Goal: Contribute content: Contribute content

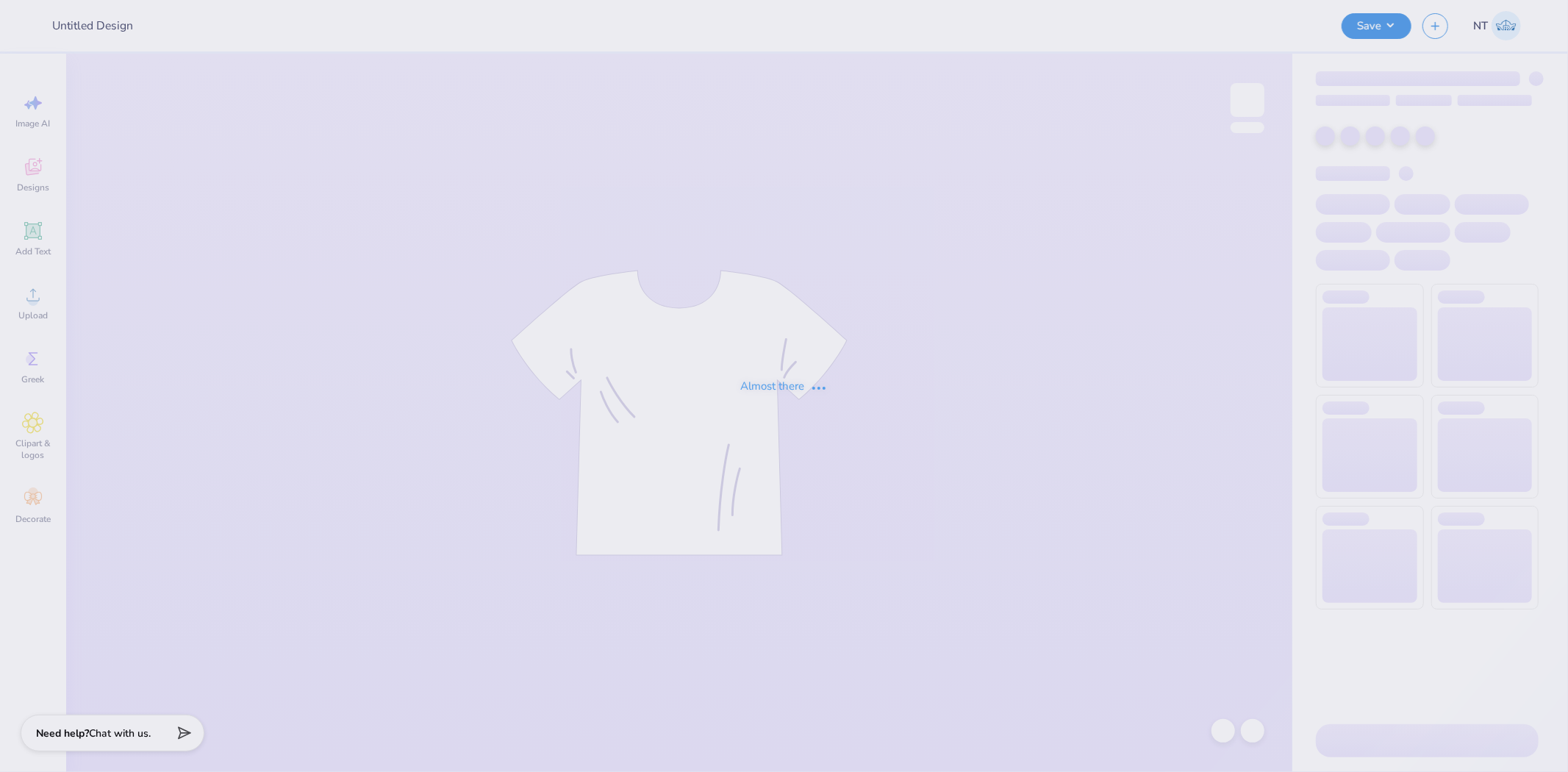
type input "Gamma Phi Beta X Sigma Chi Homecoming 2025"
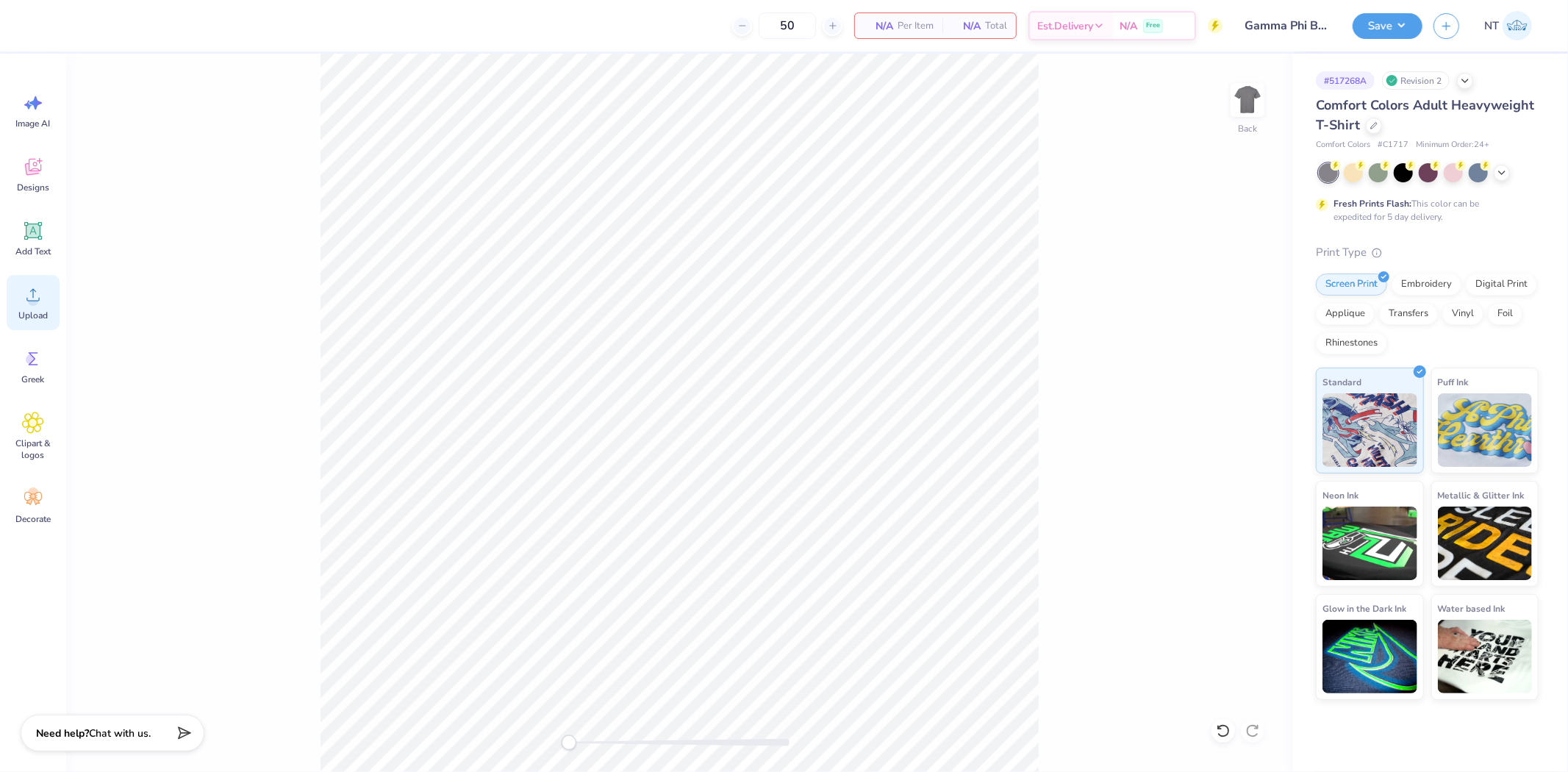
click at [30, 312] on span "Upload" at bounding box center [33, 315] width 30 height 11
type input "10.59"
type input "9.96"
click at [1223, 395] on input "9.20" at bounding box center [1238, 397] width 53 height 21
click at [1223, 394] on input "9.20" at bounding box center [1238, 397] width 53 height 21
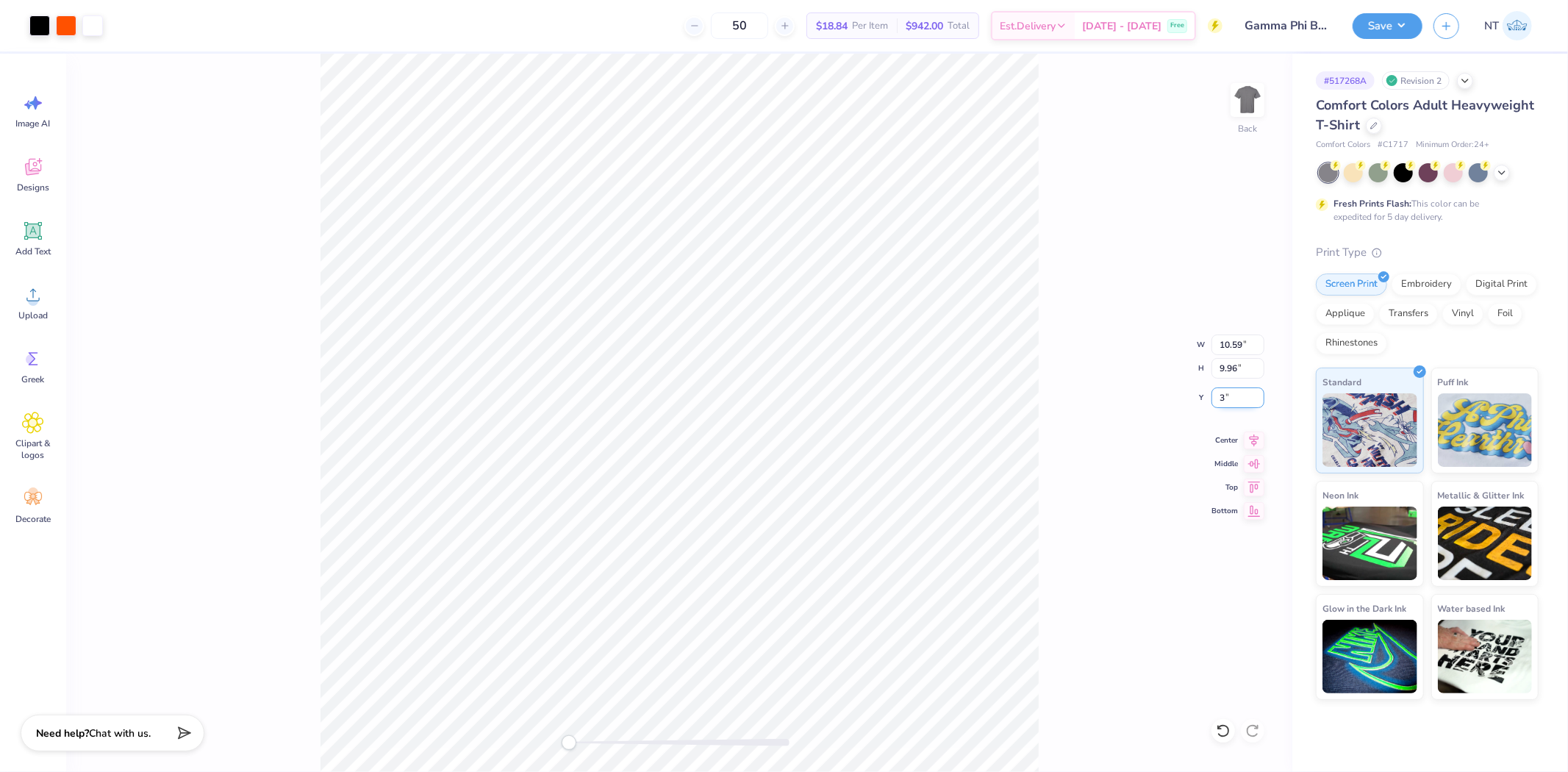
type input "3"
click at [1221, 343] on input "10.59" at bounding box center [1238, 344] width 53 height 21
type input "12.00"
type input "11.28"
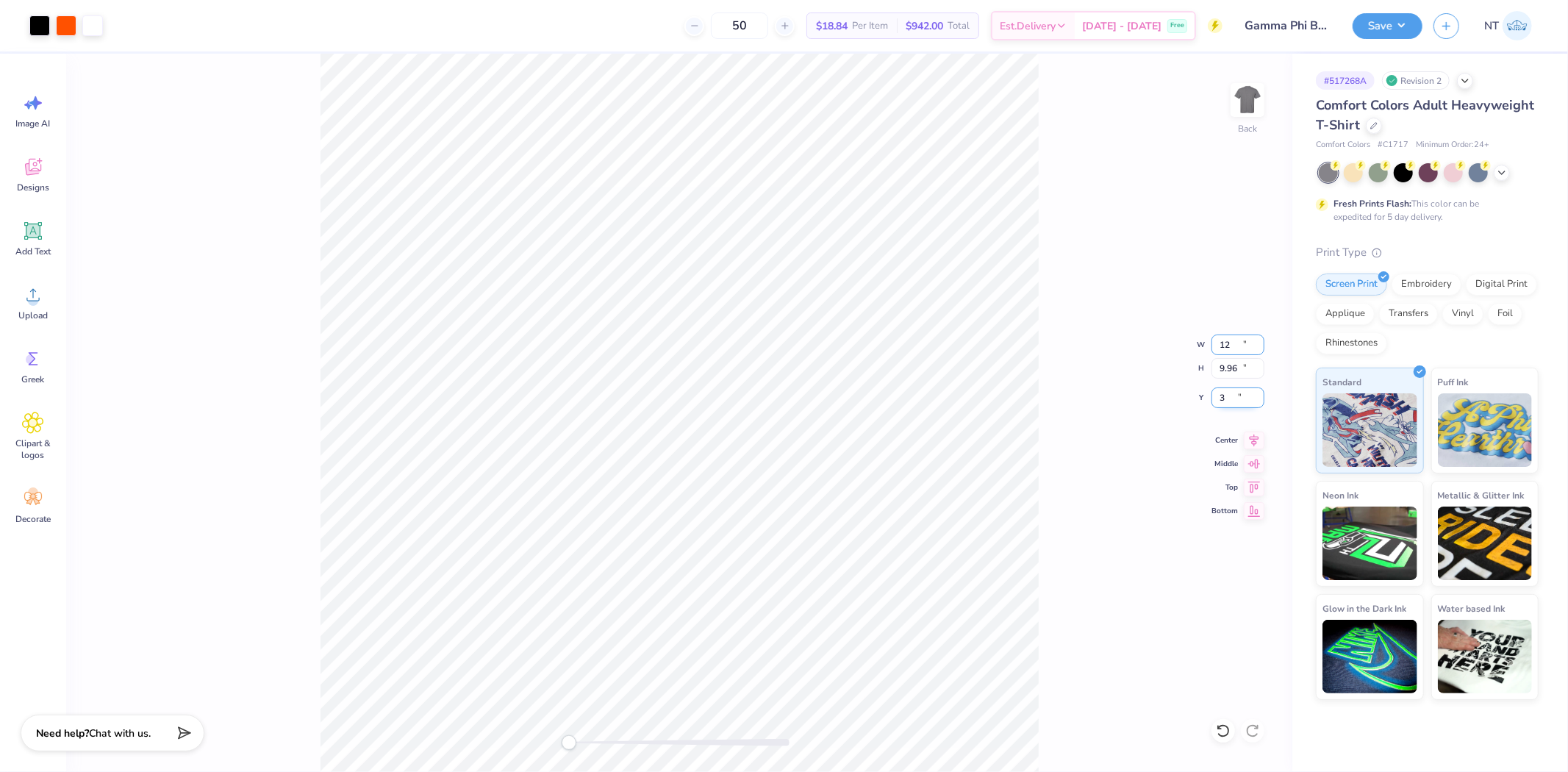
type input "2.34"
click at [1211, 351] on div "Back W 12.00 12.00 " H 11.28 11.28 " Y 2.34 2.34 " Center Middle Top Bottom" at bounding box center [679, 413] width 1226 height 718
click at [1230, 343] on div "Back W 12.00 H 11.28 Y 2.34 Center Middle Top Bottom" at bounding box center [679, 413] width 1226 height 718
click at [1230, 343] on div "Back" at bounding box center [679, 413] width 1226 height 718
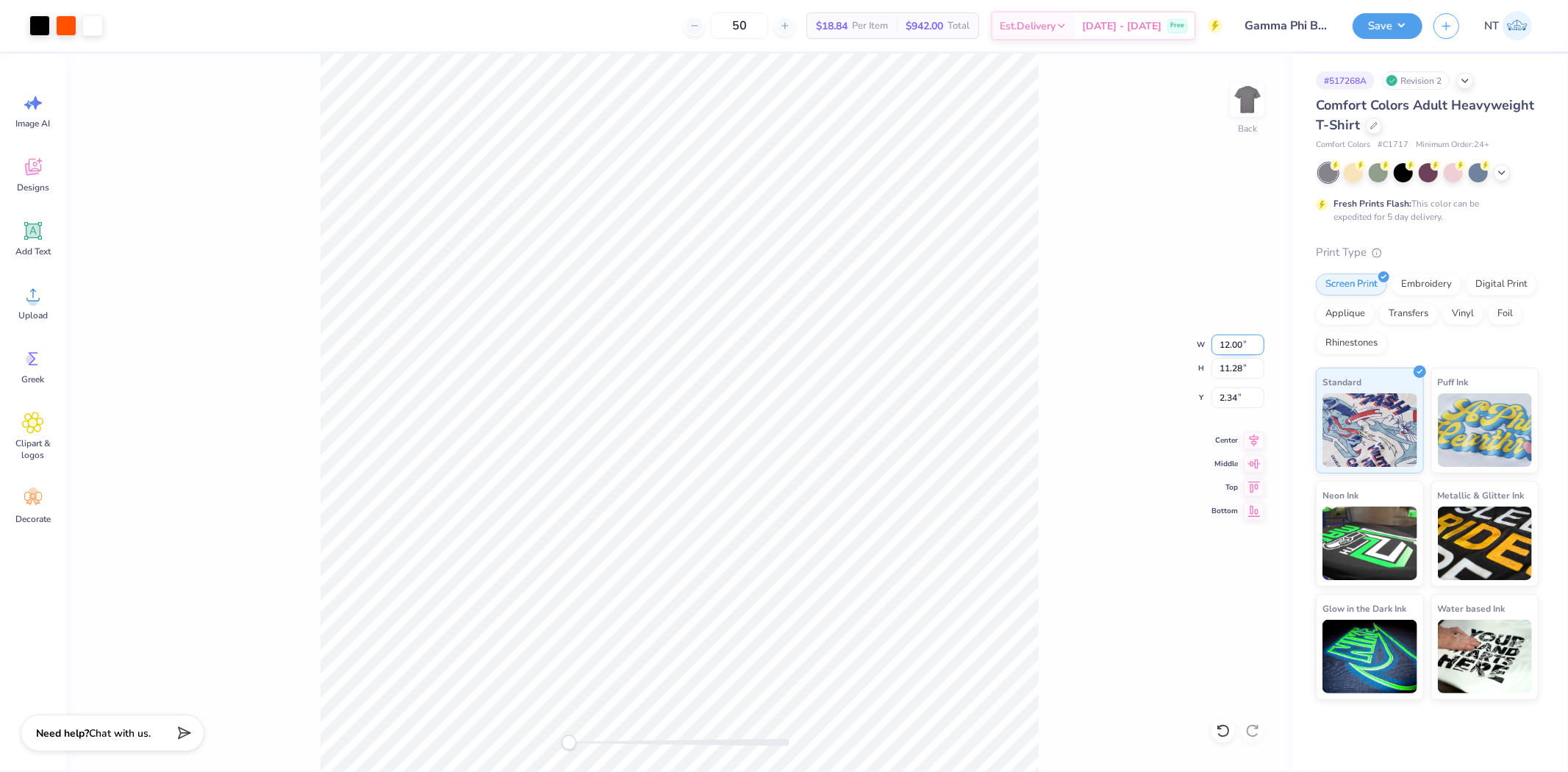
click at [1216, 344] on input "12.00" at bounding box center [1238, 344] width 53 height 21
type input "10.00"
type input "9.40"
type input "3.28"
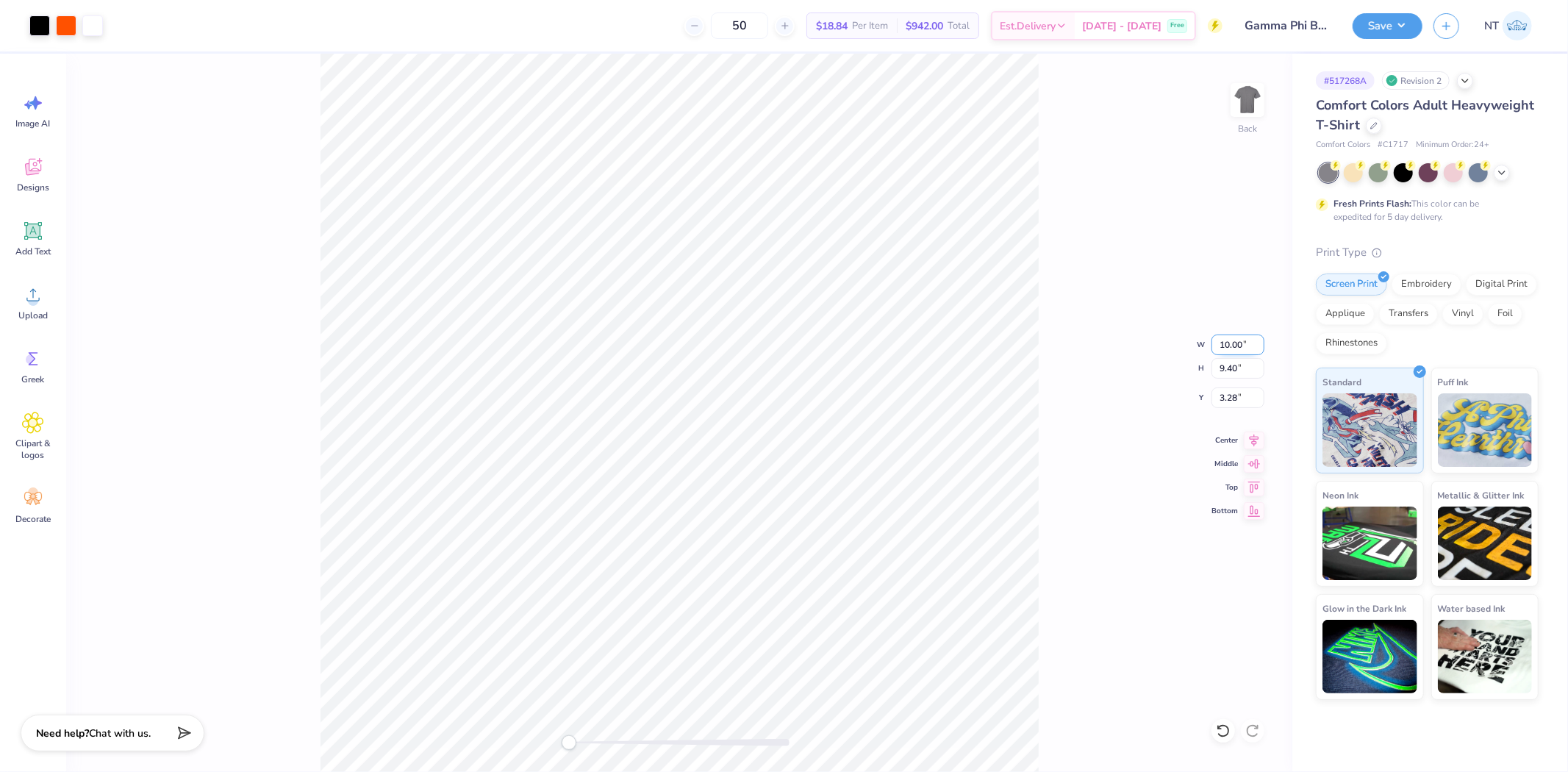
click at [1221, 347] on input "10.00" at bounding box center [1238, 344] width 53 height 21
type input "11.00"
type input "10.34"
type input "2.53"
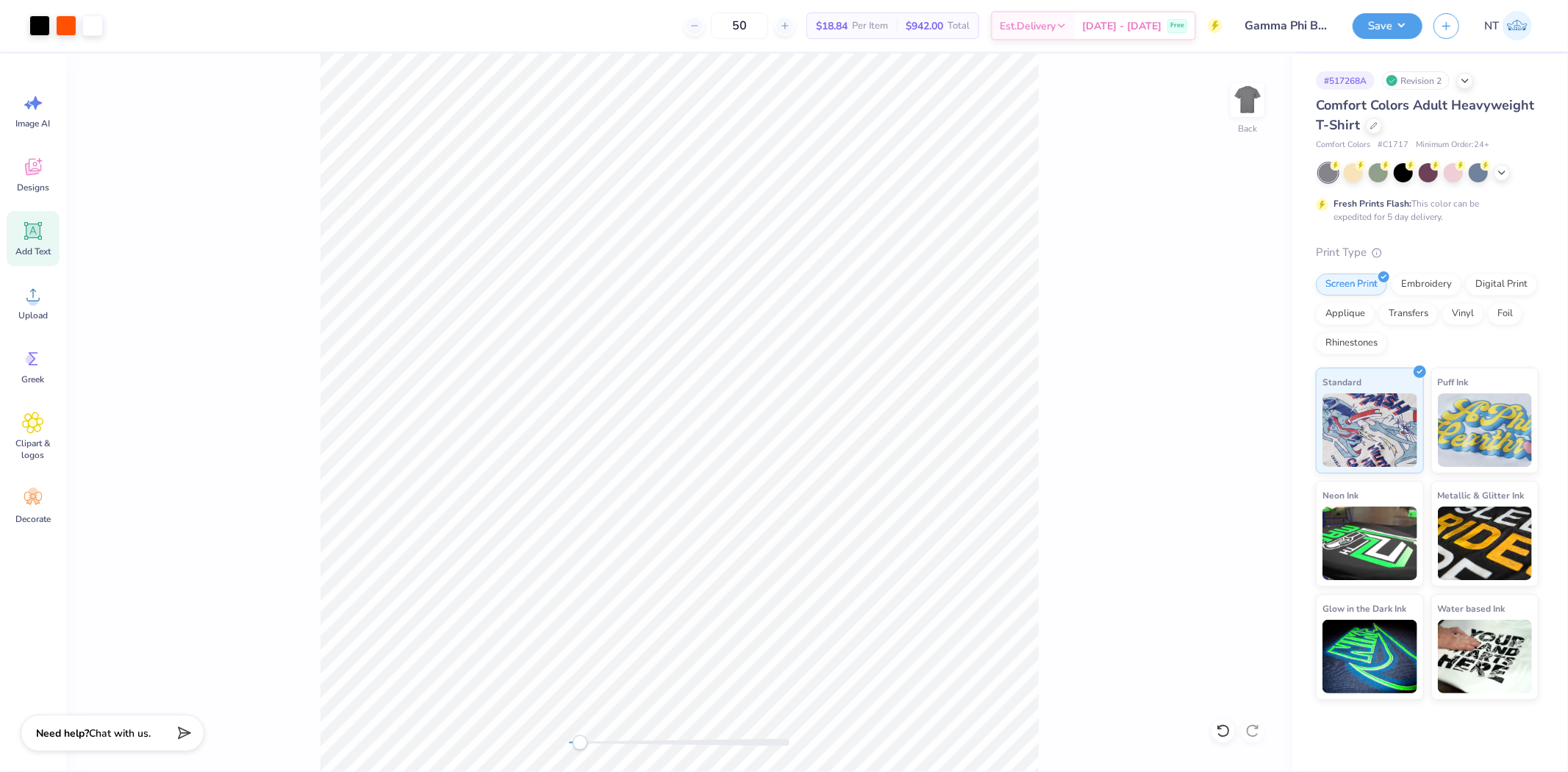
click at [23, 233] on icon at bounding box center [33, 230] width 22 height 22
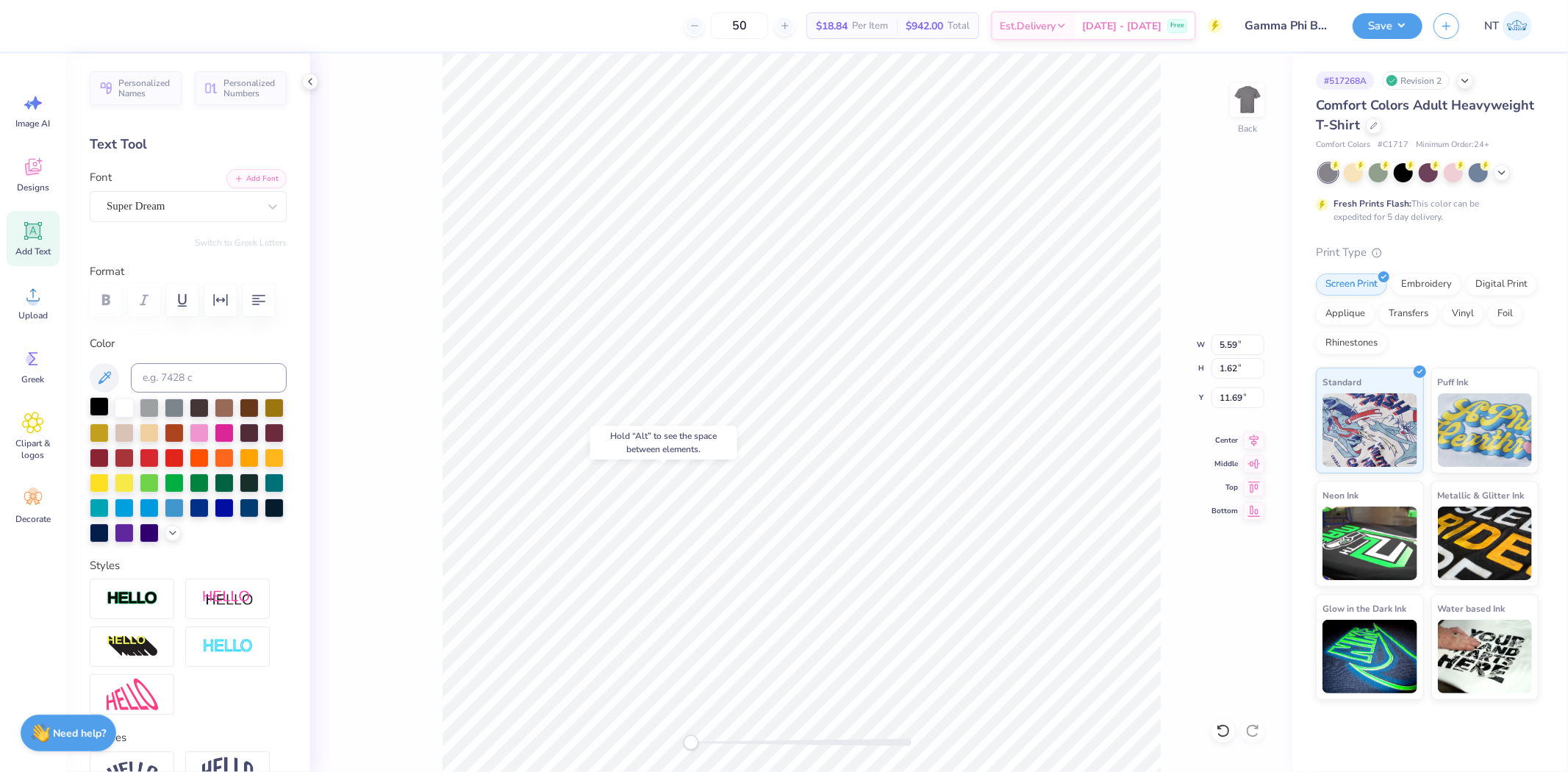
click at [100, 416] on div at bounding box center [99, 407] width 19 height 19
click at [201, 217] on div "Super Dream" at bounding box center [182, 206] width 154 height 23
type input "var"
type textarea "STILLWATER, OK"
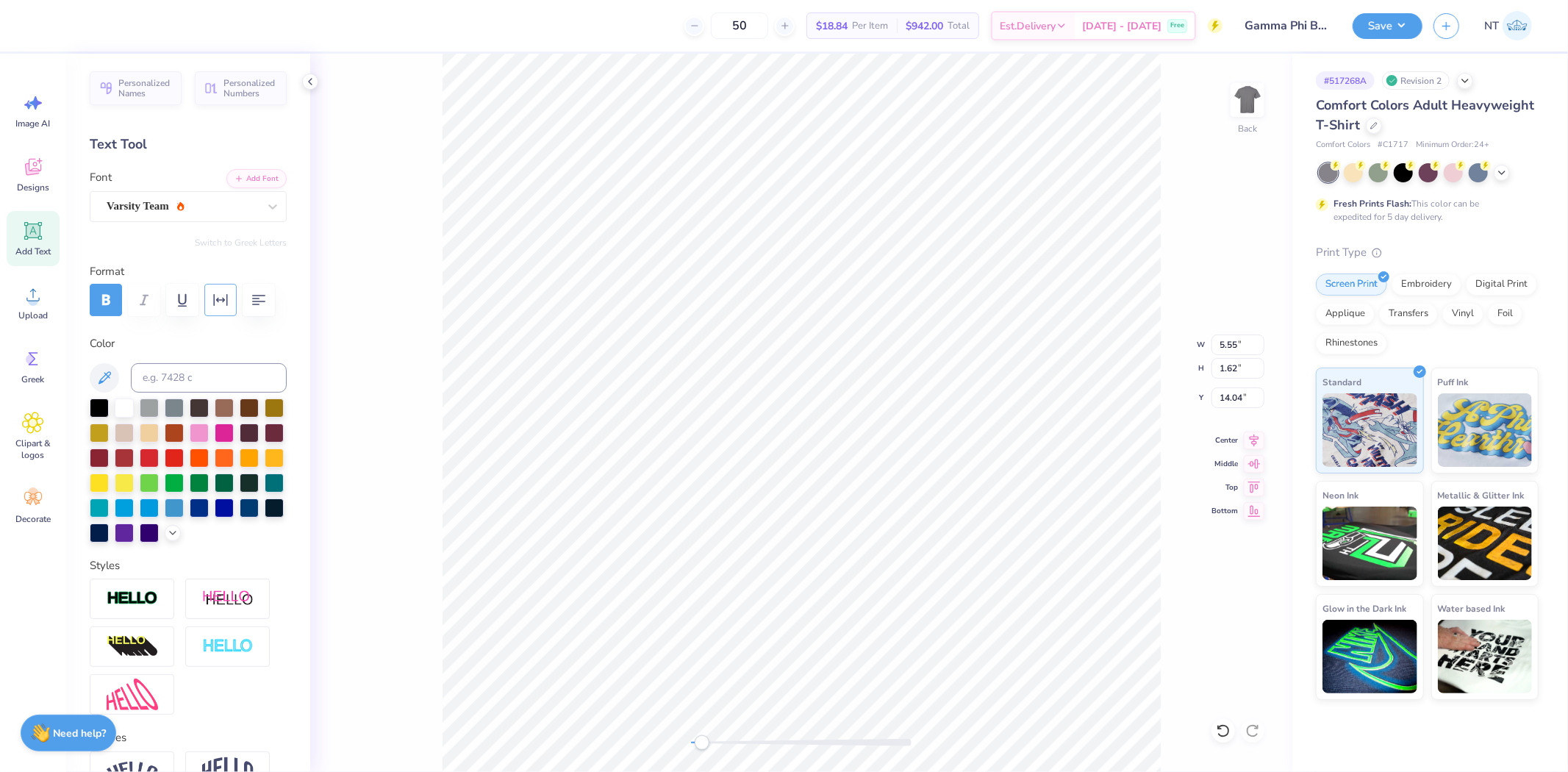
click at [223, 299] on icon "button" at bounding box center [220, 299] width 17 height 17
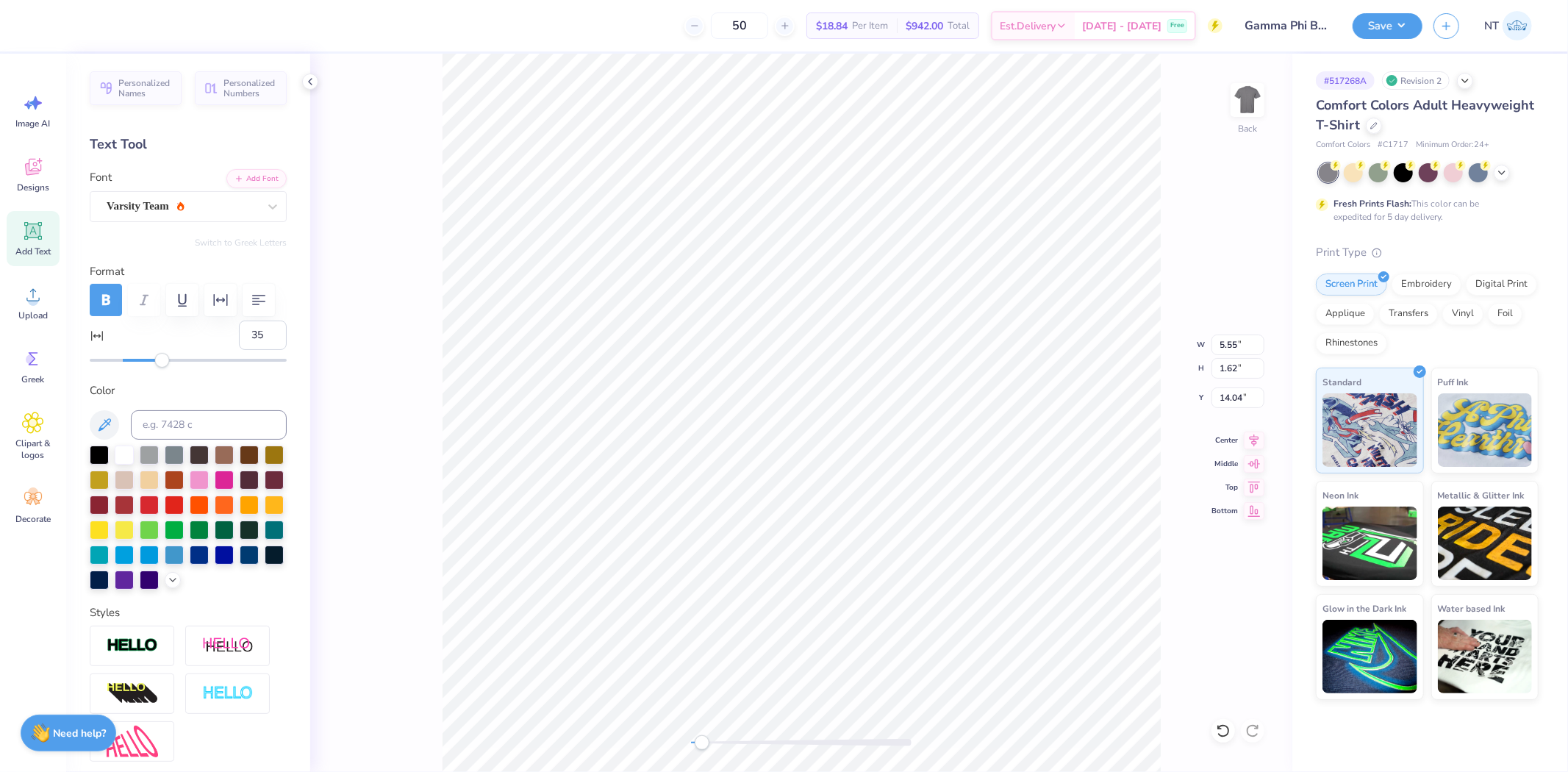
type input "37"
drag, startPoint x: 121, startPoint y: 398, endPoint x: 182, endPoint y: 413, distance: 62.8
click at [181, 410] on div "Personalized Names Personalized Numbers Text Tool Add Font Font Varsity Team Sw…" at bounding box center [188, 413] width 244 height 718
type input "7.12"
type input "0.45"
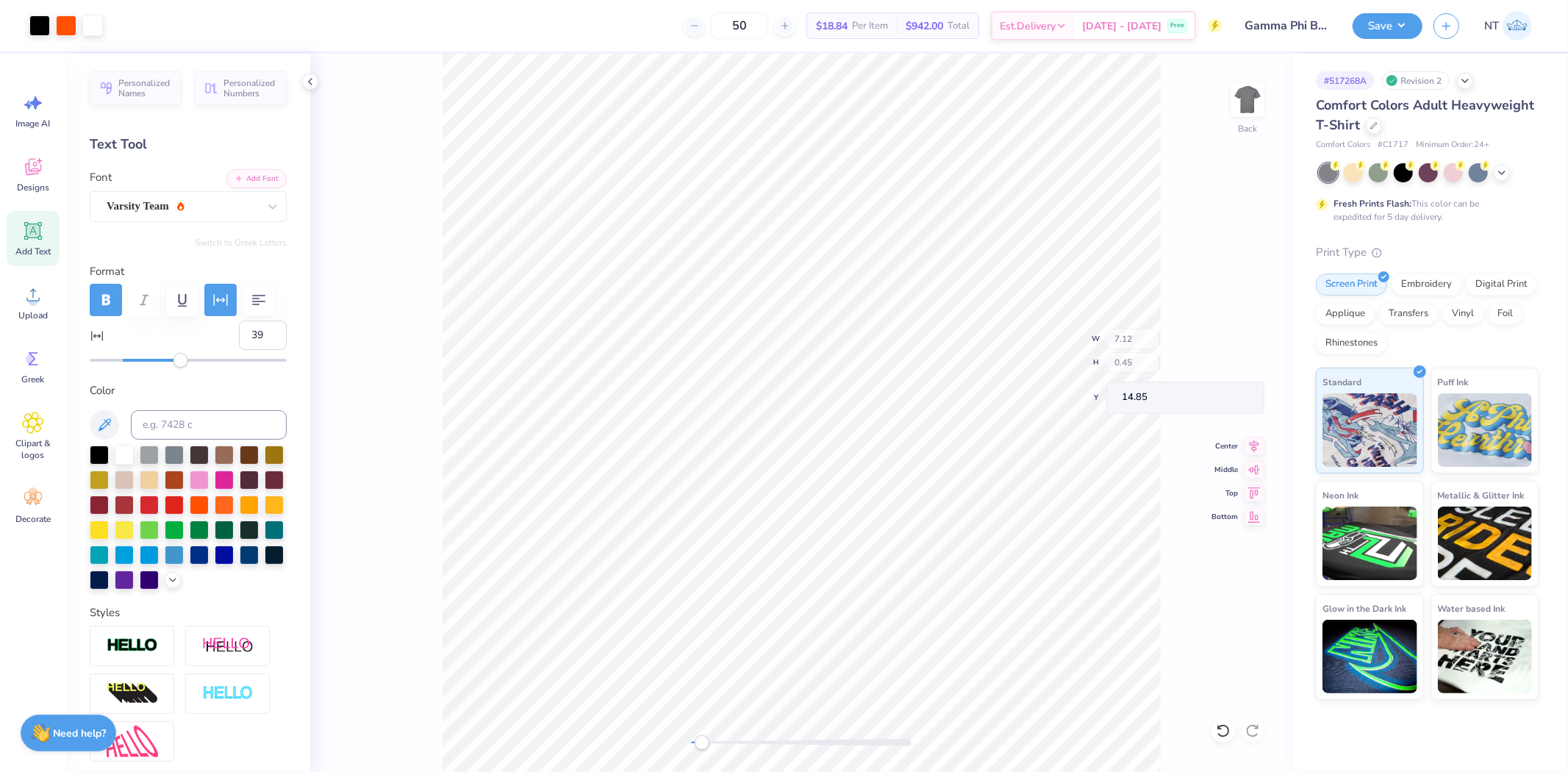
type input "14.85"
click at [858, 497] on li "Duplicate" at bounding box center [856, 495] width 115 height 29
type input "14.75"
type textarea "2025"
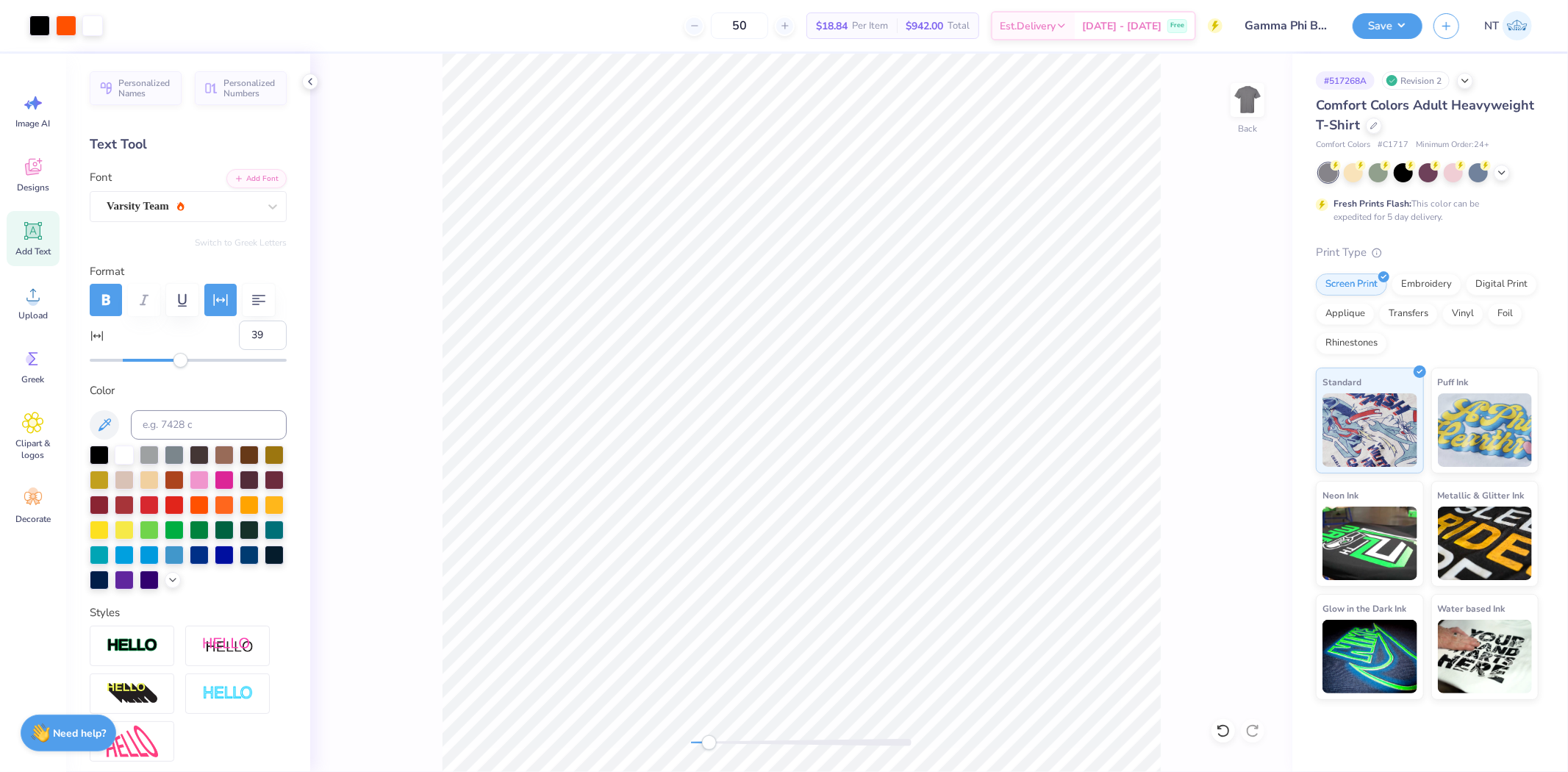
click at [26, 23] on div "Art colors" at bounding box center [51, 26] width 103 height 52
click at [38, 25] on div at bounding box center [40, 24] width 21 height 21
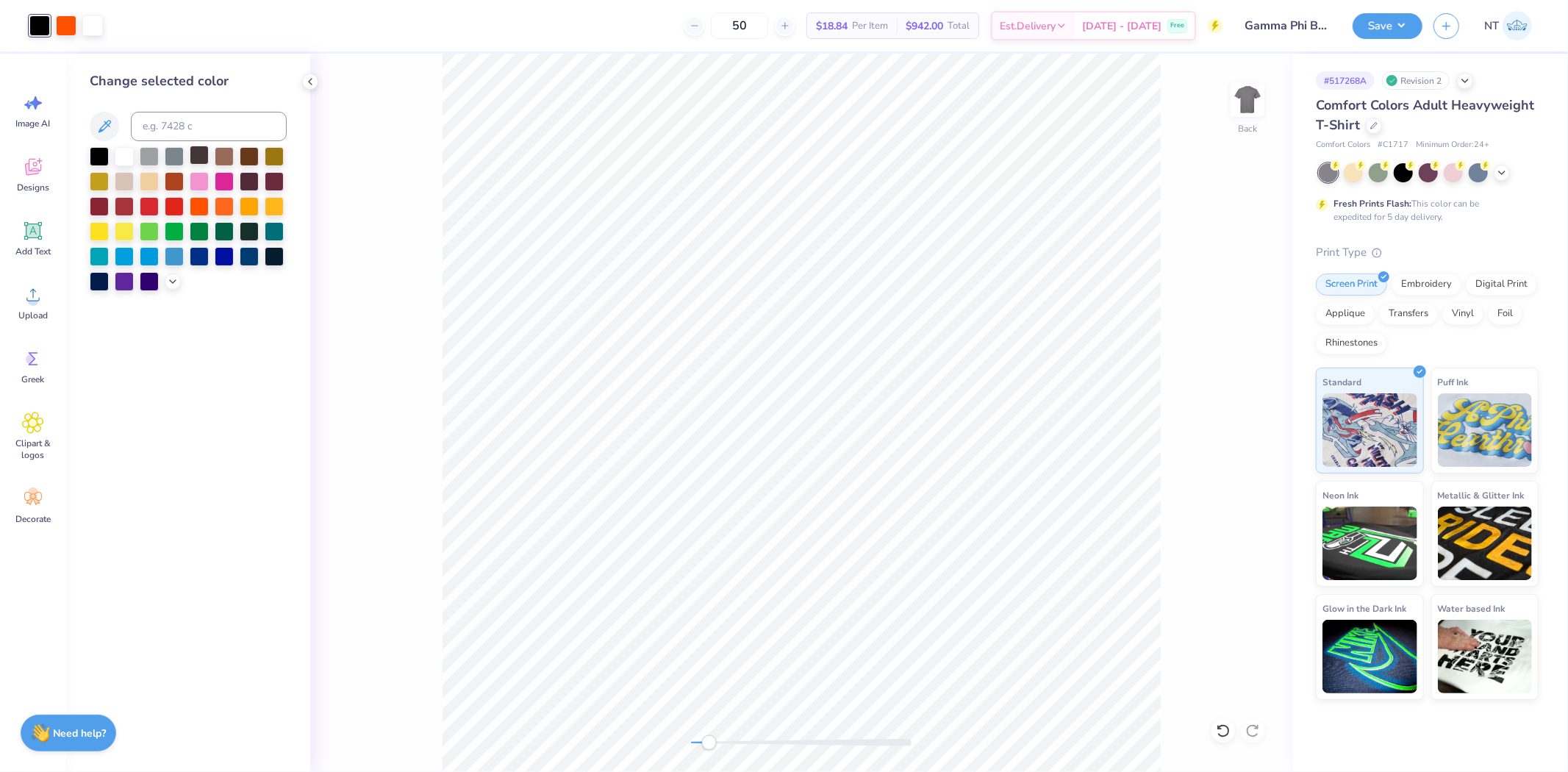
click at [207, 159] on div at bounding box center [199, 155] width 19 height 19
click at [171, 129] on input at bounding box center [208, 126] width 156 height 30
type input "440"
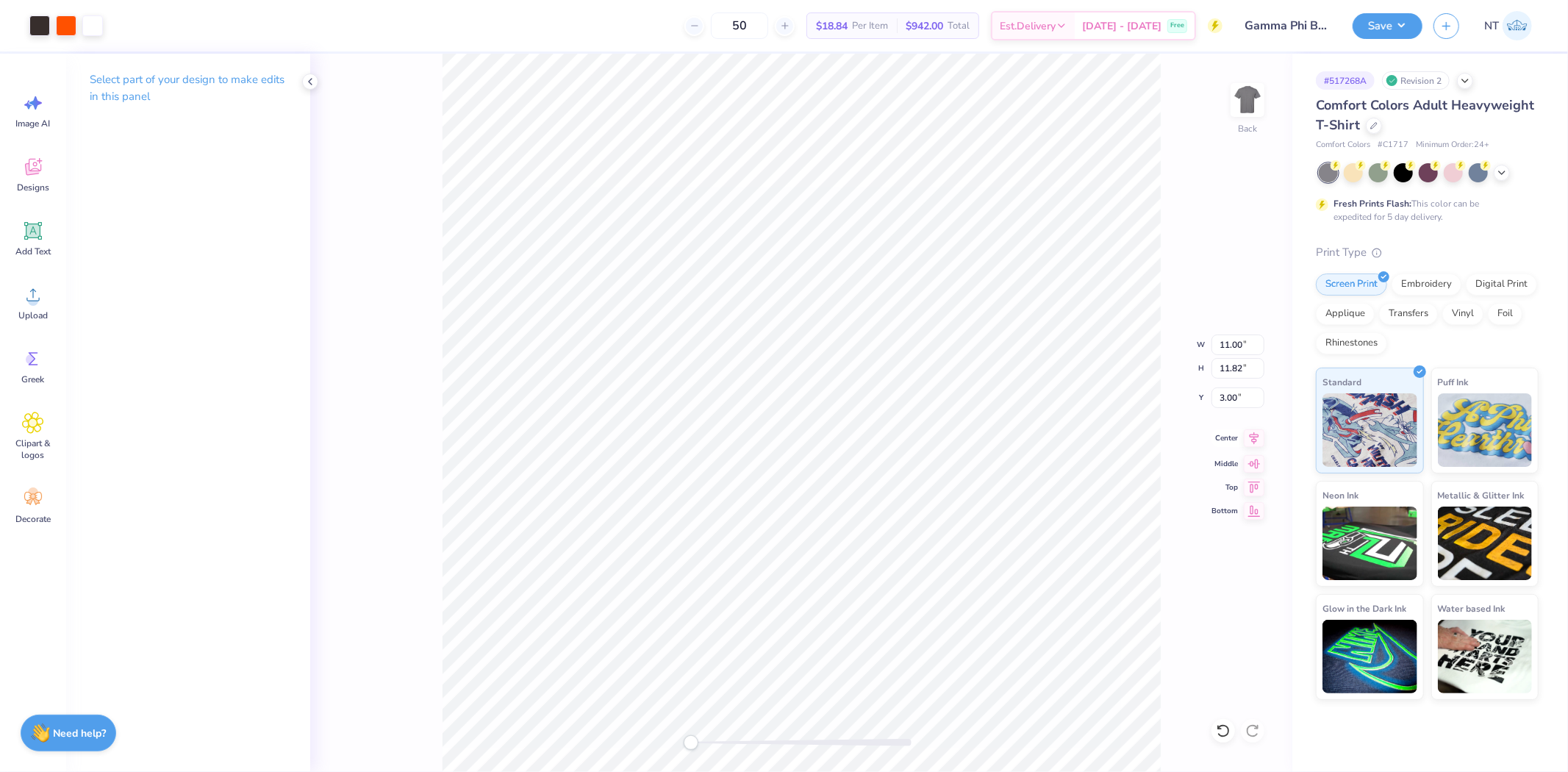
click at [1257, 440] on icon at bounding box center [1253, 438] width 21 height 17
type input "8.35"
type input "1.25"
type input "13.63"
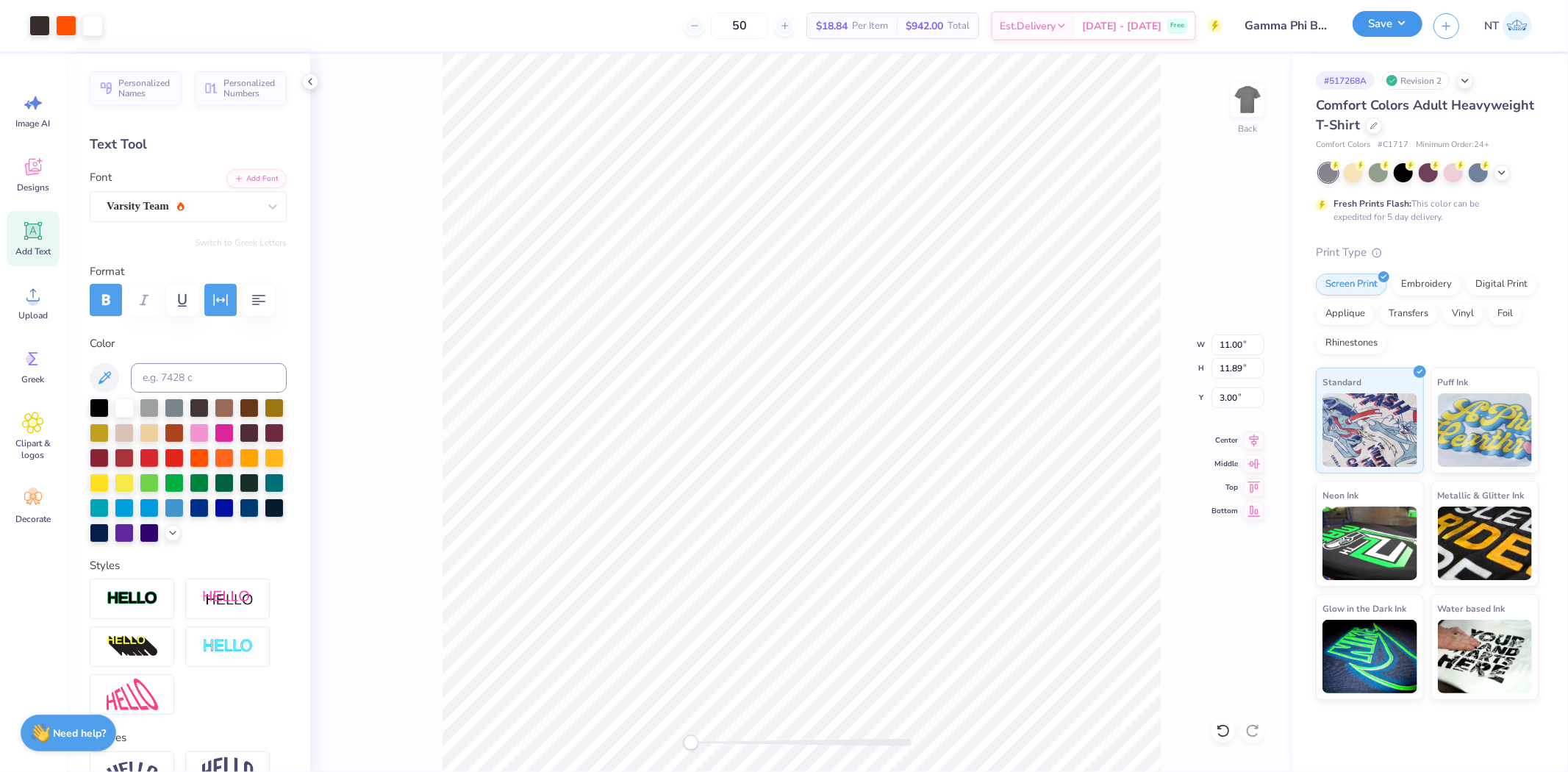
click at [1387, 26] on button "Save" at bounding box center [1388, 24] width 70 height 26
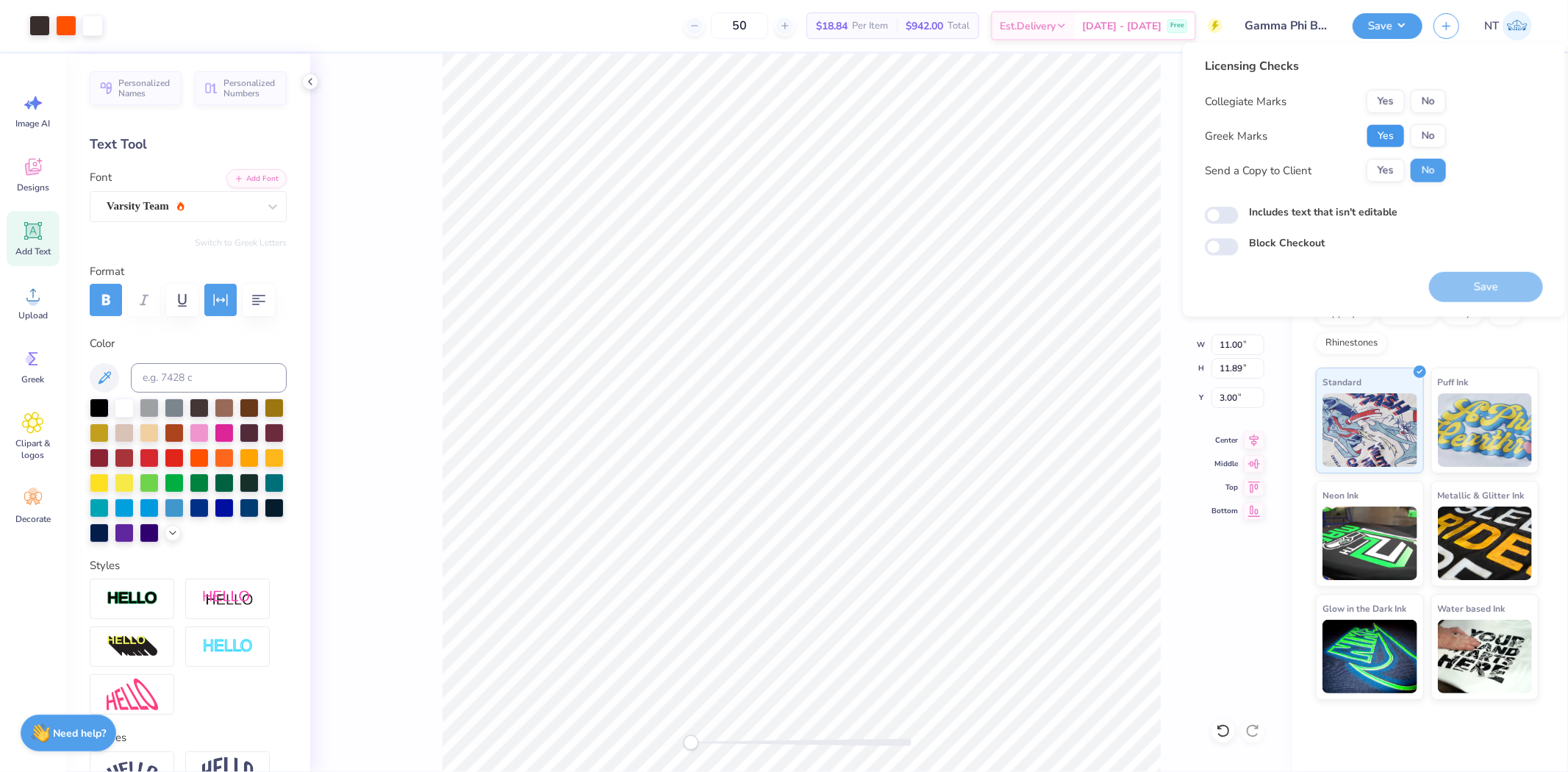
click at [1392, 131] on button "Yes" at bounding box center [1386, 136] width 38 height 24
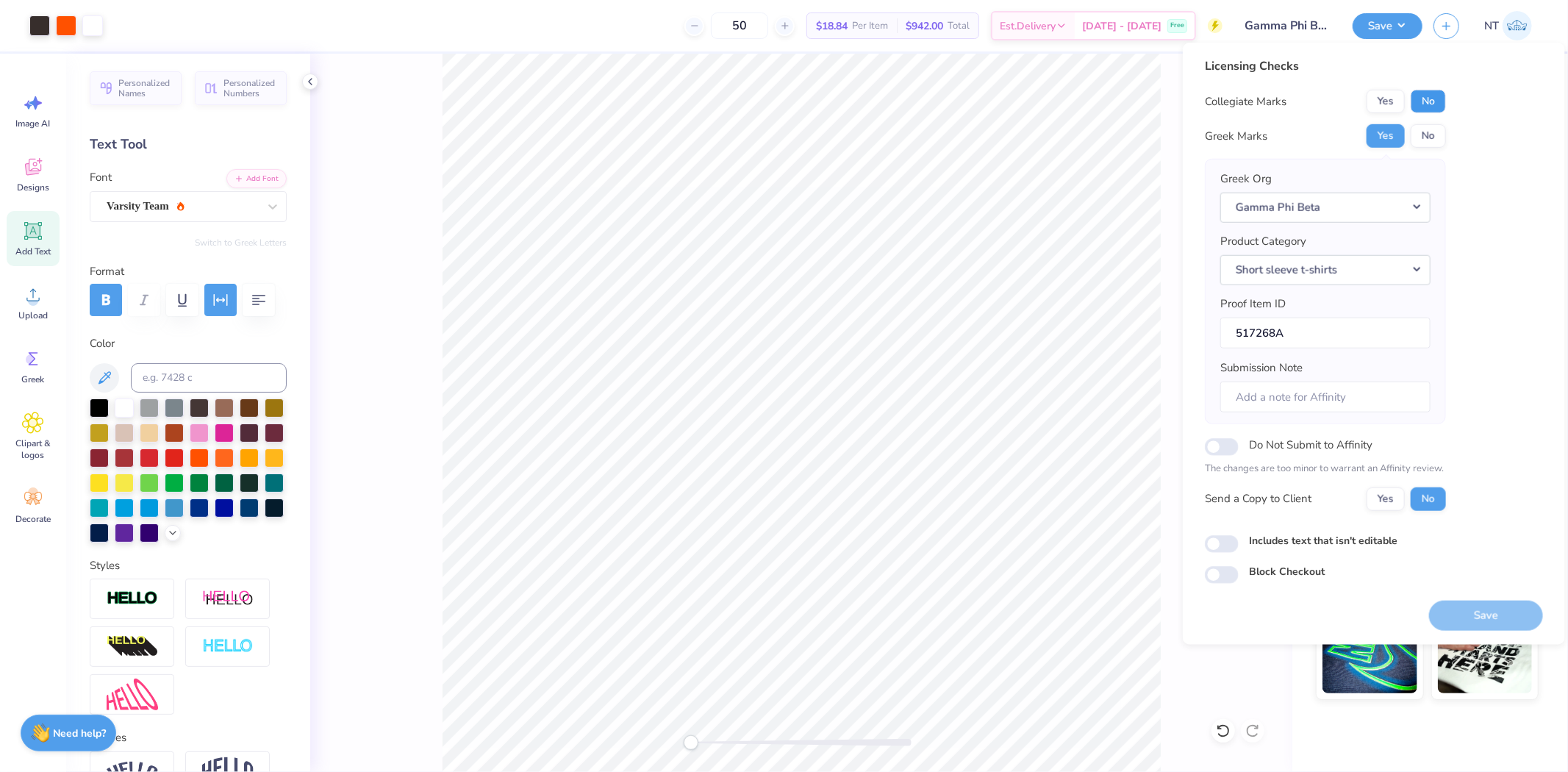
click at [1421, 110] on button "No" at bounding box center [1428, 101] width 35 height 24
click at [1240, 540] on div "Includes text that isn't editable" at bounding box center [1374, 541] width 338 height 17
click at [1218, 540] on input "Includes text that isn't editable" at bounding box center [1222, 543] width 34 height 17
checkbox input "true"
click at [1462, 614] on button "Save" at bounding box center [1486, 615] width 114 height 30
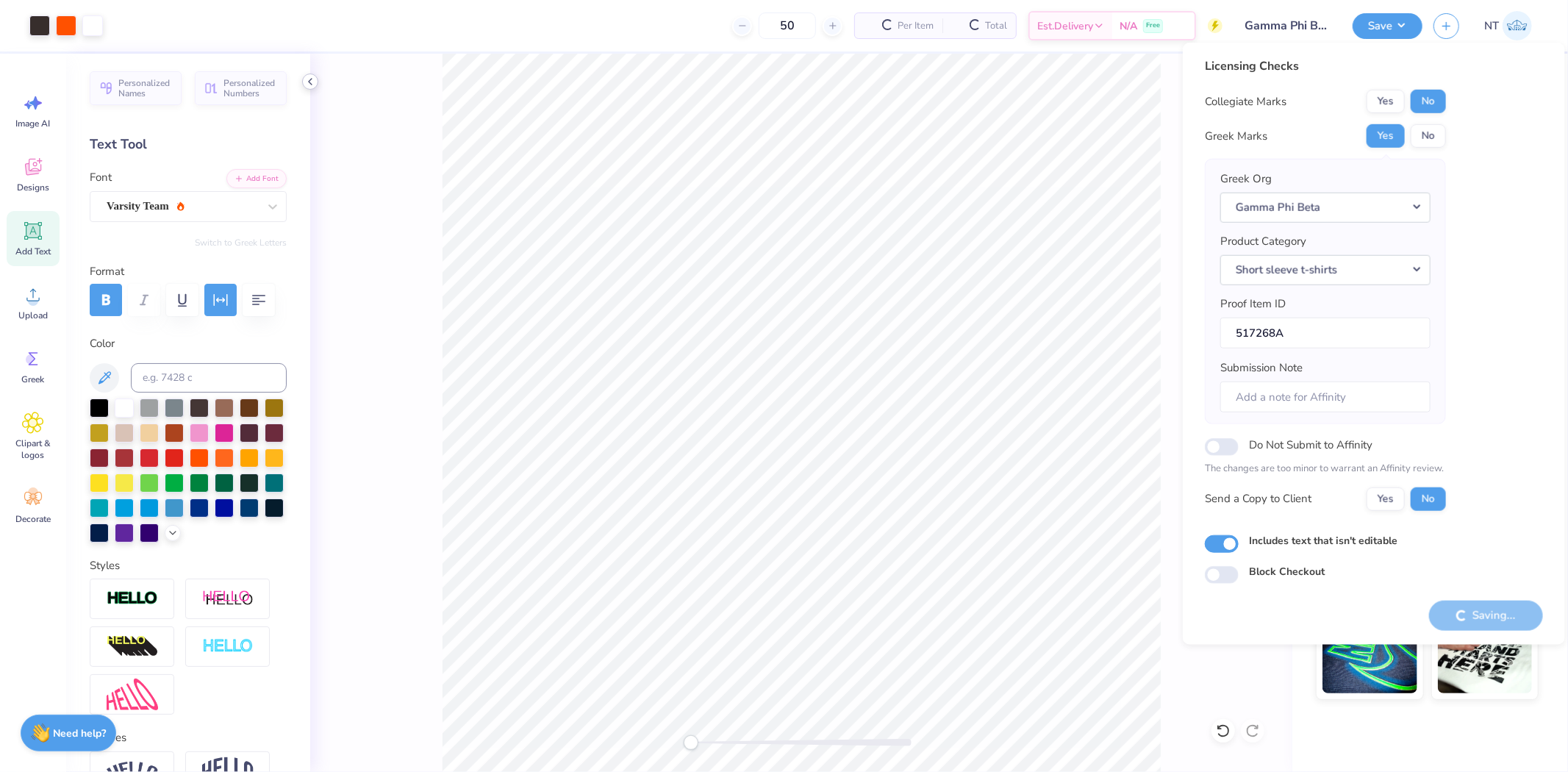
click at [310, 78] on icon at bounding box center [310, 81] width 11 height 11
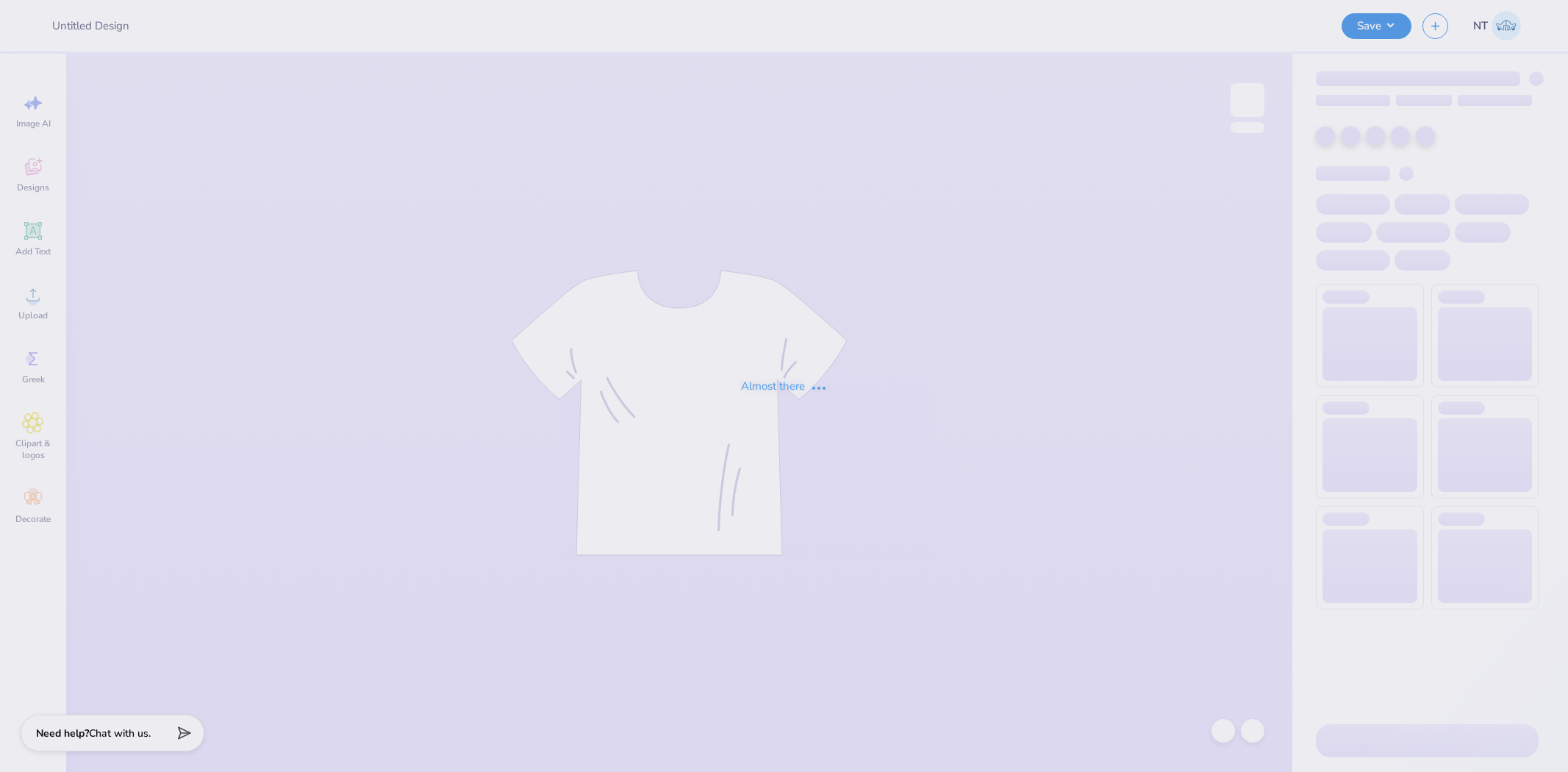
type input "UCI DSP - Fall 2025 Recruitment Merch"
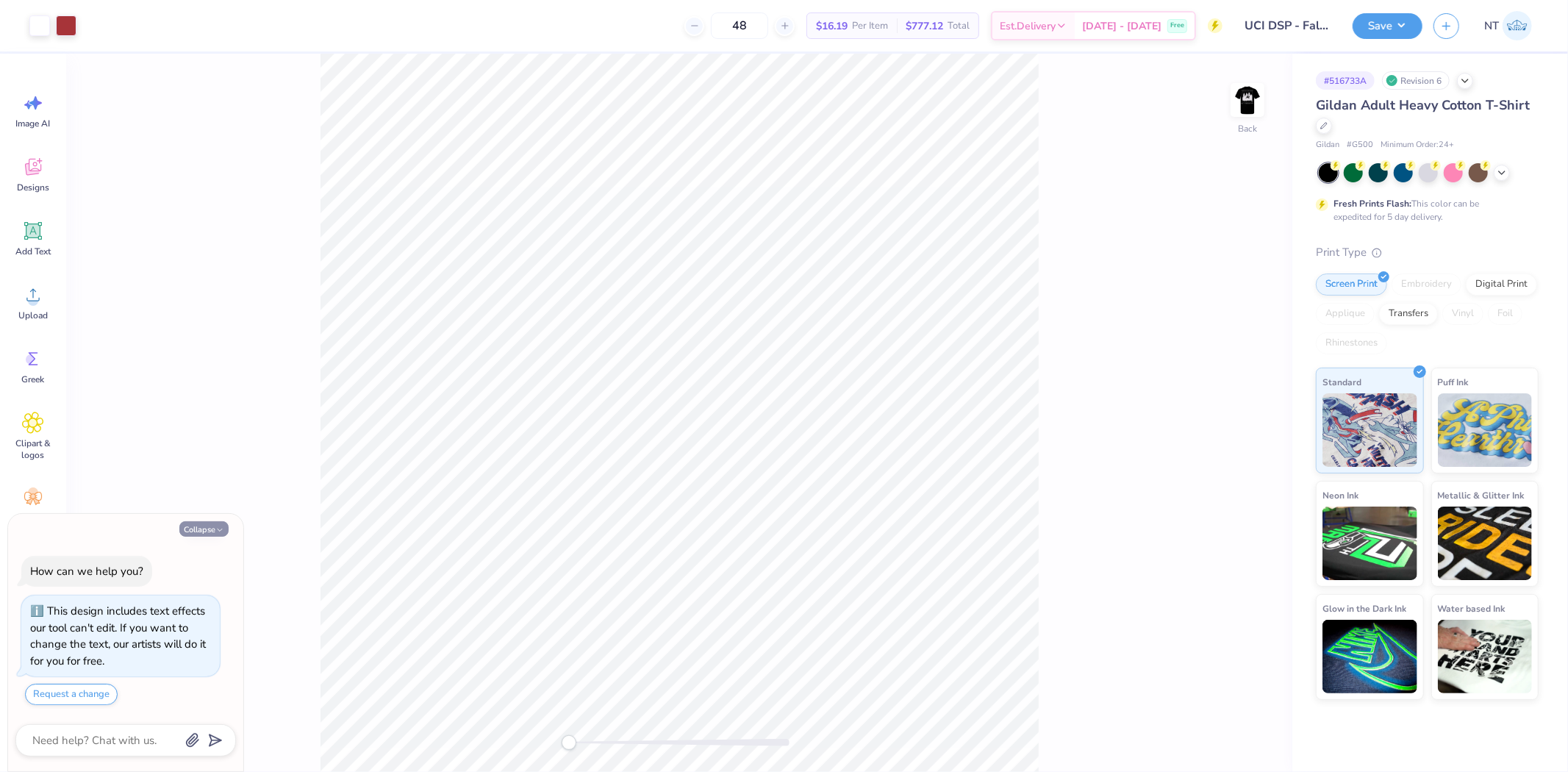
click at [214, 526] on button "Collapse" at bounding box center [204, 529] width 49 height 15
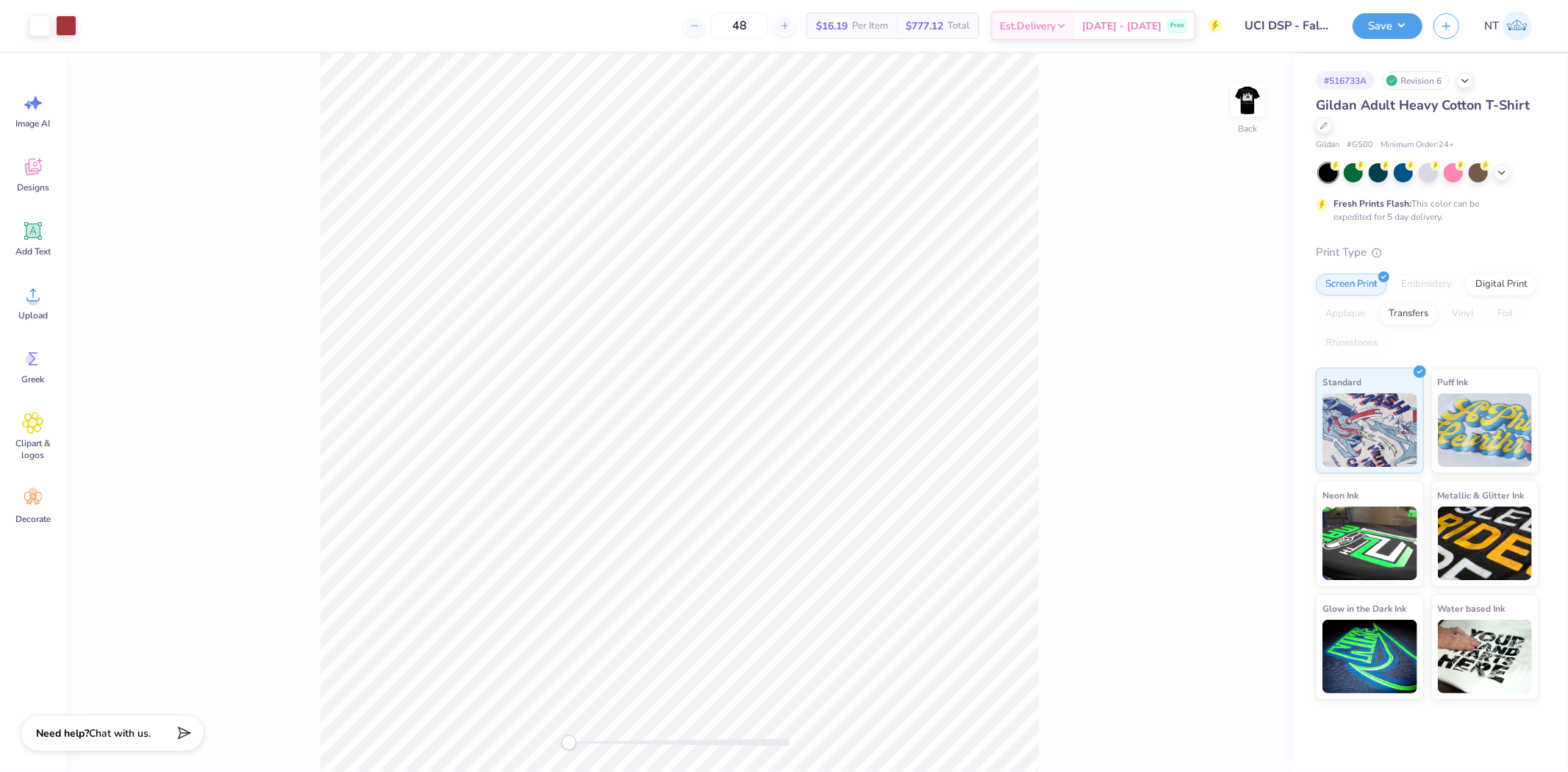
type textarea "x"
click at [1237, 482] on div "Back" at bounding box center [679, 413] width 1226 height 718
type input "3.98"
type input "2.31"
type input "4.01"
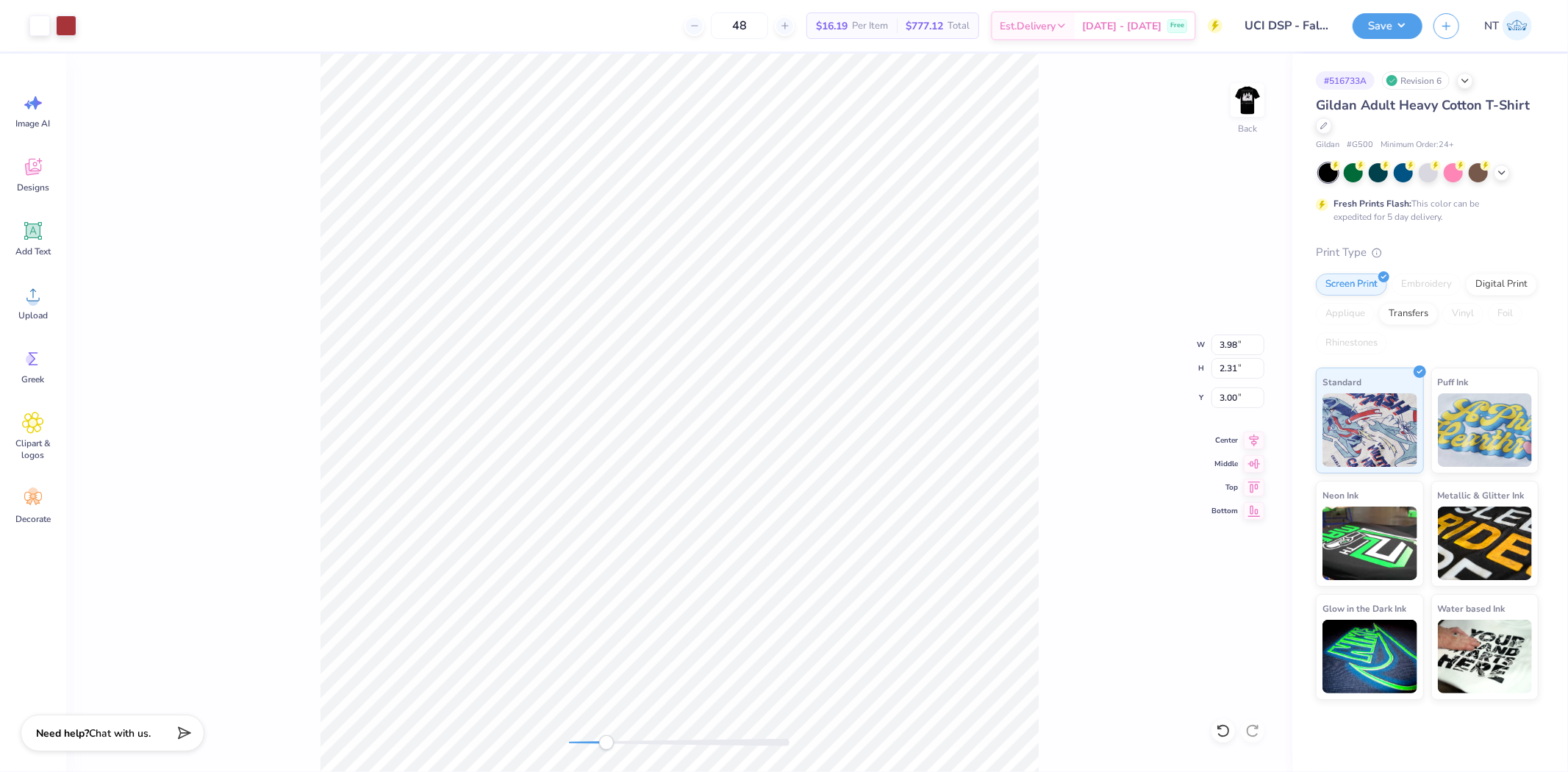
type input "2.32"
type input "4.00"
click at [1239, 115] on img at bounding box center [1247, 100] width 58 height 59
click at [1240, 103] on img at bounding box center [1247, 100] width 58 height 59
click at [1084, 346] on div "Back" at bounding box center [679, 413] width 1226 height 718
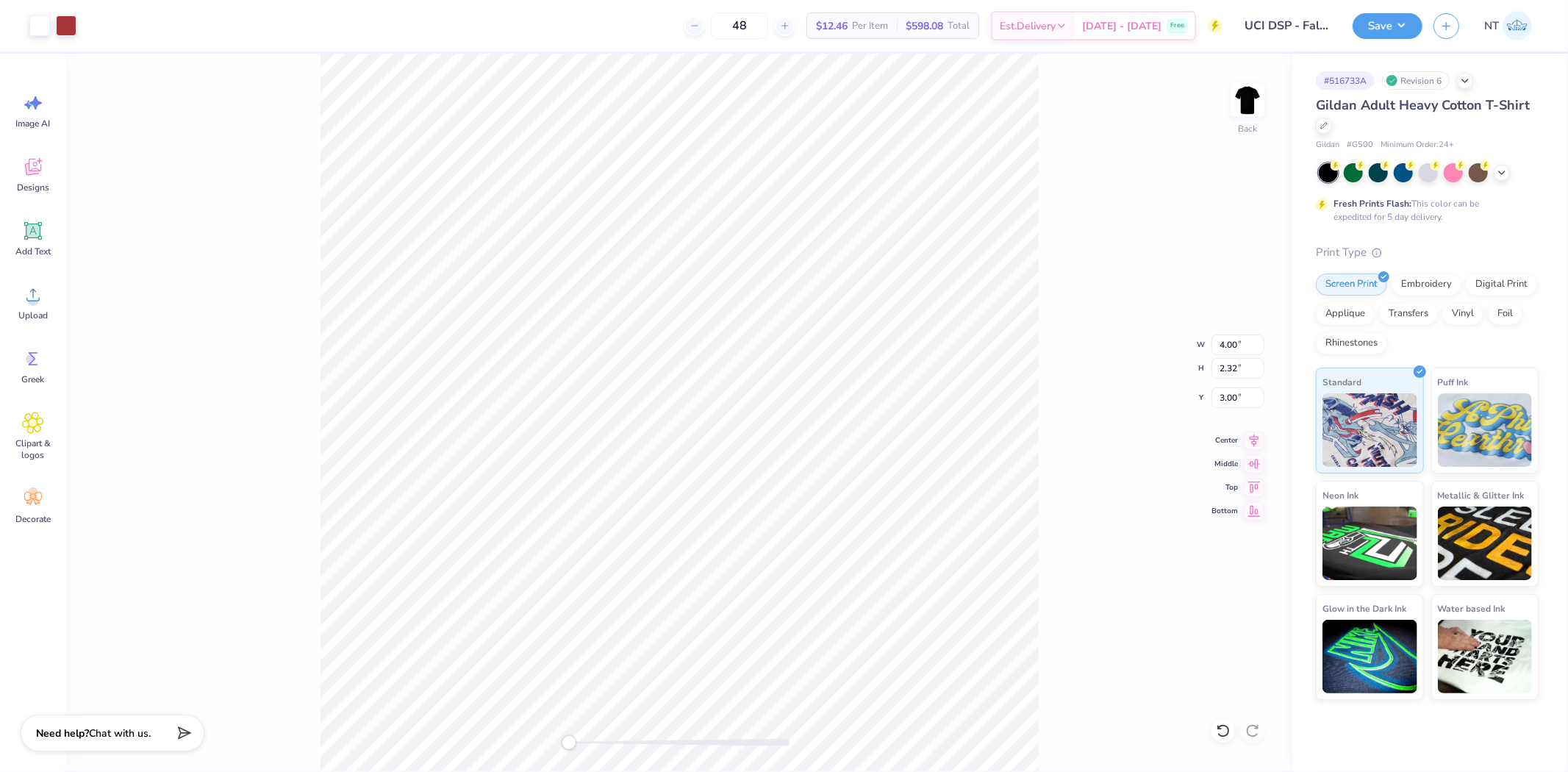
click at [1112, 185] on div "Back W 4.00 4.00 " H 2.32 2.32 " Y 3.00 3.00 " Center Middle Top Bottom" at bounding box center [679, 413] width 1226 height 718
click at [1245, 122] on img at bounding box center [1247, 100] width 58 height 59
click at [26, 297] on icon at bounding box center [33, 295] width 22 height 22
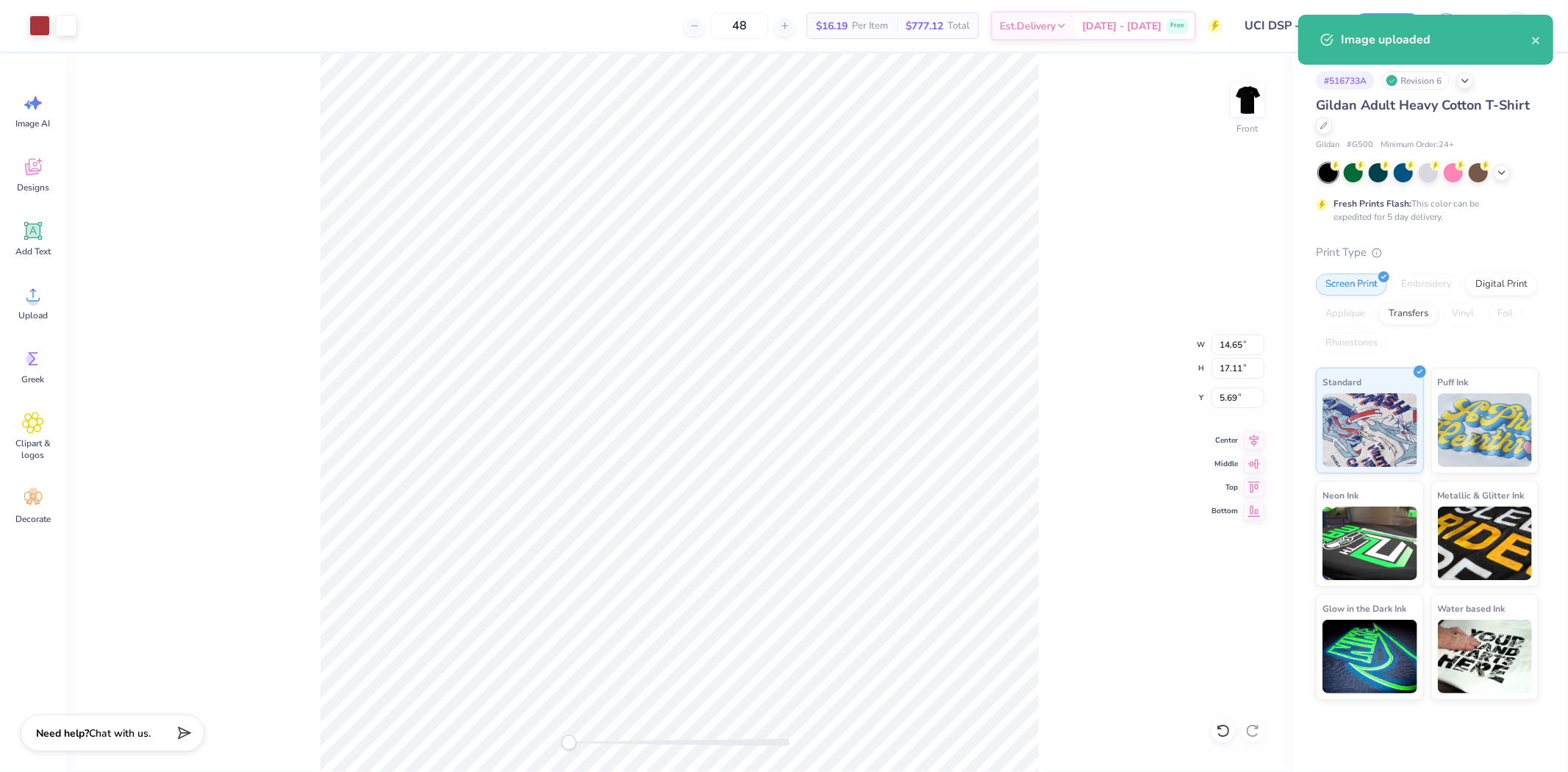
click at [1045, 493] on div "Front W 14.65 14.65 " H 17.11 17.11 " Y 5.69 5.69 " Center Middle Top Bottom" at bounding box center [679, 413] width 1226 height 718
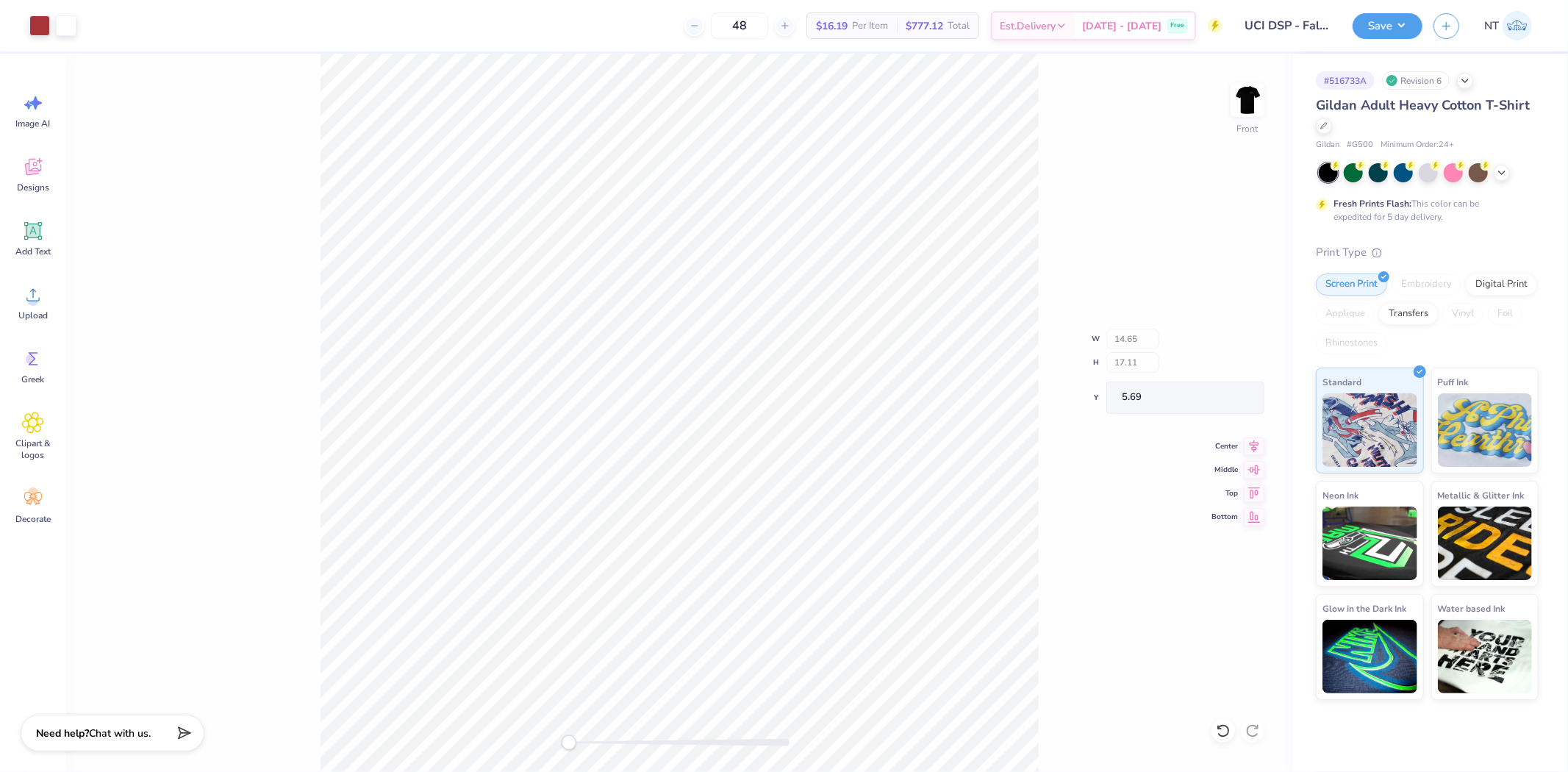
type input "13.07"
type input "15.27"
type input "7.54"
type input "11.12"
type input "12.99"
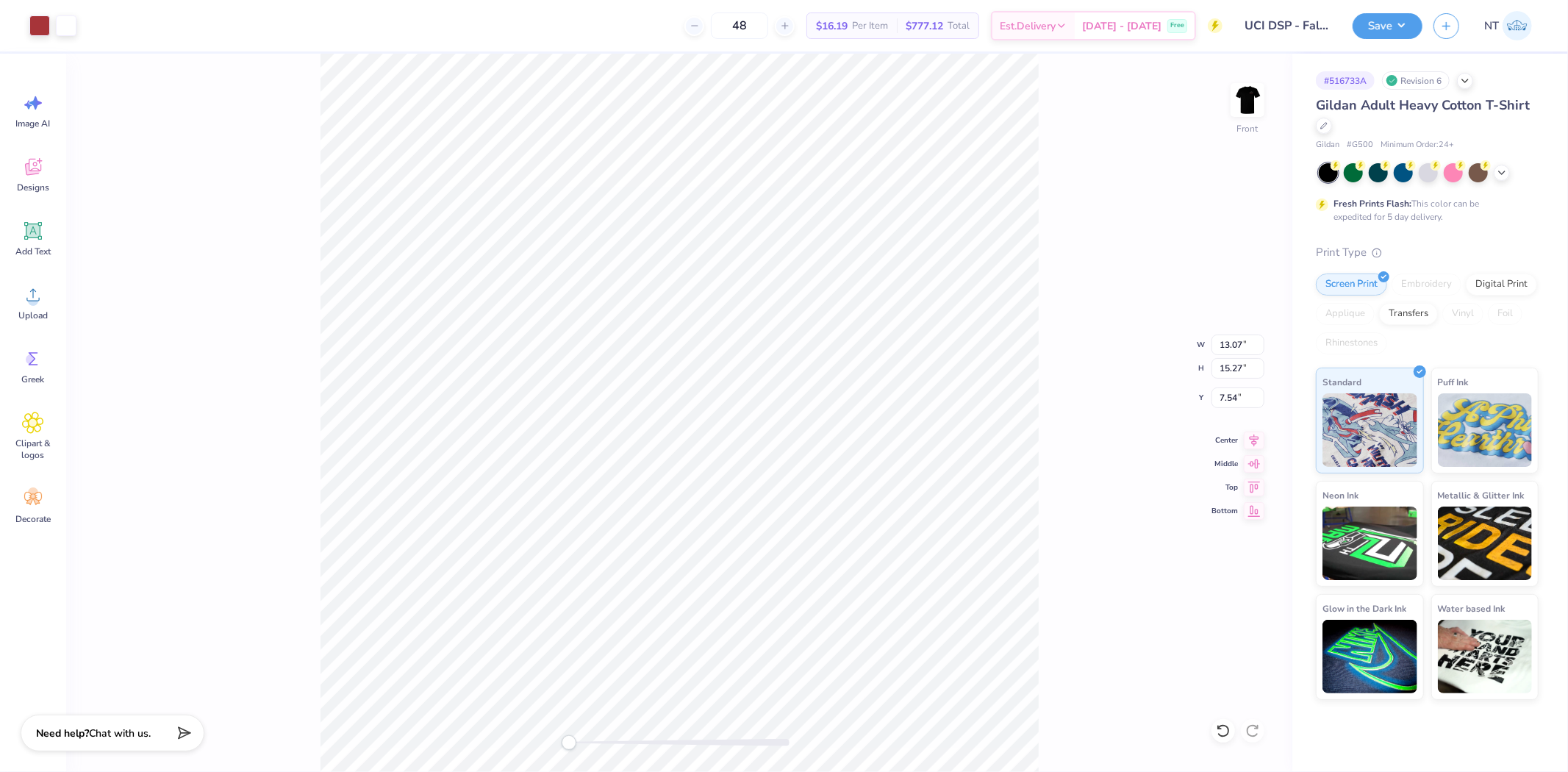
type input "3.00"
type input "11.13"
type input "13.01"
type input "11.12"
type input "13.00"
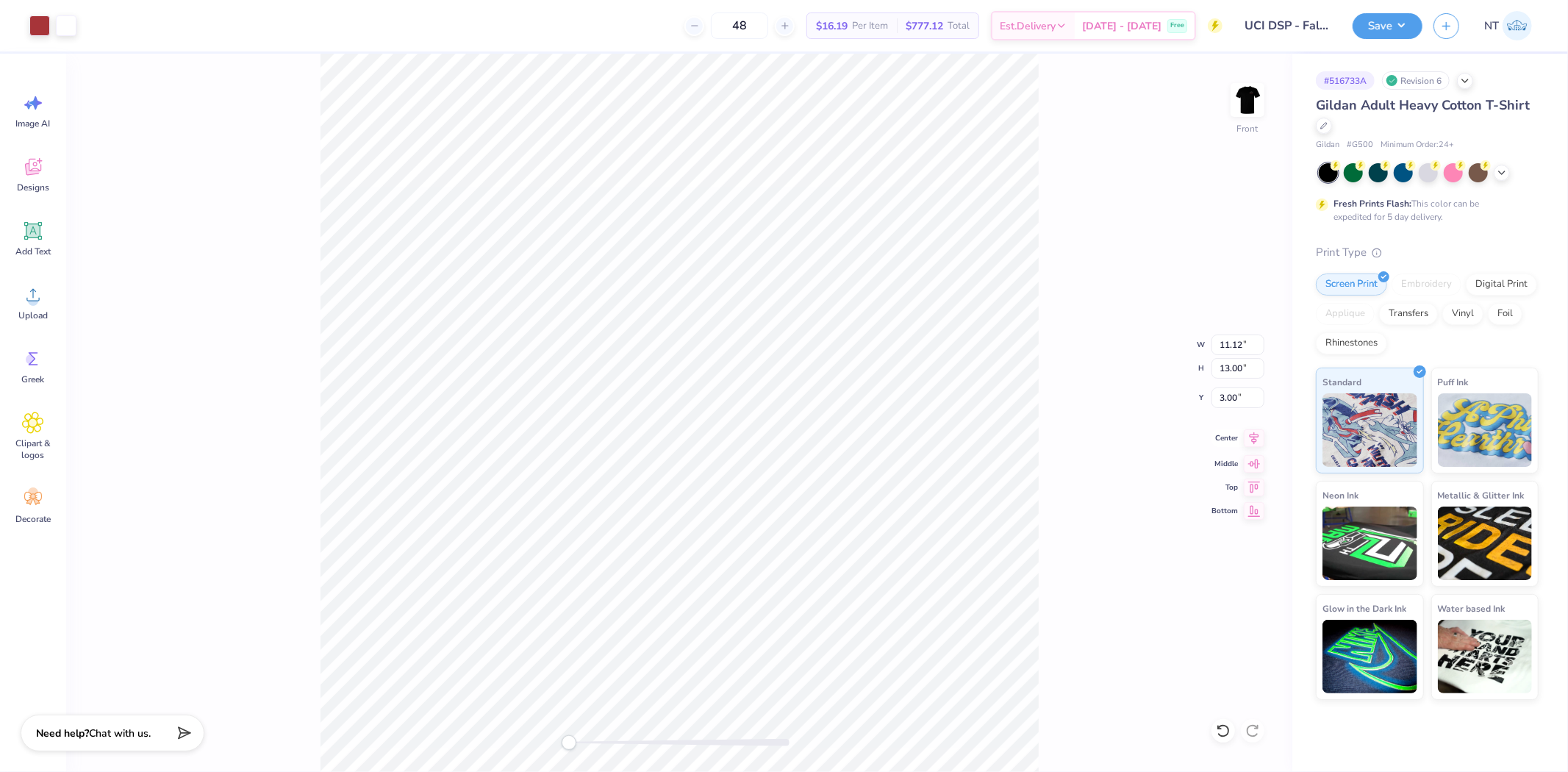
click at [1258, 445] on icon at bounding box center [1253, 438] width 21 height 17
click at [1118, 481] on div "Front W 11.12 11.12 " H 13.00 13.00 " Y 3.00 3.00 " Center Middle Top Bottom" at bounding box center [679, 413] width 1226 height 718
click at [1054, 258] on div "Front W 11.12 11.12 " H 13.00 13.00 " Y 3.00 3.00 " Center Middle Top Bottom" at bounding box center [679, 413] width 1226 height 718
click at [1243, 102] on img at bounding box center [1247, 100] width 58 height 59
type input "11.30"
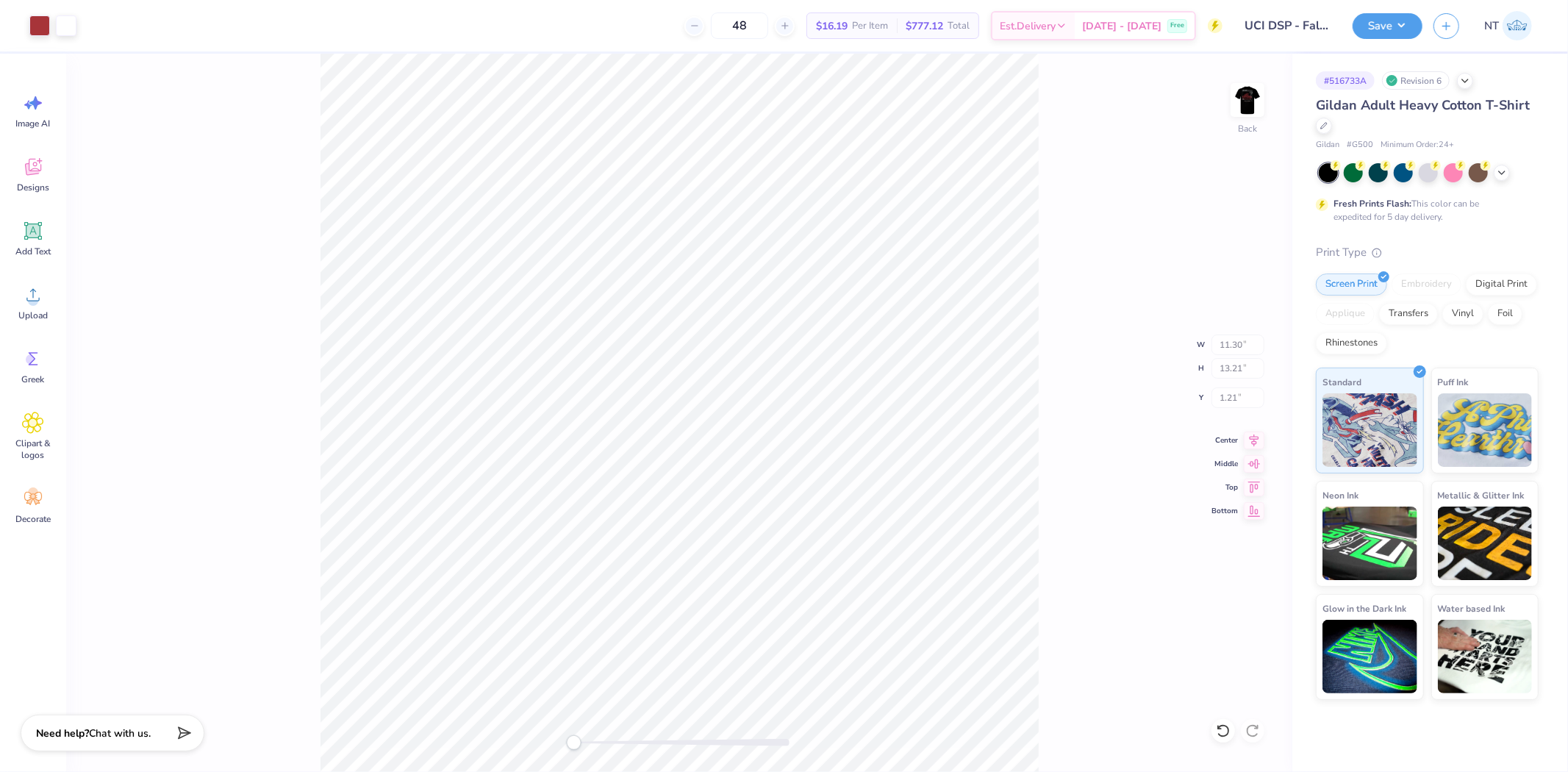
type input "13.21"
type input "1.21"
click at [1415, 34] on button "Save" at bounding box center [1388, 24] width 70 height 26
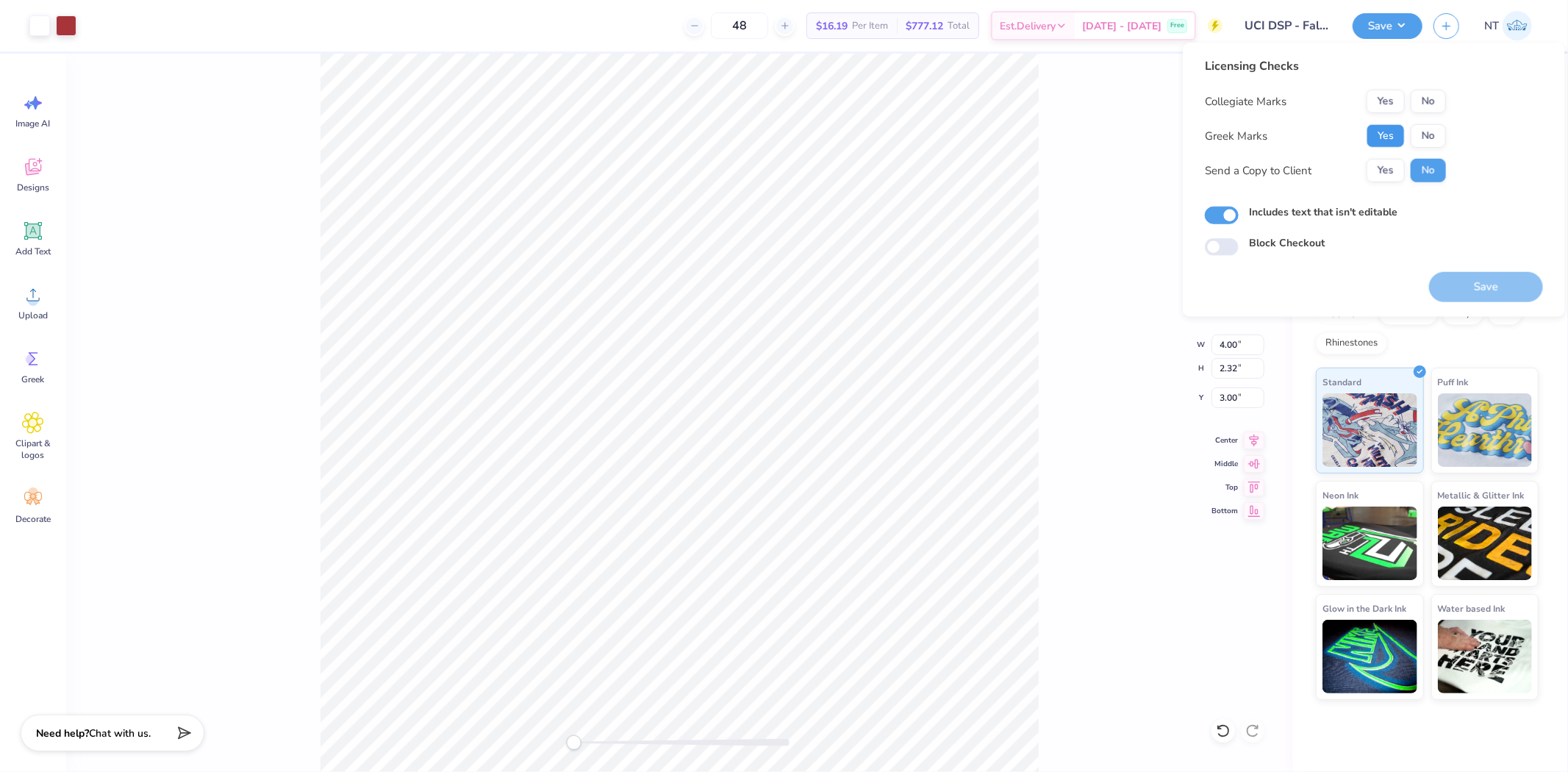
click at [1380, 125] on button "Yes" at bounding box center [1386, 136] width 38 height 24
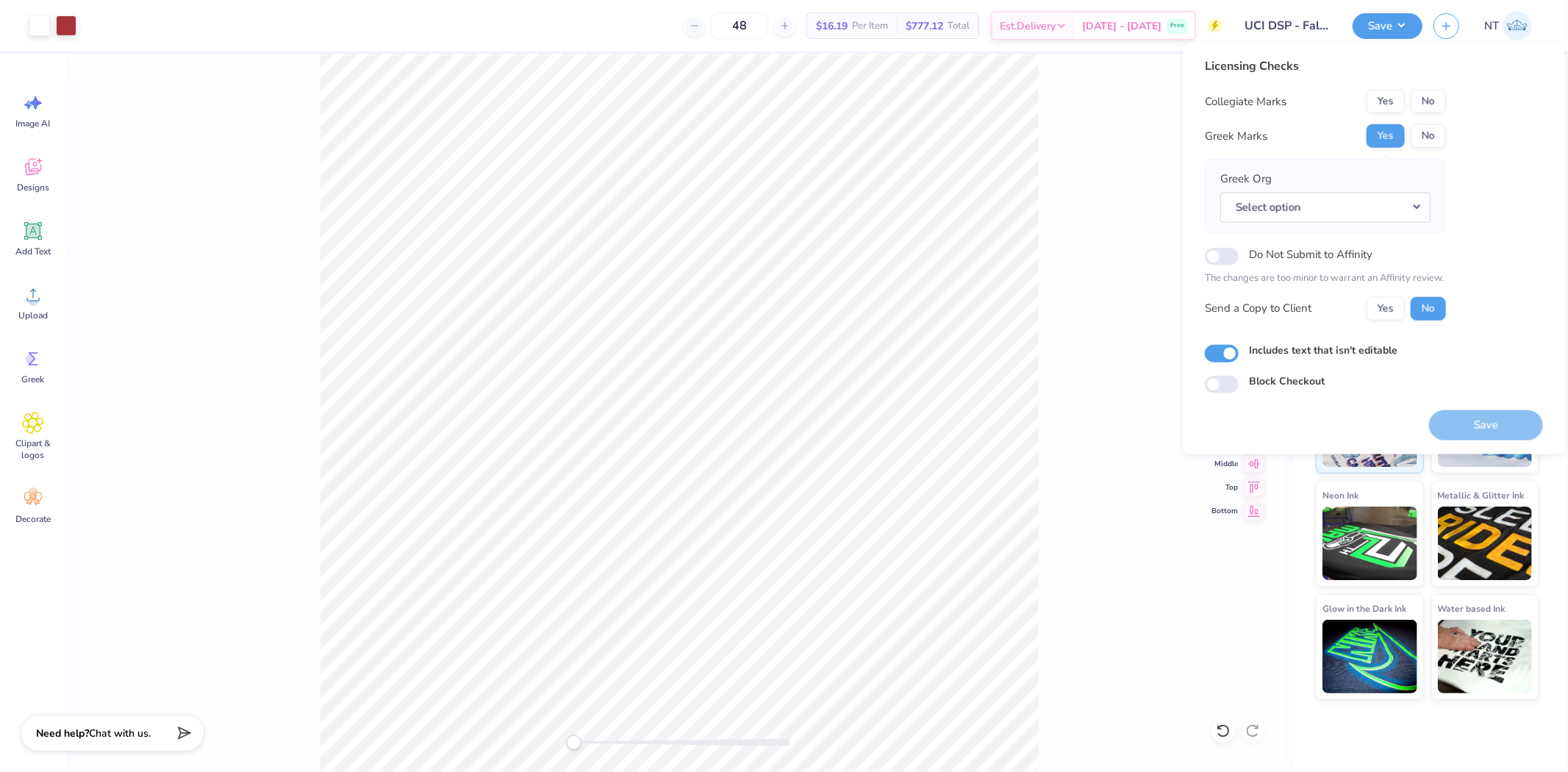
click at [1427, 88] on div "Licensing Checks Collegiate Marks Yes No Greek Marks Yes No Greek Org Select op…" at bounding box center [1325, 194] width 241 height 274
click at [1430, 92] on button "No" at bounding box center [1428, 101] width 35 height 24
click at [1342, 218] on button "Select option" at bounding box center [1325, 207] width 210 height 30
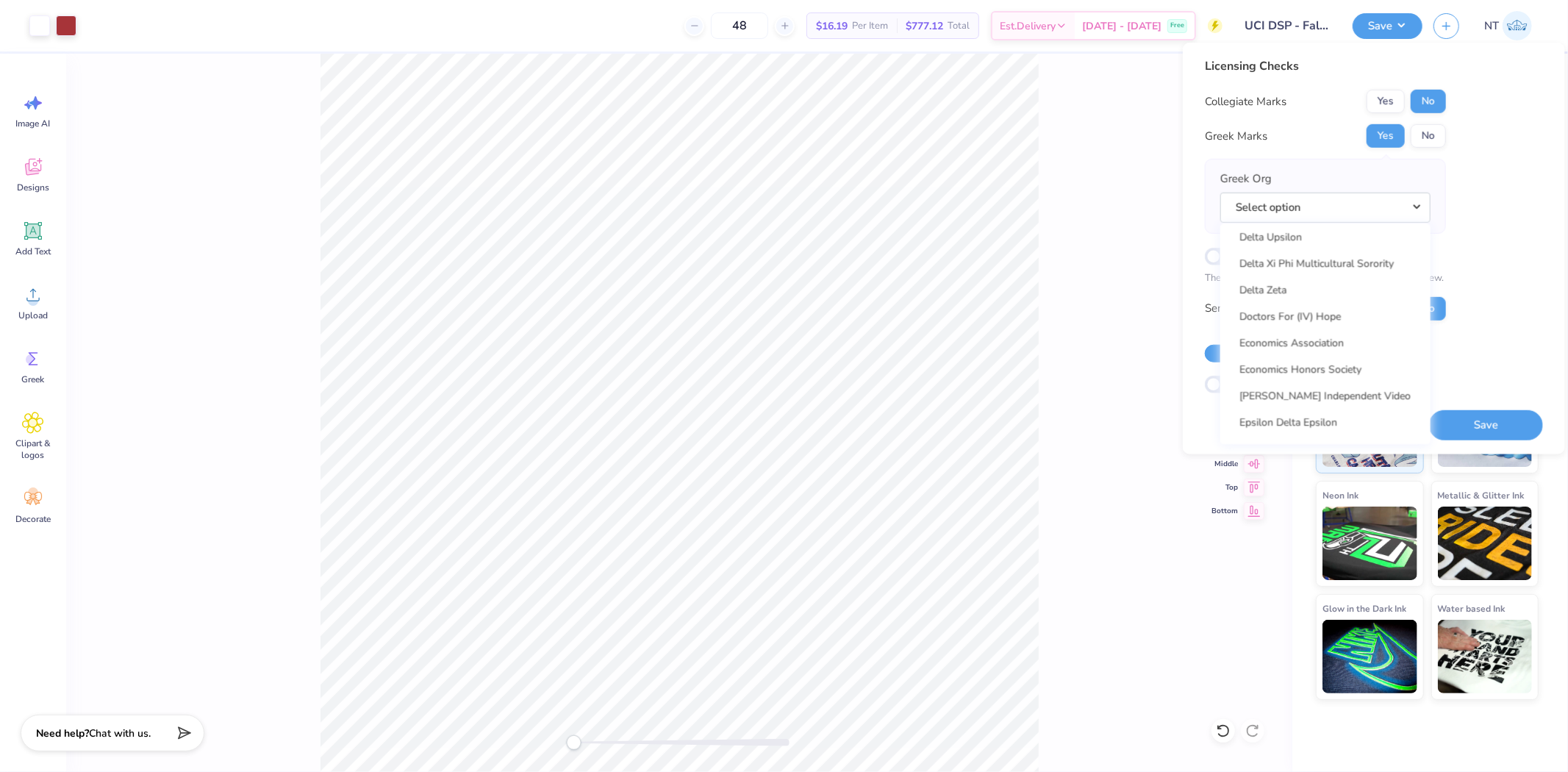
scroll to position [3676, 0]
click at [1318, 375] on link "Delta Sigma Pi" at bounding box center [1325, 377] width 198 height 24
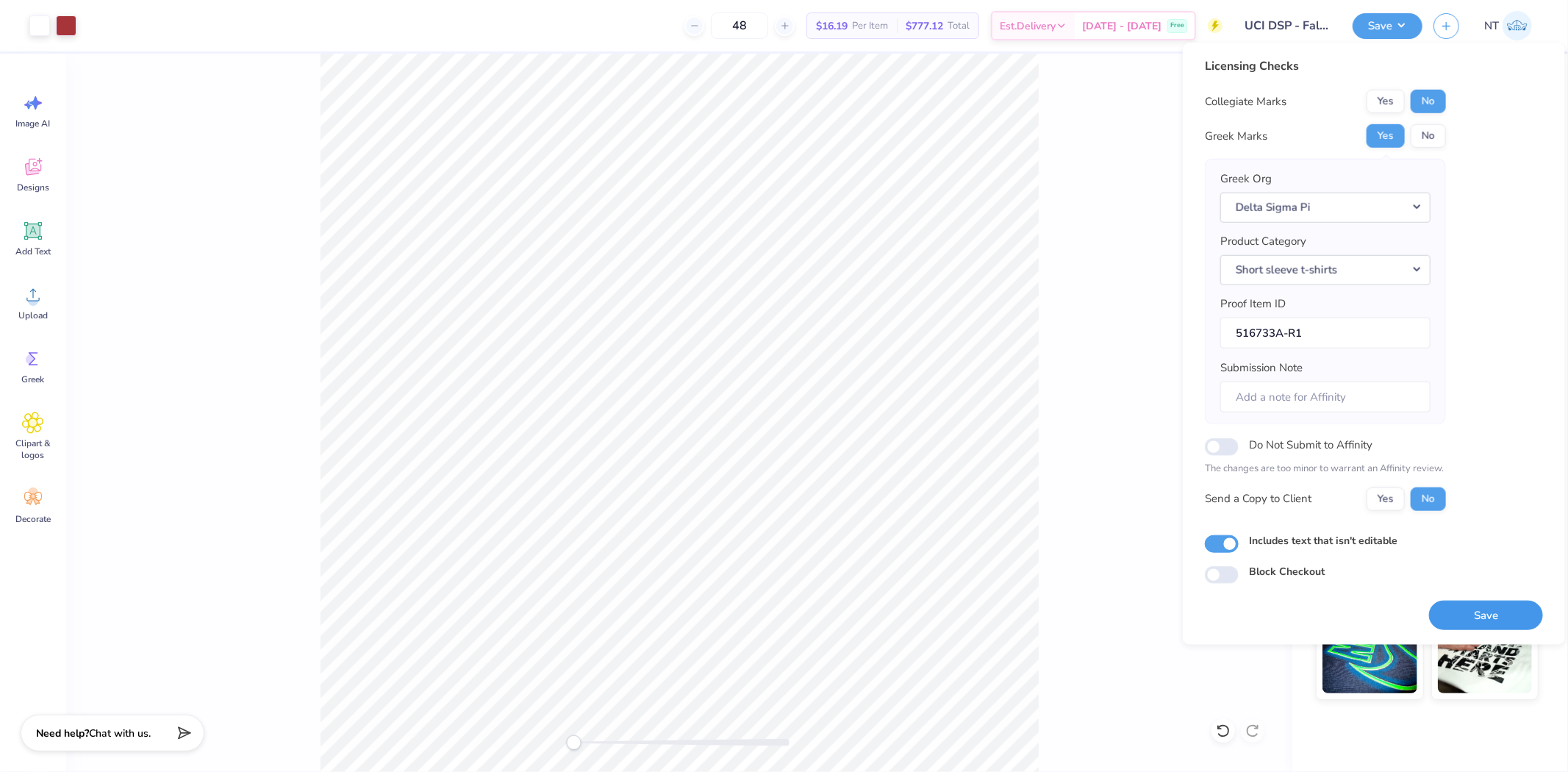
click at [1487, 613] on button "Save" at bounding box center [1486, 615] width 114 height 30
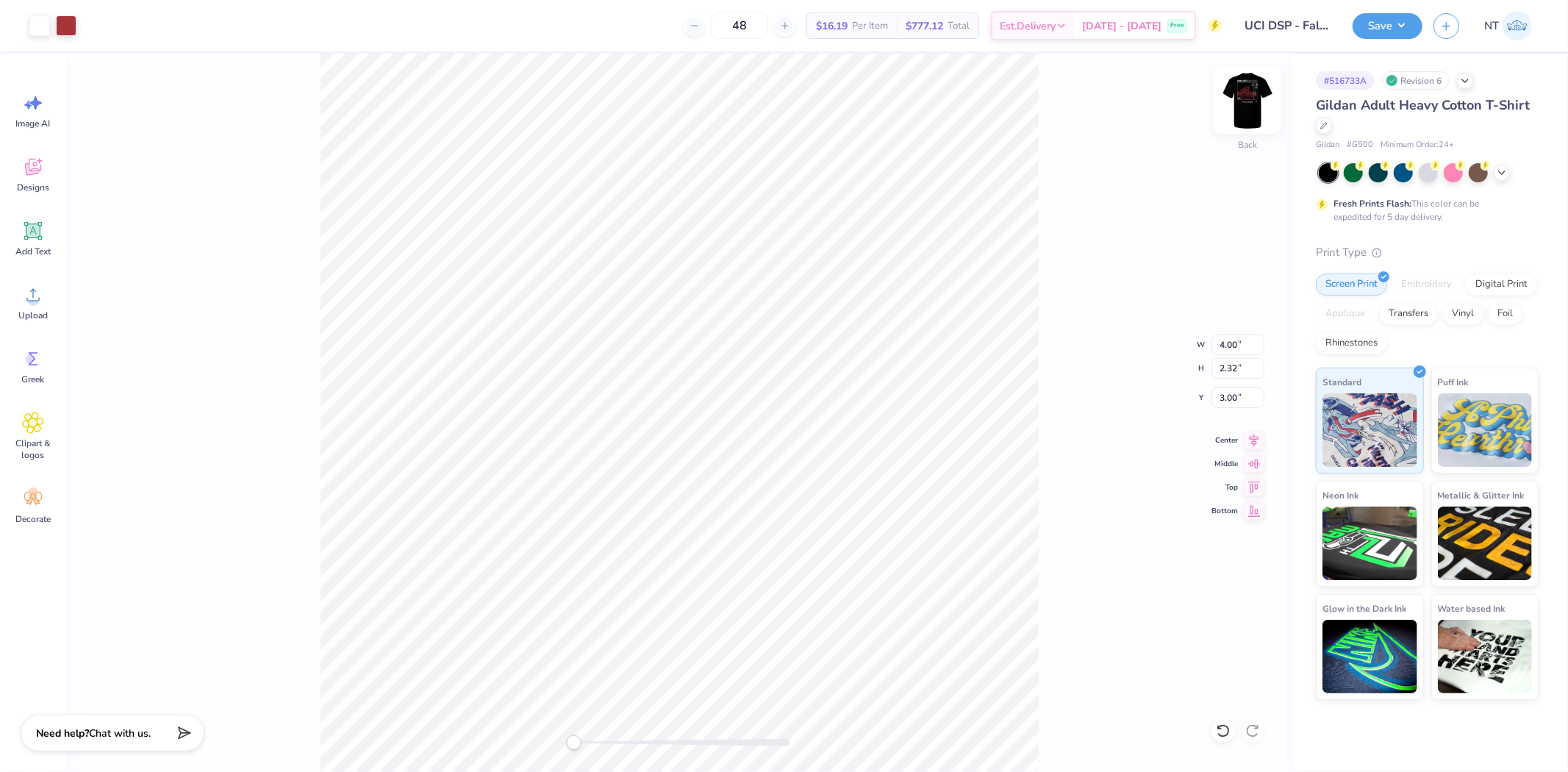
click at [1257, 101] on img at bounding box center [1247, 100] width 58 height 59
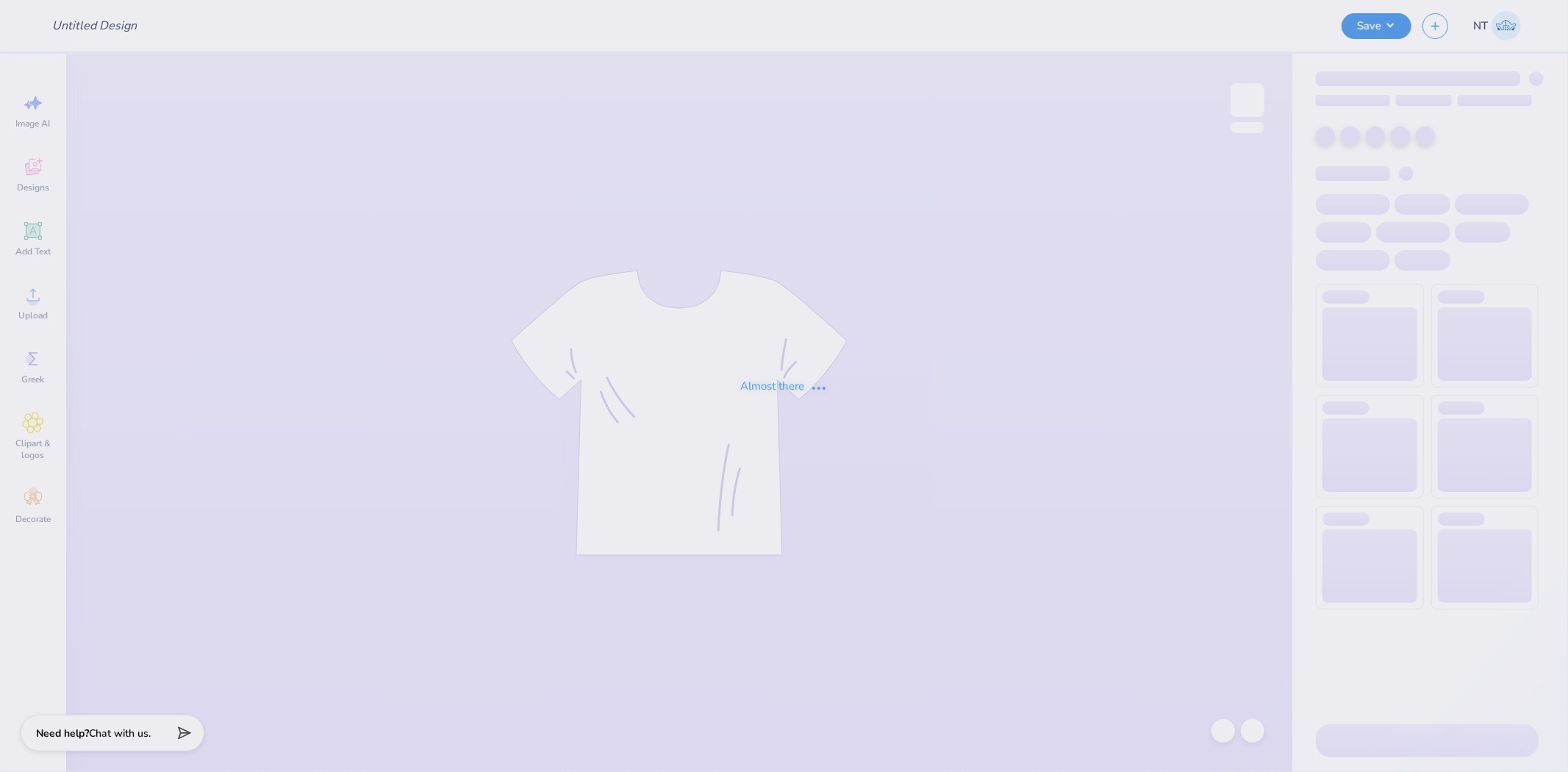
type input "APHI senior dads weekend"
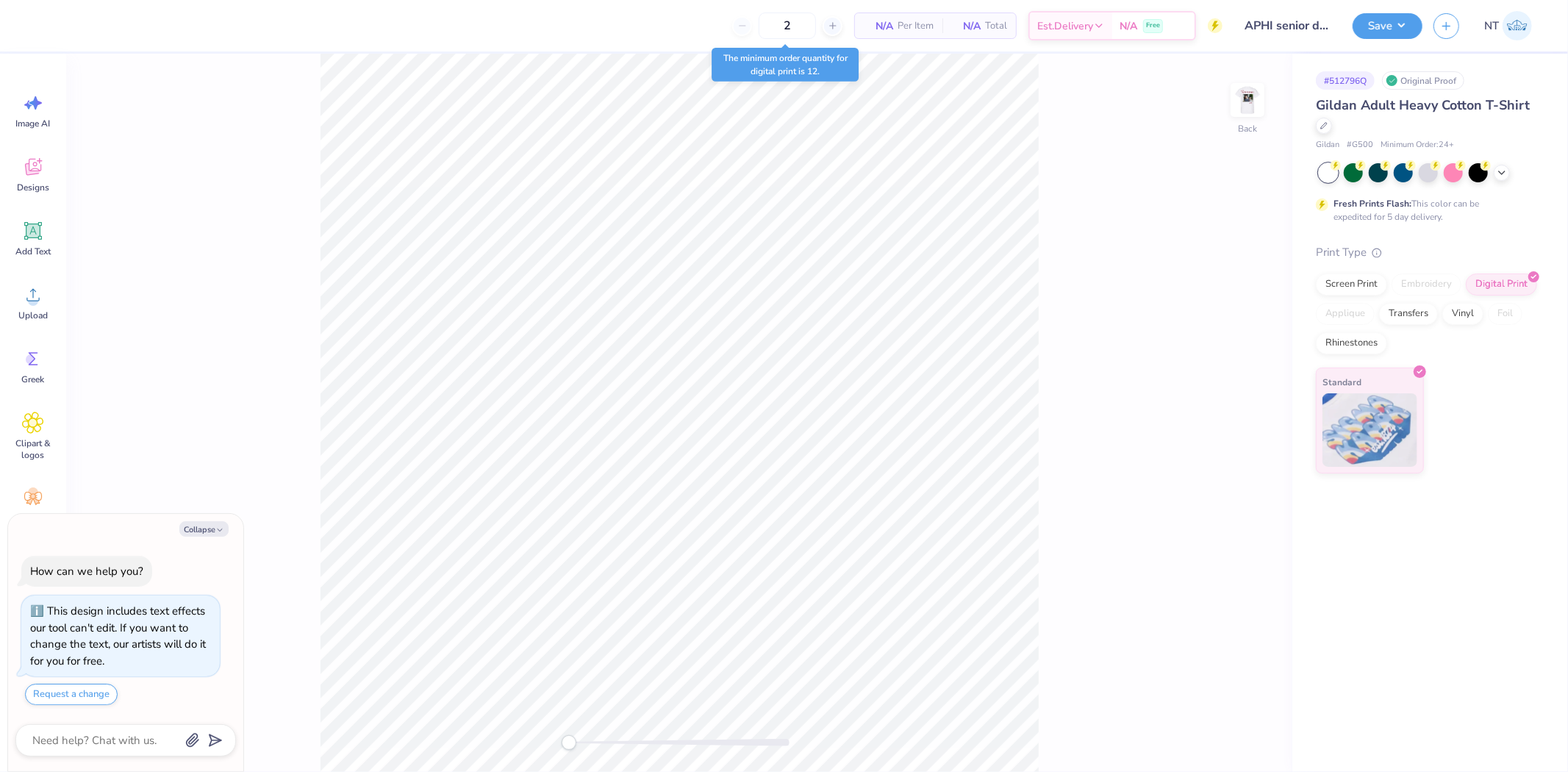
click at [1076, 445] on div "Back" at bounding box center [679, 413] width 1226 height 718
click at [217, 529] on polyline "button" at bounding box center [220, 530] width 5 height 2
type textarea "x"
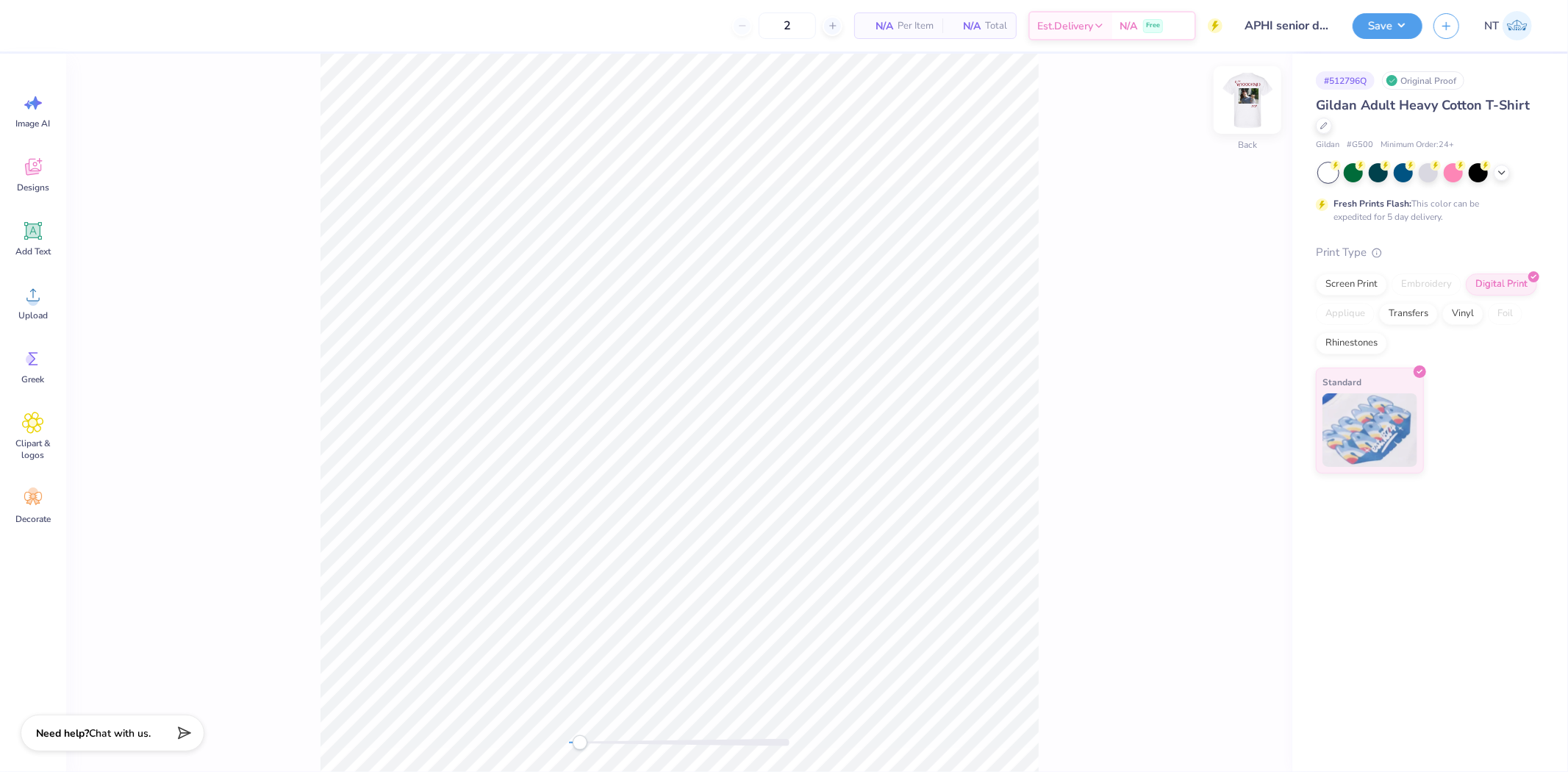
click at [1263, 112] on img at bounding box center [1247, 100] width 58 height 59
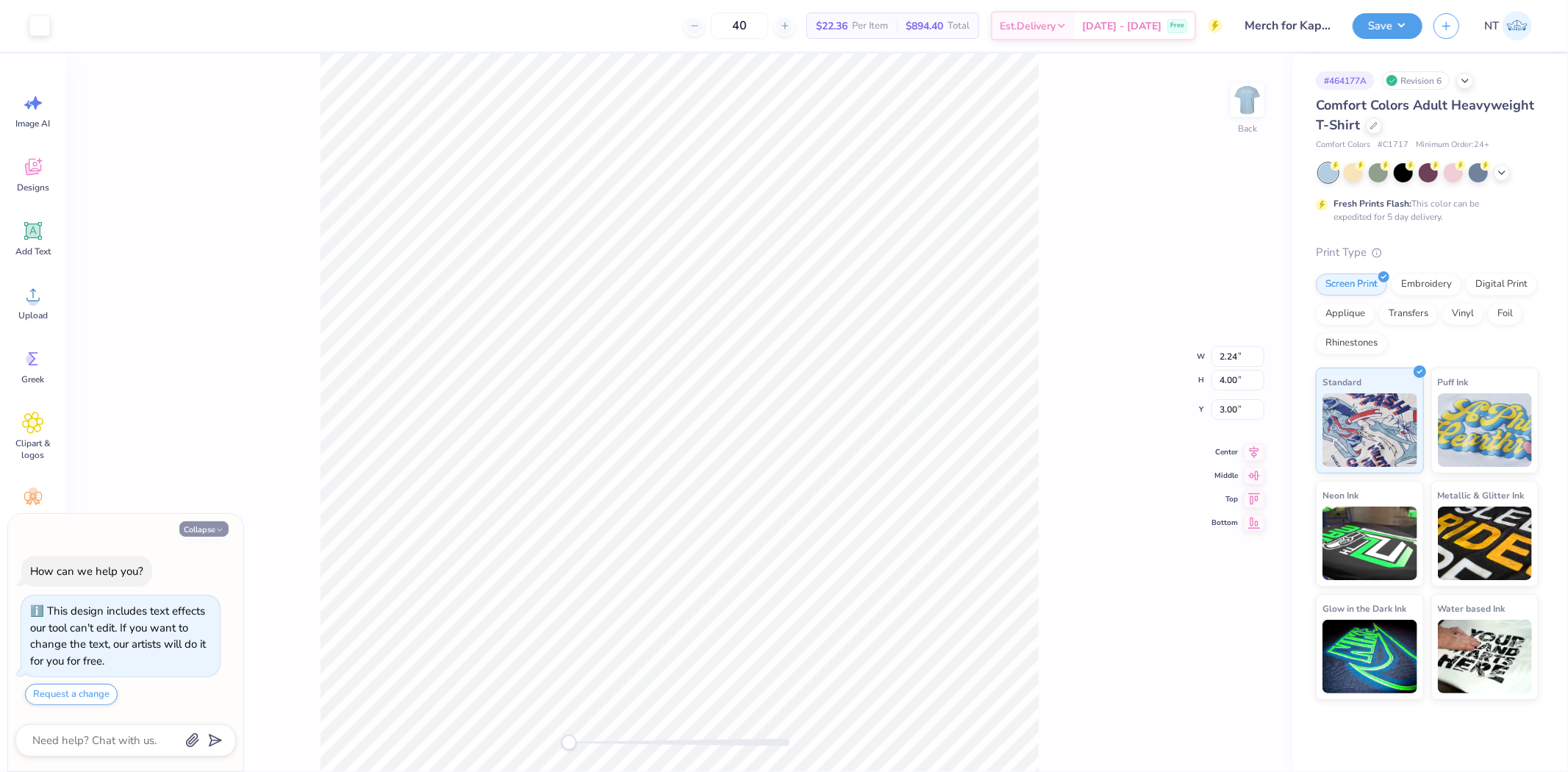
click at [207, 526] on button "Collapse" at bounding box center [204, 529] width 49 height 15
type textarea "x"
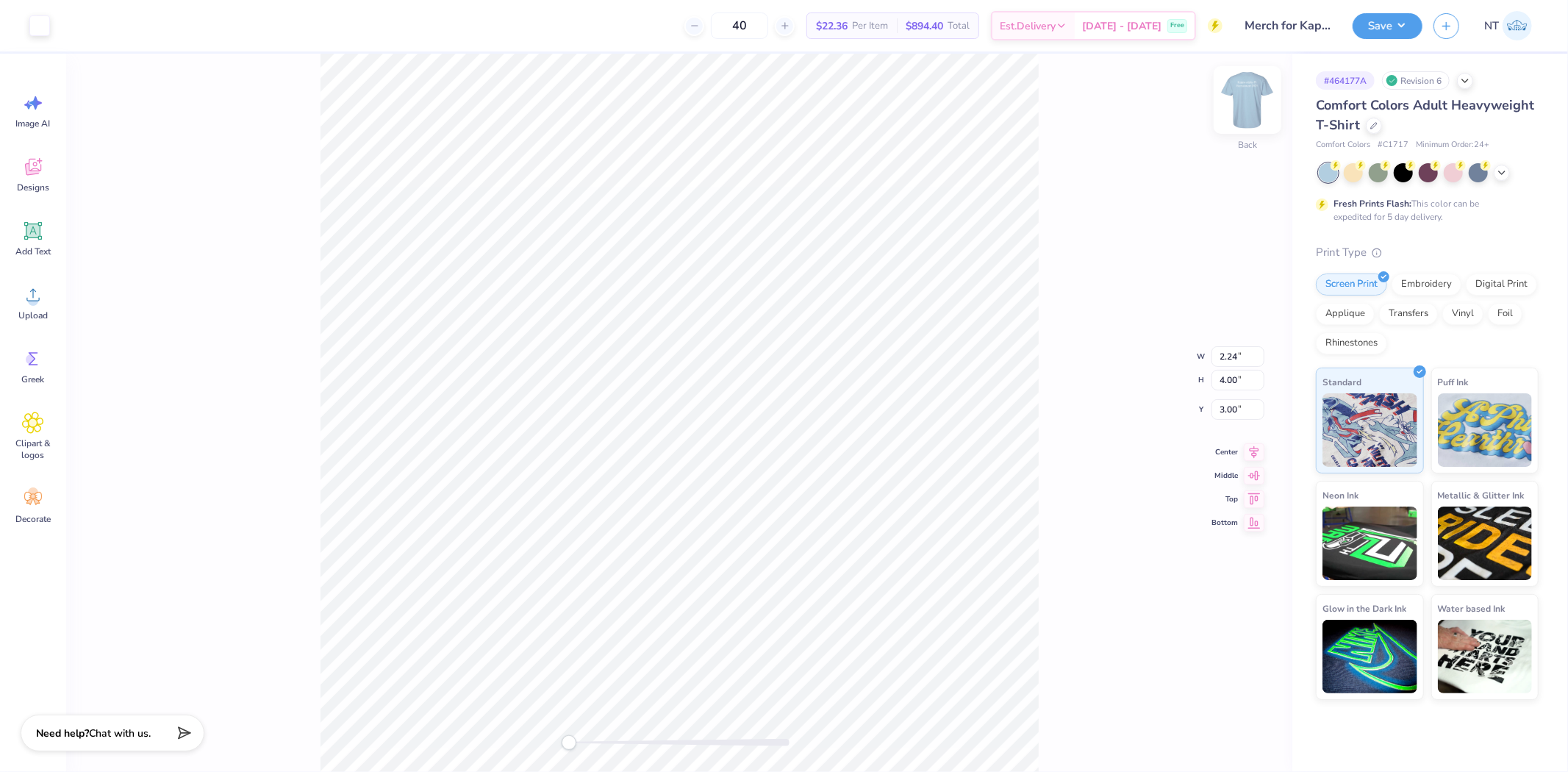
click at [1251, 105] on img at bounding box center [1247, 100] width 58 height 59
click at [31, 298] on circle at bounding box center [33, 301] width 11 height 11
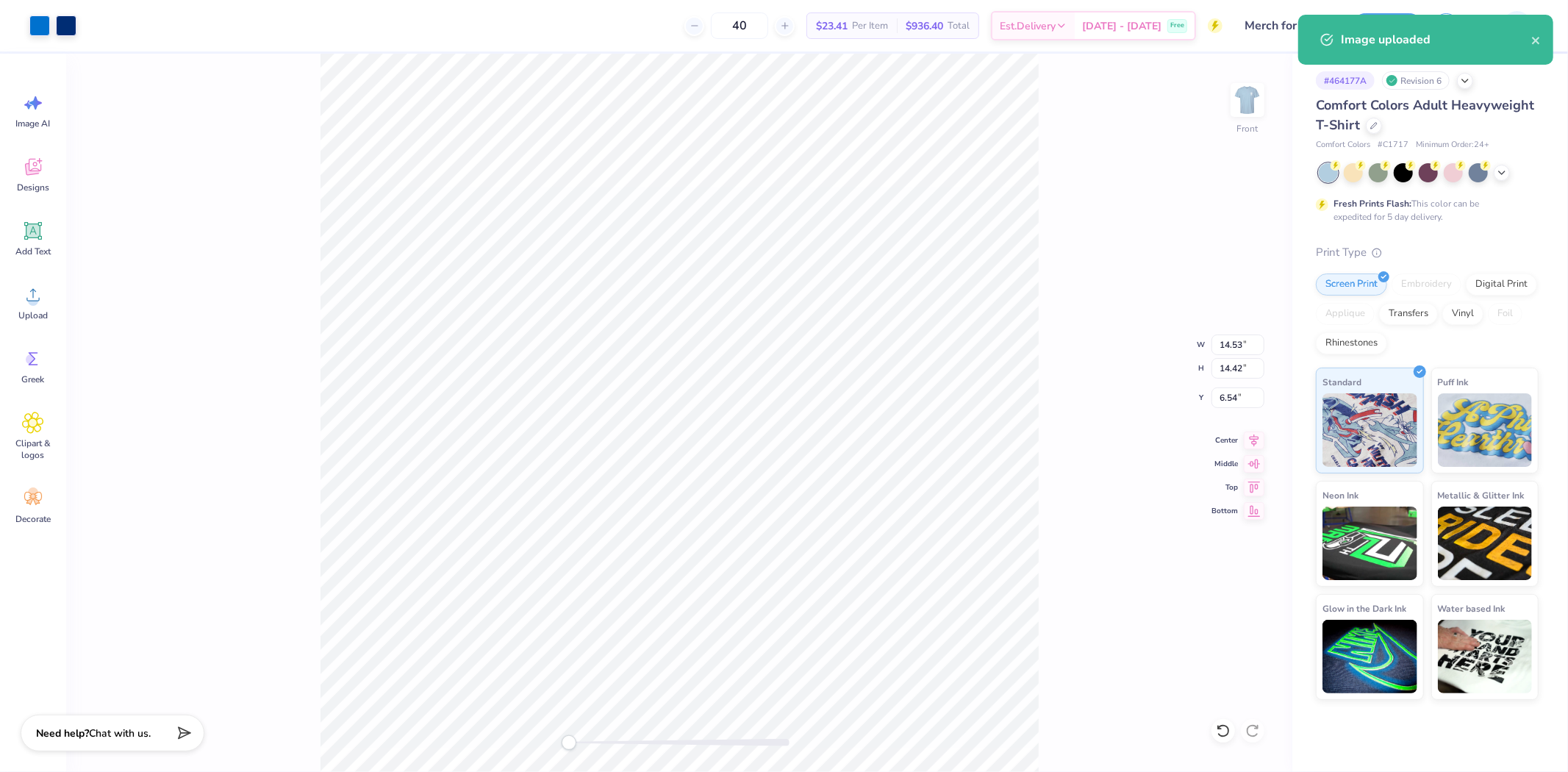
type input "13.41"
type input "13.30"
type input "7.65"
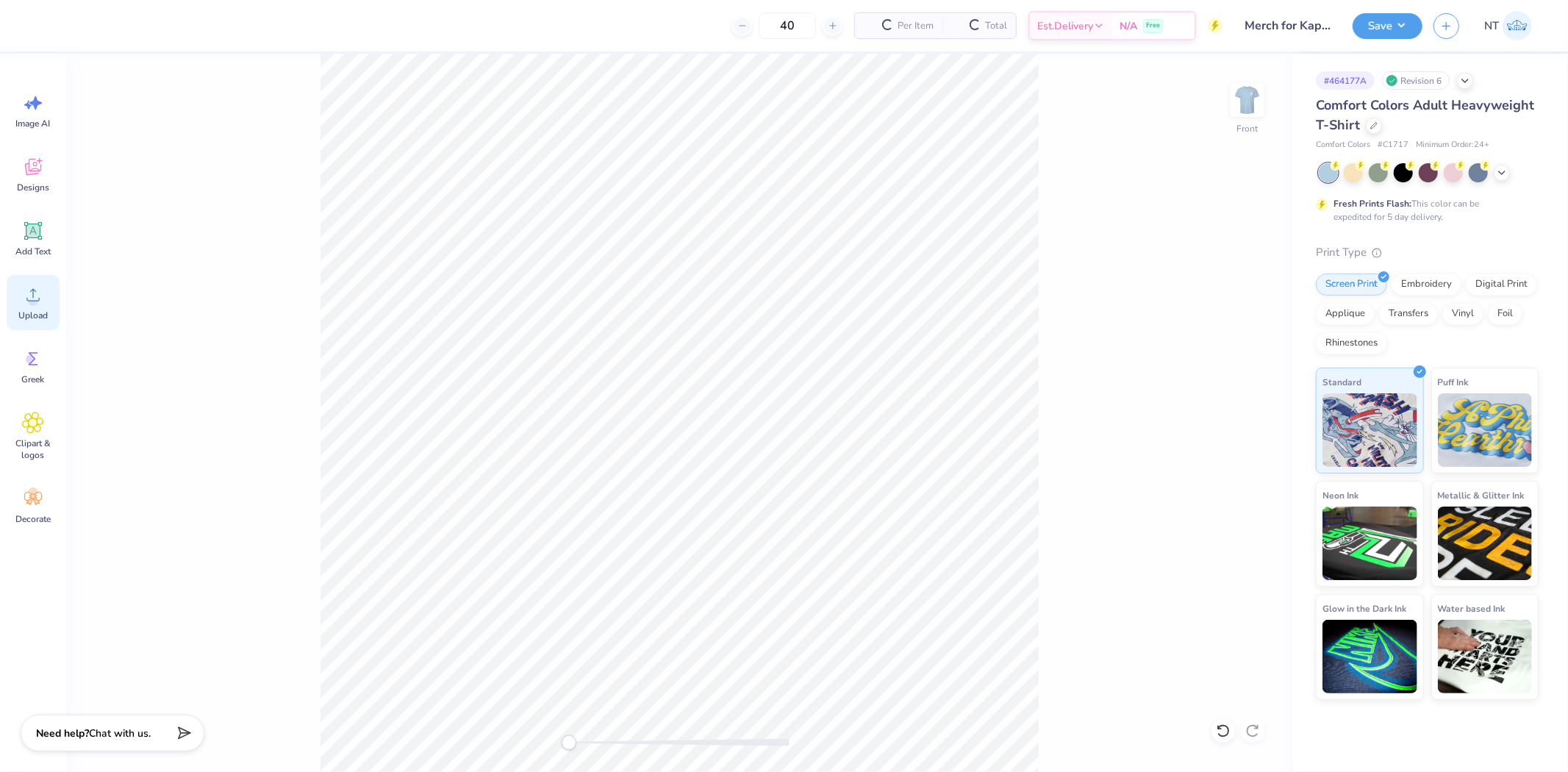
click at [27, 315] on span "Upload" at bounding box center [33, 315] width 30 height 11
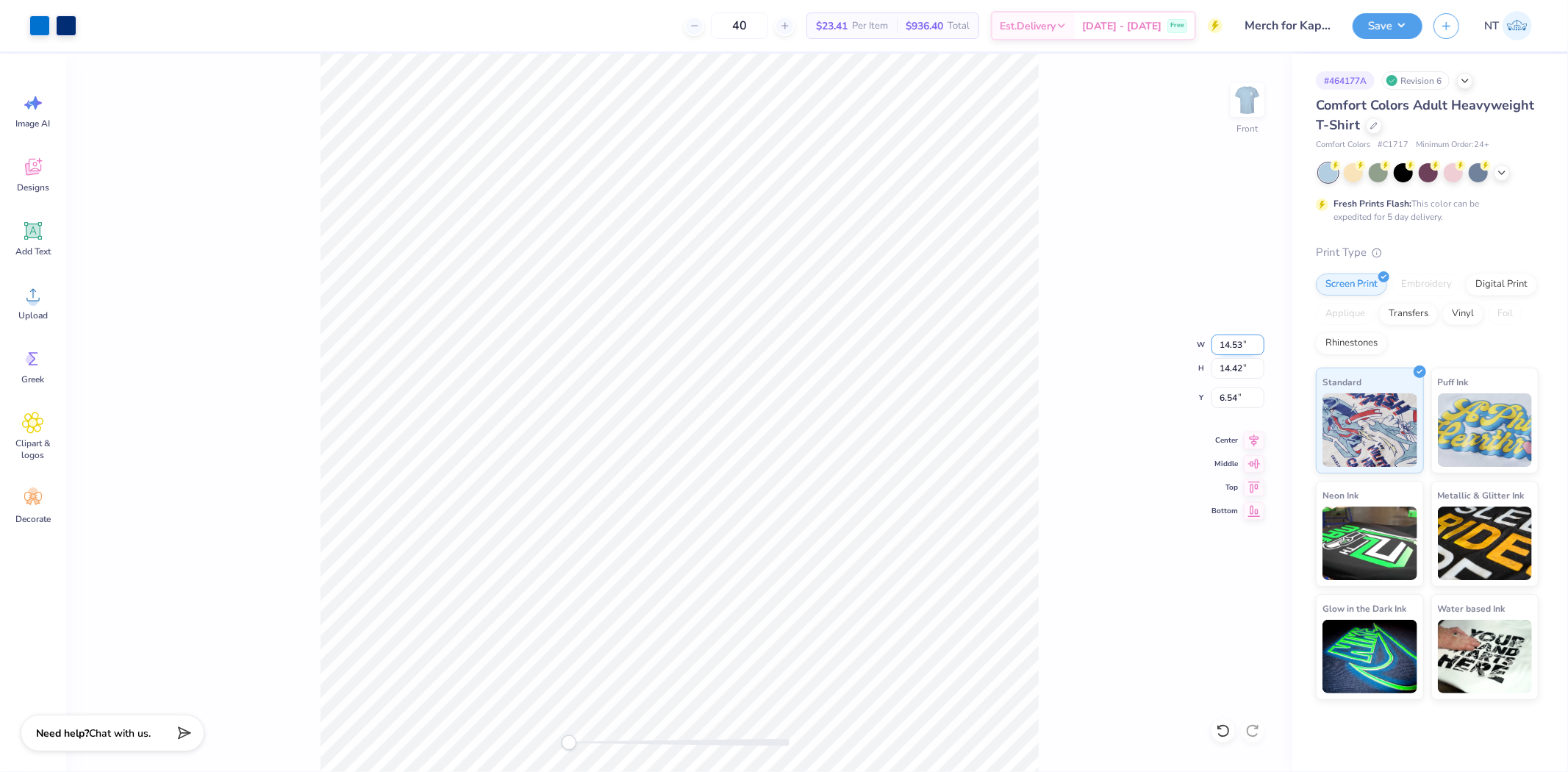
click at [1217, 337] on input "14.53" at bounding box center [1238, 344] width 53 height 21
type input "12.50"
type input "12.40"
click at [1223, 404] on input "7.55" at bounding box center [1238, 397] width 53 height 21
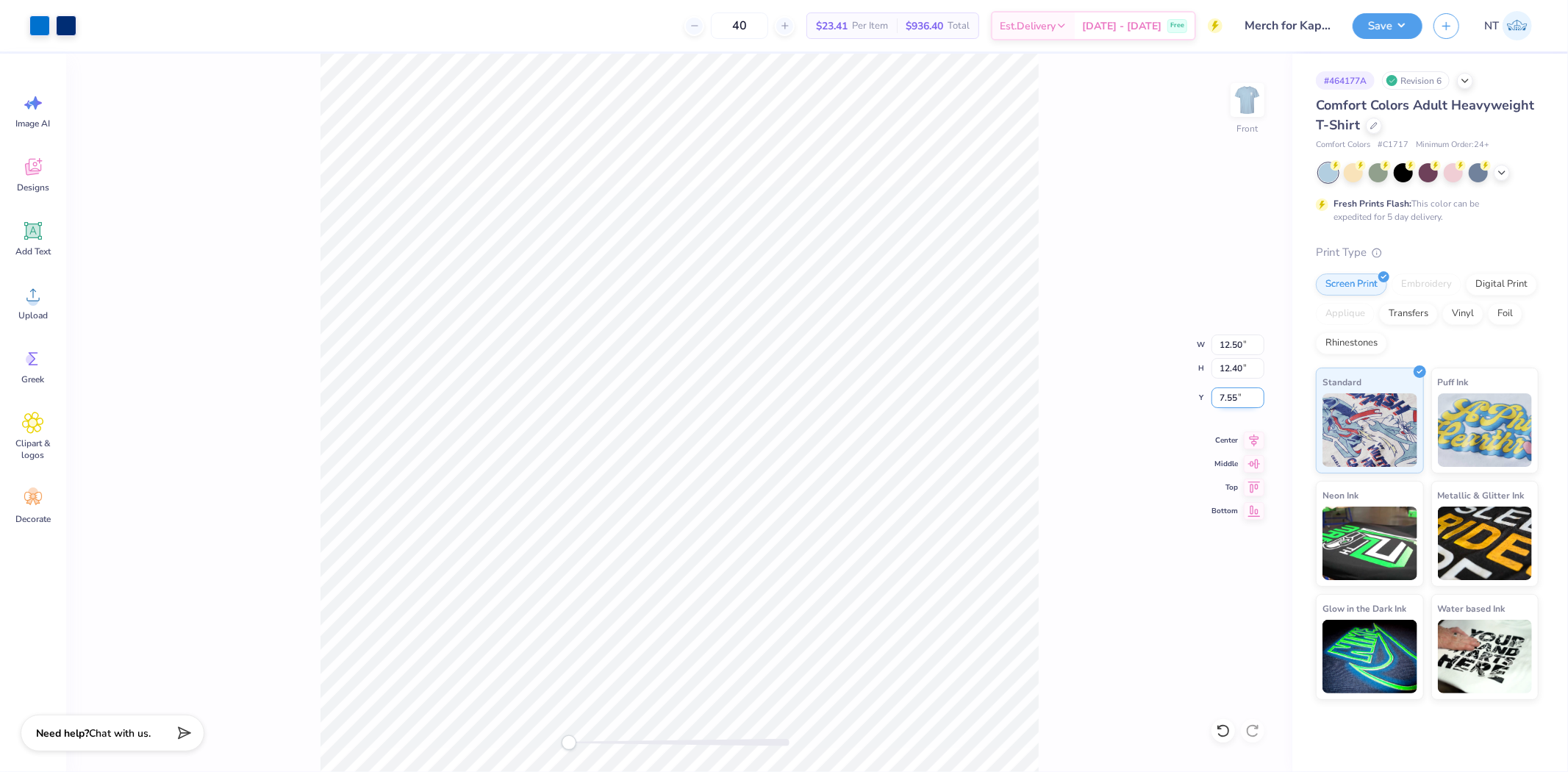
click at [1223, 404] on input "7.55" at bounding box center [1238, 397] width 53 height 21
type input "3"
click at [1232, 90] on img at bounding box center [1247, 100] width 58 height 59
click at [1260, 97] on img at bounding box center [1247, 100] width 58 height 59
type input "2.27"
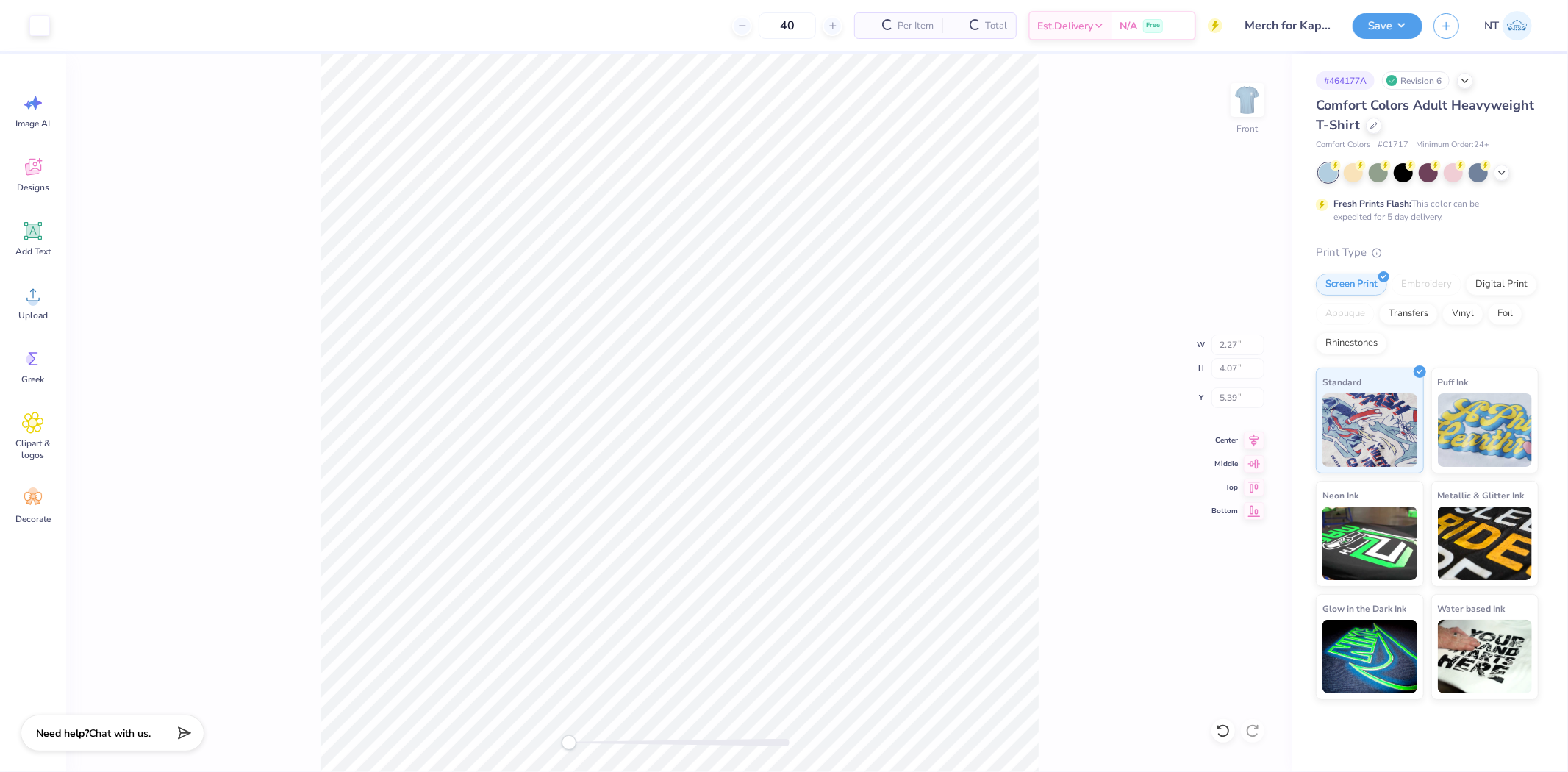
type input "4.07"
type input "5.39"
click at [37, 17] on div at bounding box center [40, 24] width 21 height 21
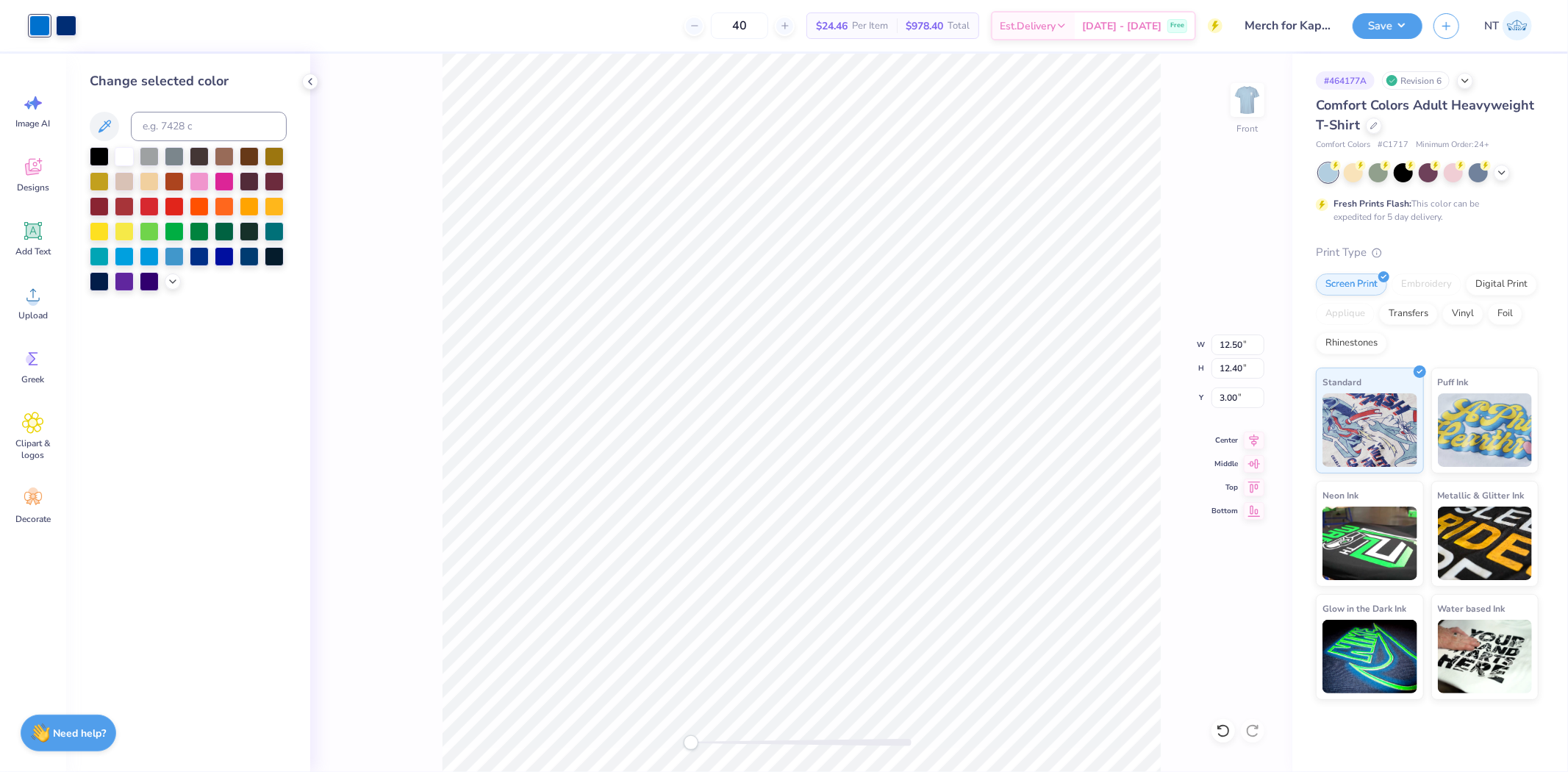
click at [112, 150] on div at bounding box center [188, 220] width 197 height 144
click at [127, 156] on div at bounding box center [124, 155] width 19 height 19
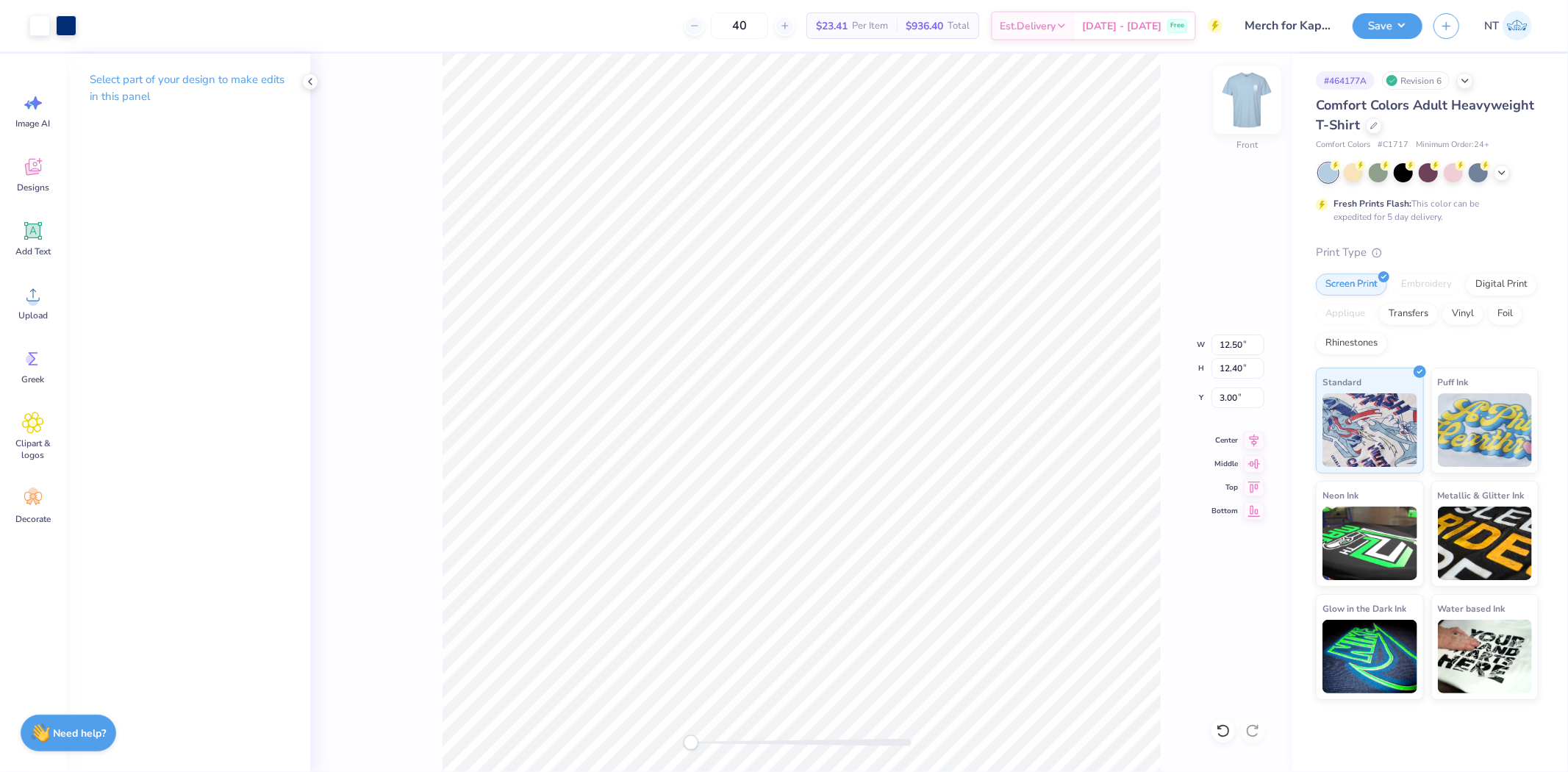
click at [1240, 87] on img at bounding box center [1247, 100] width 58 height 59
click at [1237, 106] on img at bounding box center [1247, 100] width 58 height 59
type input "2.27"
type input "4.07"
type input "5.39"
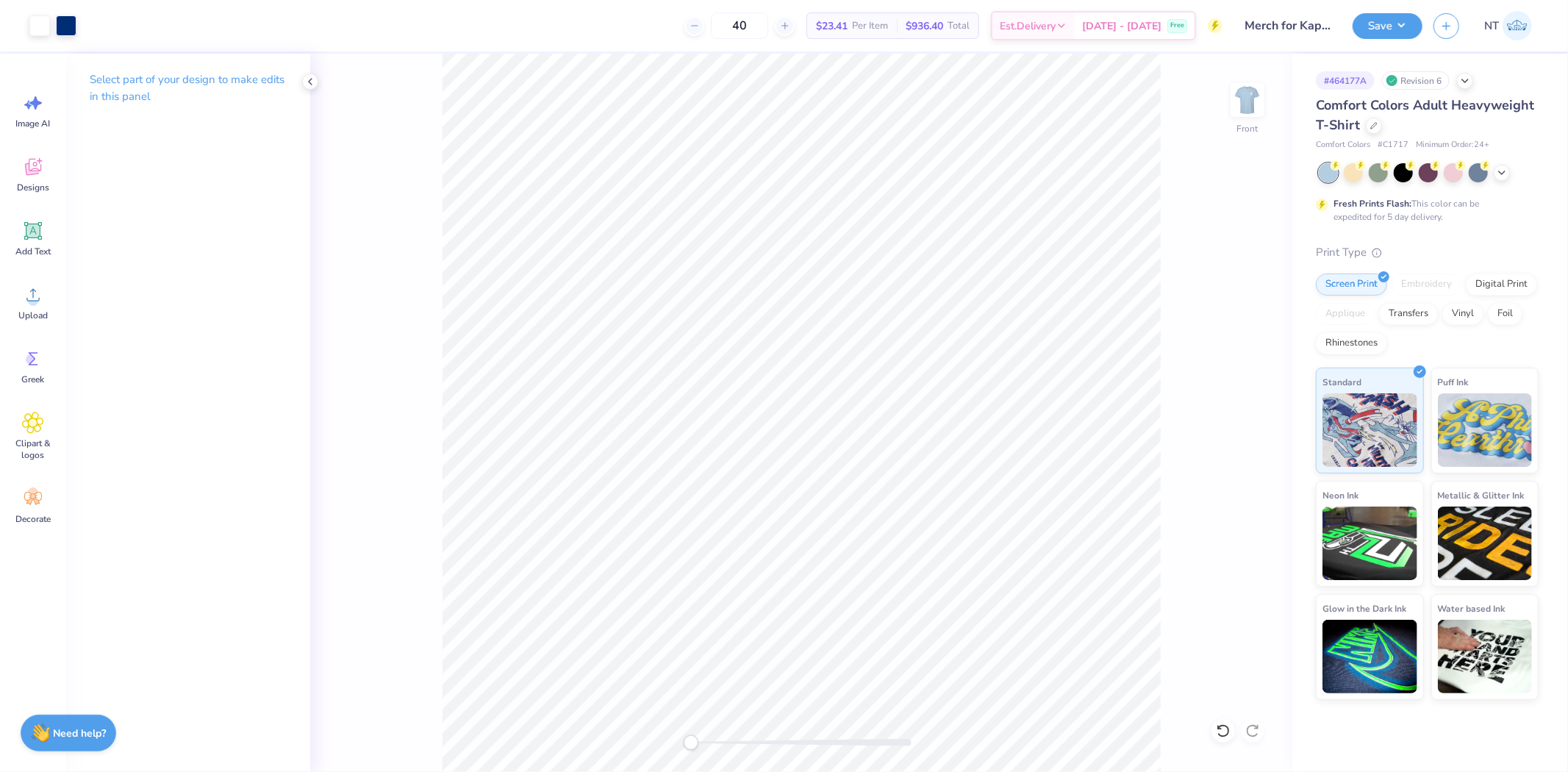
click at [406, 217] on div "Front" at bounding box center [801, 413] width 982 height 718
click at [1218, 726] on icon at bounding box center [1219, 727] width 3 height 3
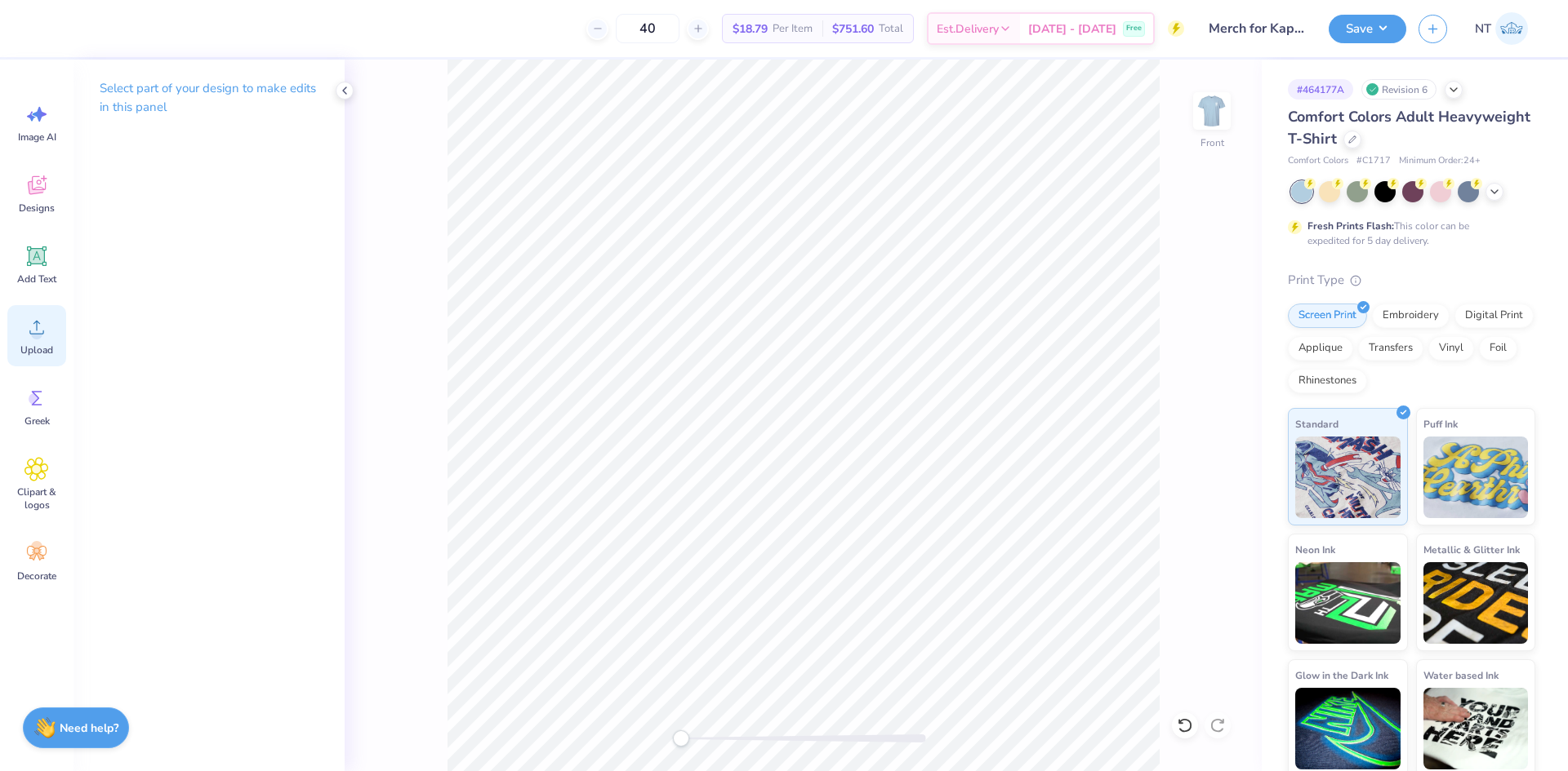
click at [15, 343] on div "Upload" at bounding box center [37, 336] width 59 height 62
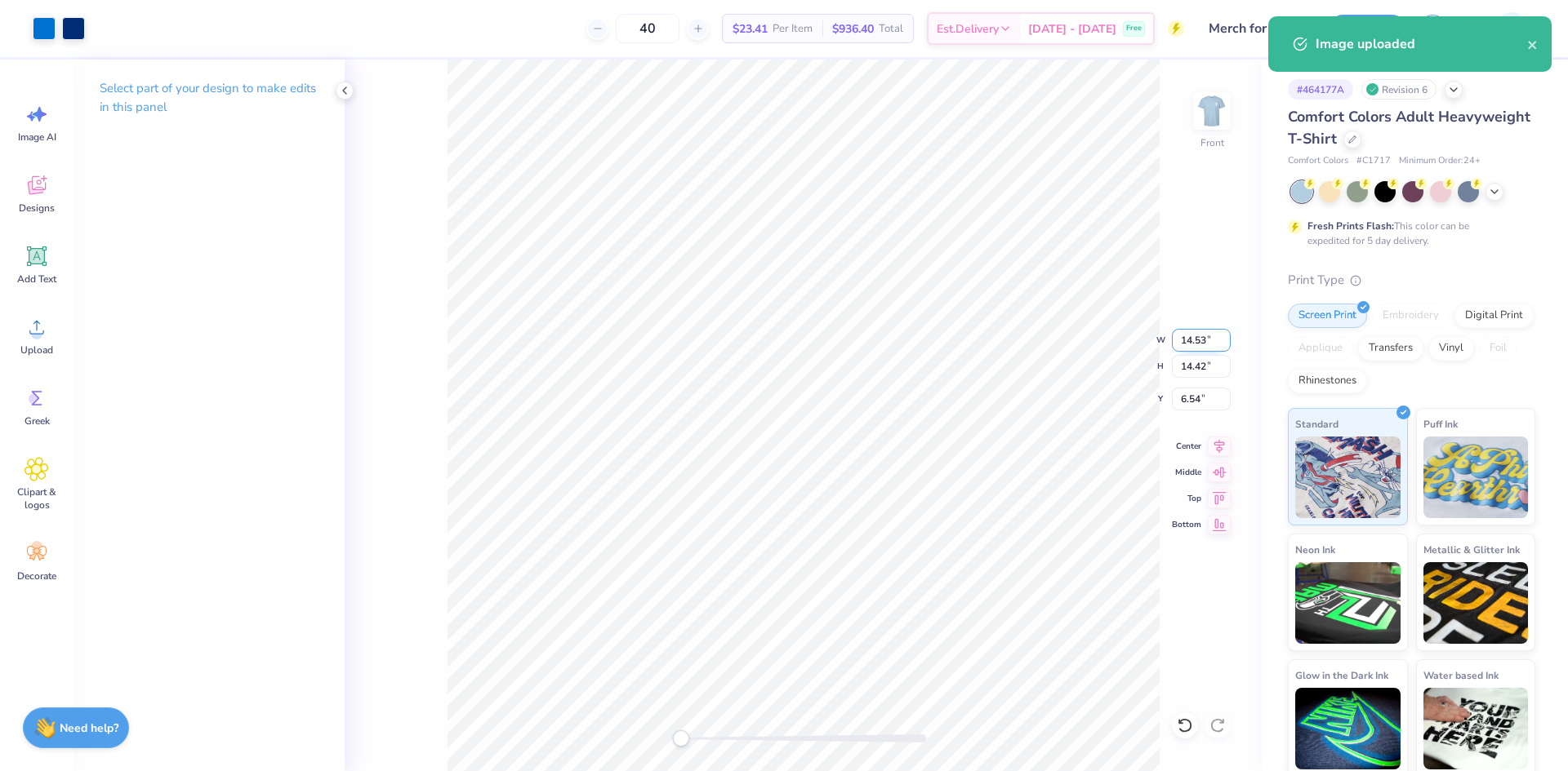
click at [1181, 342] on input "14.53" at bounding box center [1202, 340] width 59 height 23
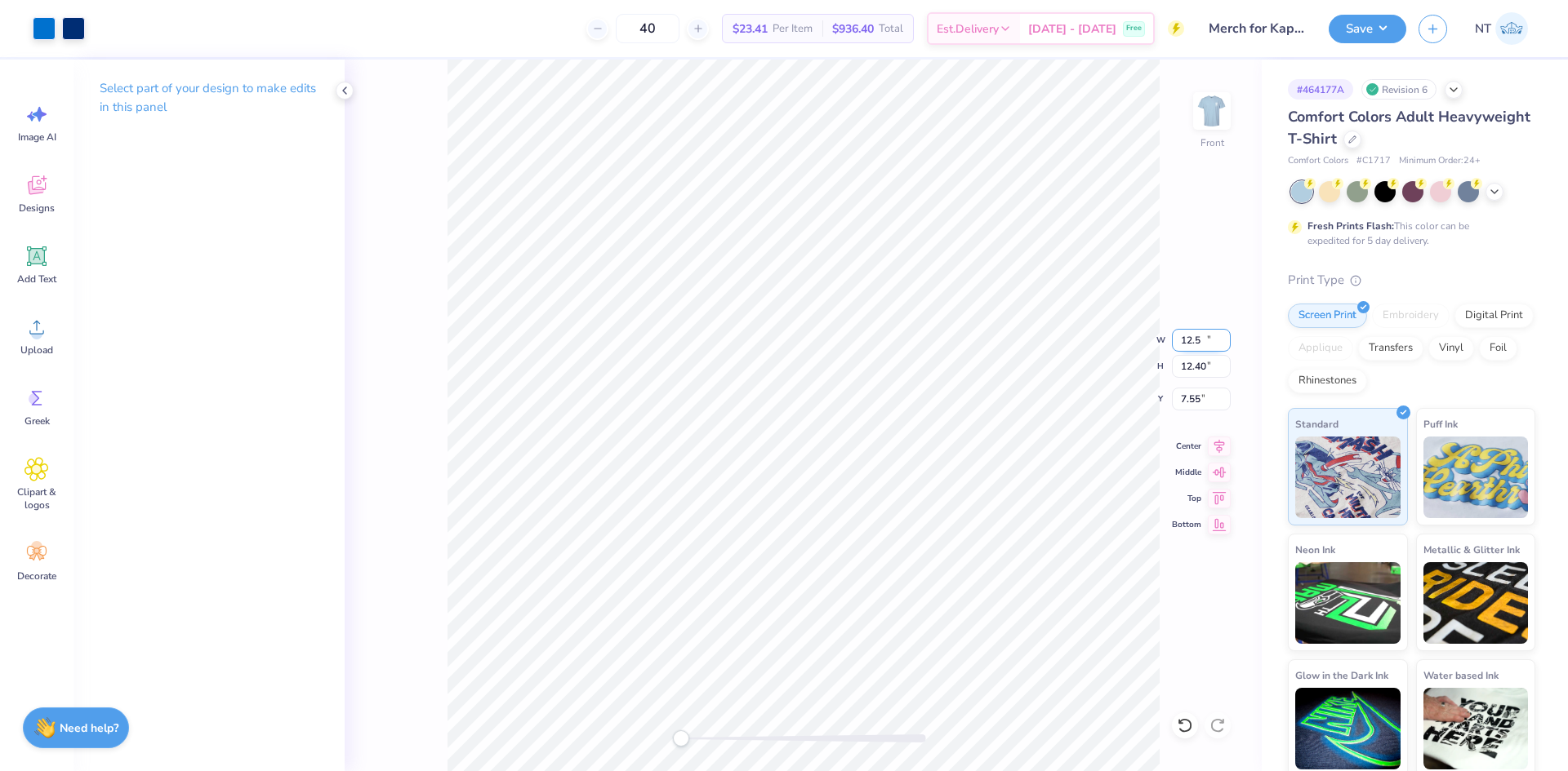
type input "12.50"
type input "12.40"
click at [1188, 403] on input "7.55" at bounding box center [1202, 399] width 59 height 23
type input "3.01"
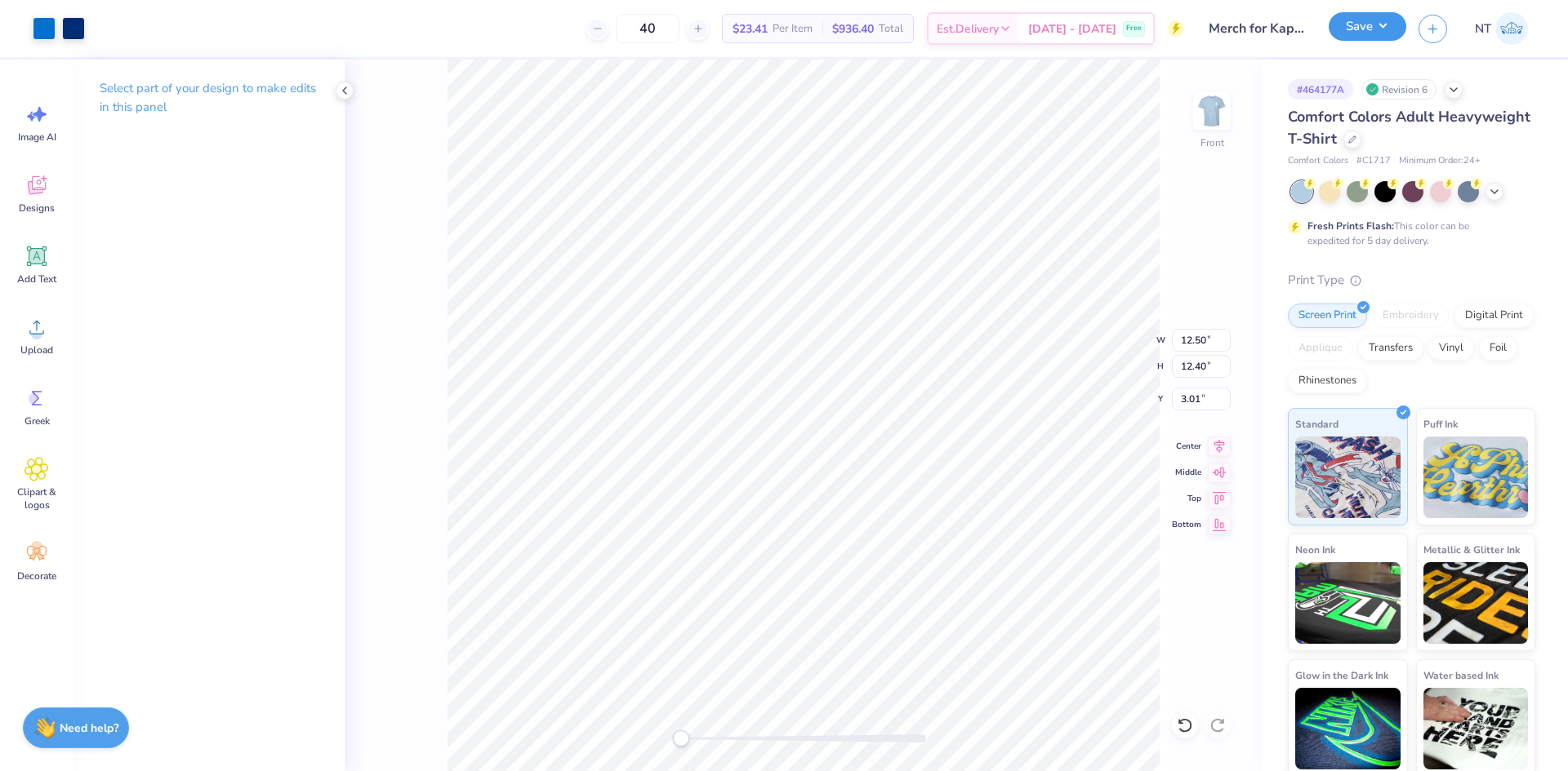
click at [1354, 26] on button "Save" at bounding box center [1367, 27] width 78 height 29
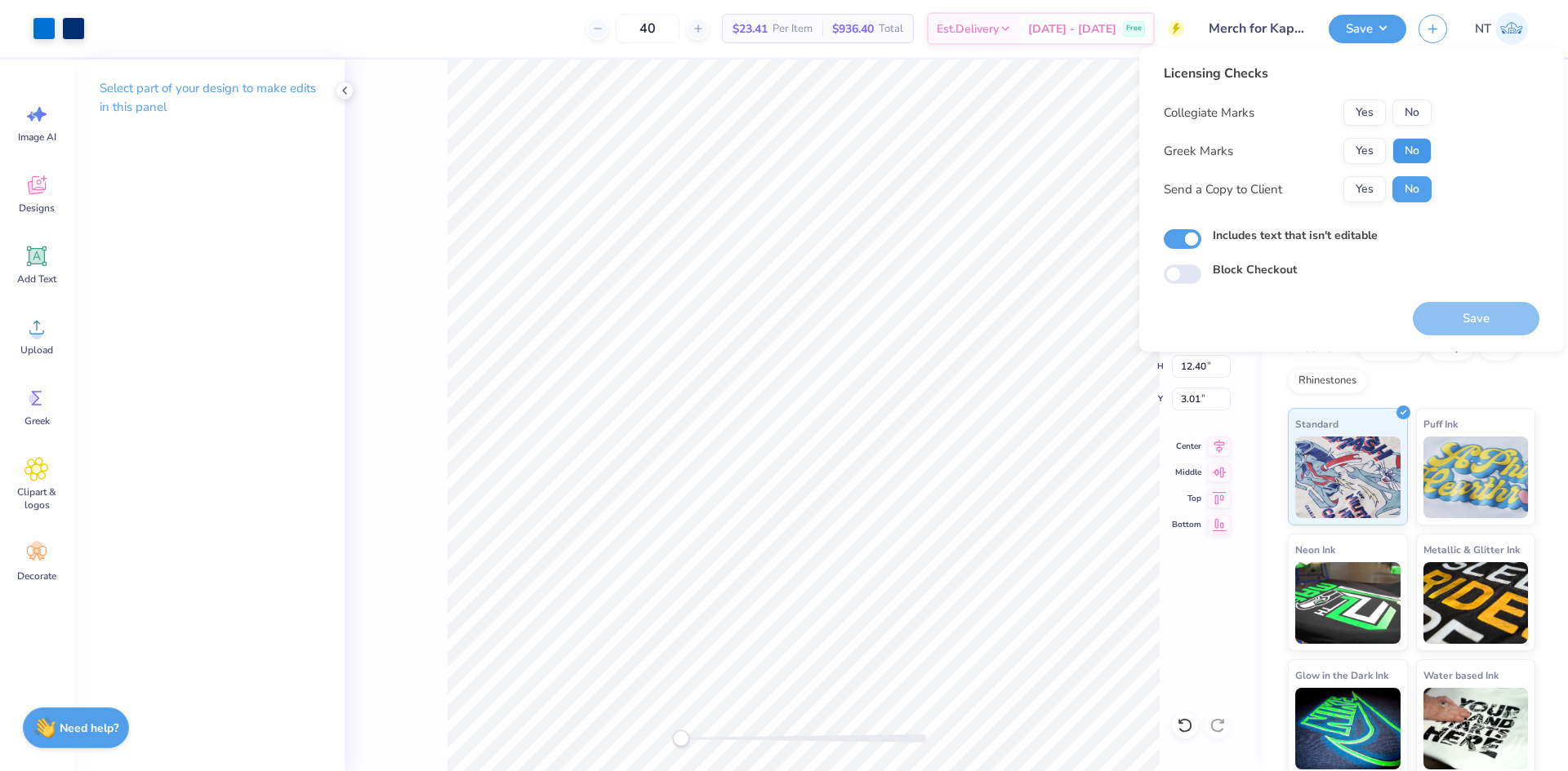
click at [1414, 157] on button "No" at bounding box center [1412, 151] width 39 height 26
click at [1381, 116] on button "Yes" at bounding box center [1365, 112] width 42 height 26
click at [1465, 322] on button "Save" at bounding box center [1476, 319] width 127 height 34
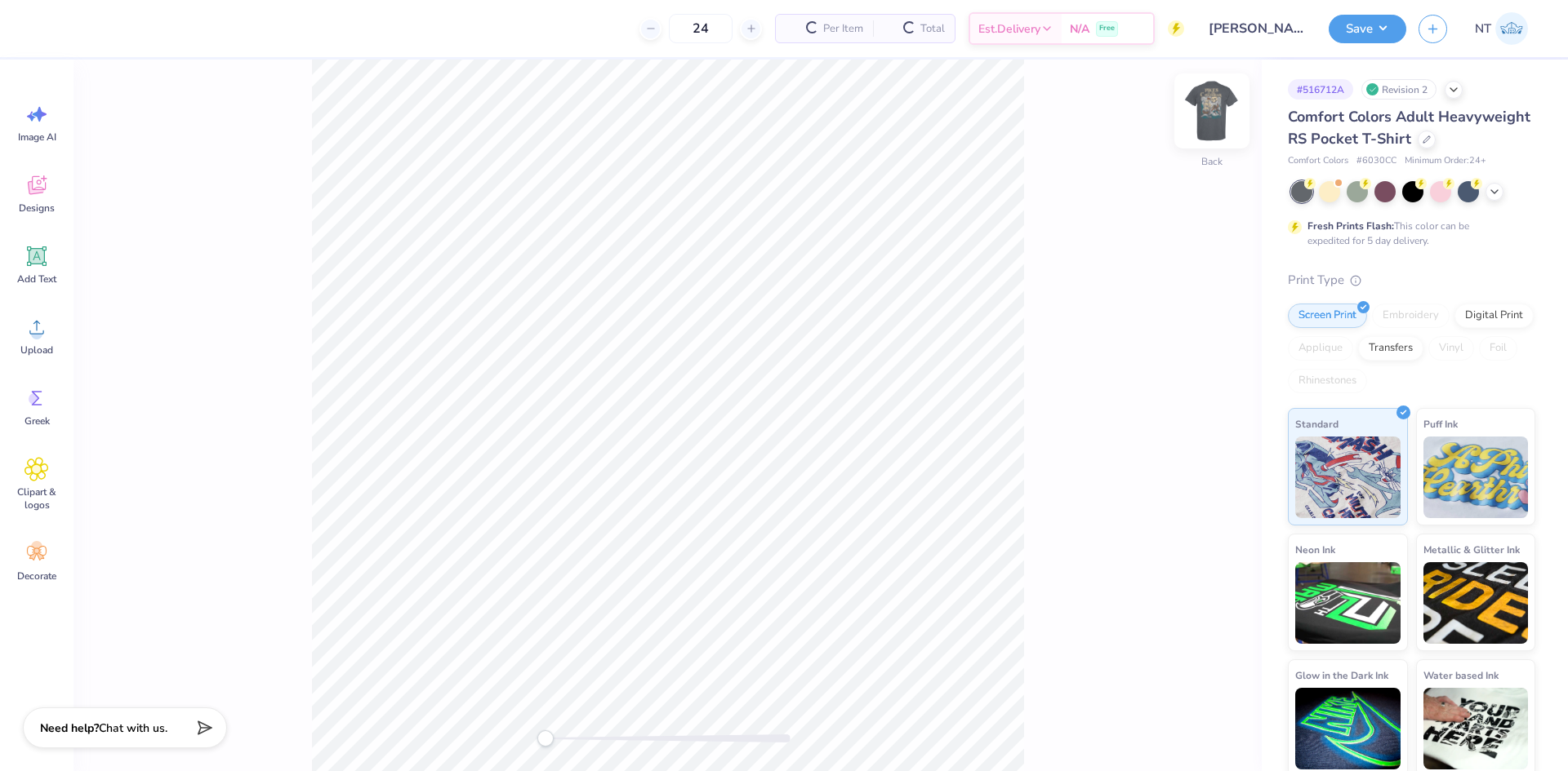
click at [1213, 114] on img at bounding box center [1211, 111] width 65 height 65
click at [1042, 210] on div "Front" at bounding box center [668, 416] width 1188 height 712
click at [34, 333] on circle at bounding box center [37, 334] width 12 height 12
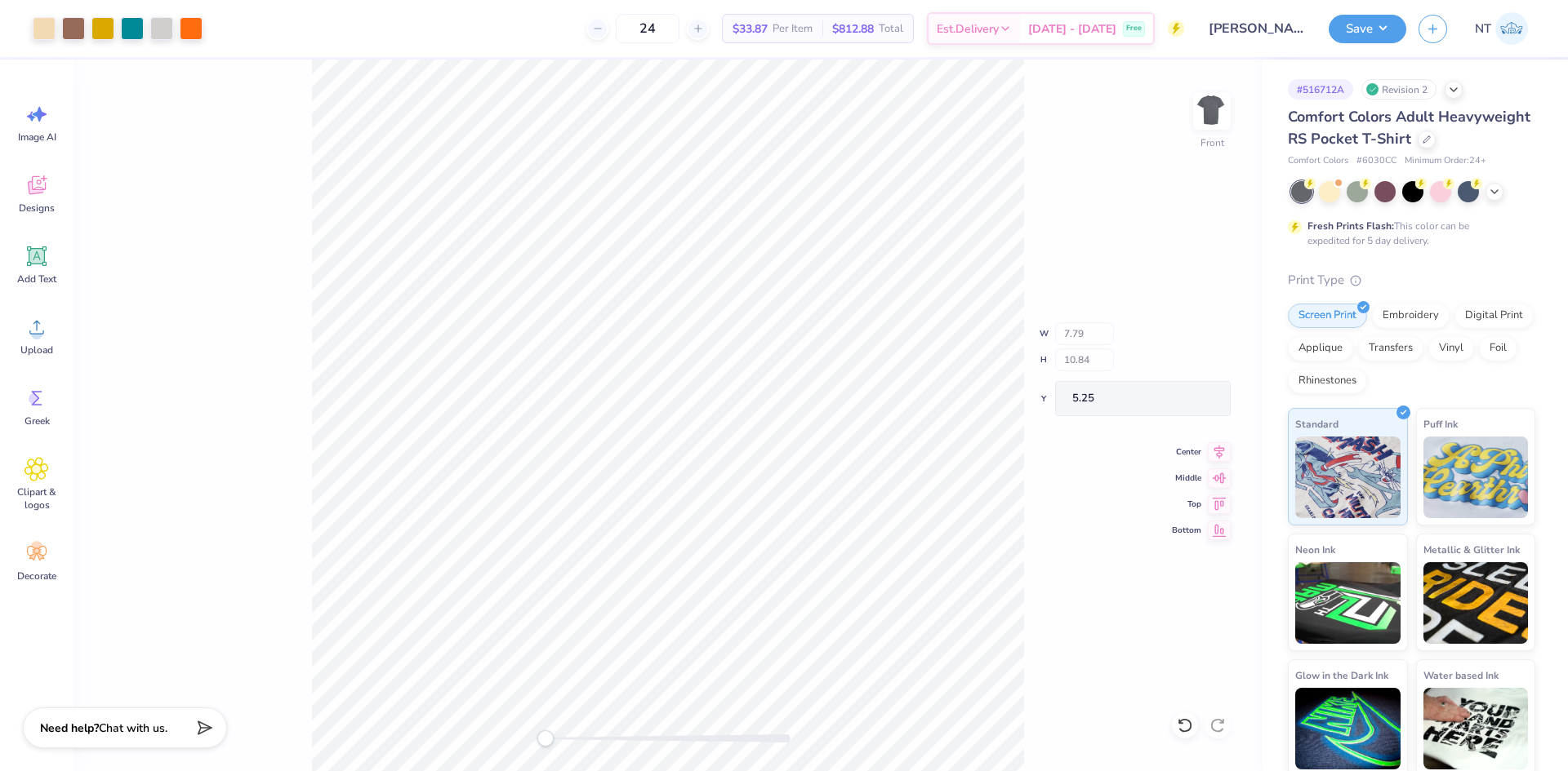
type input "7.79"
type input "10.84"
click at [1181, 364] on input "10.84" at bounding box center [1202, 366] width 59 height 23
type input "15"
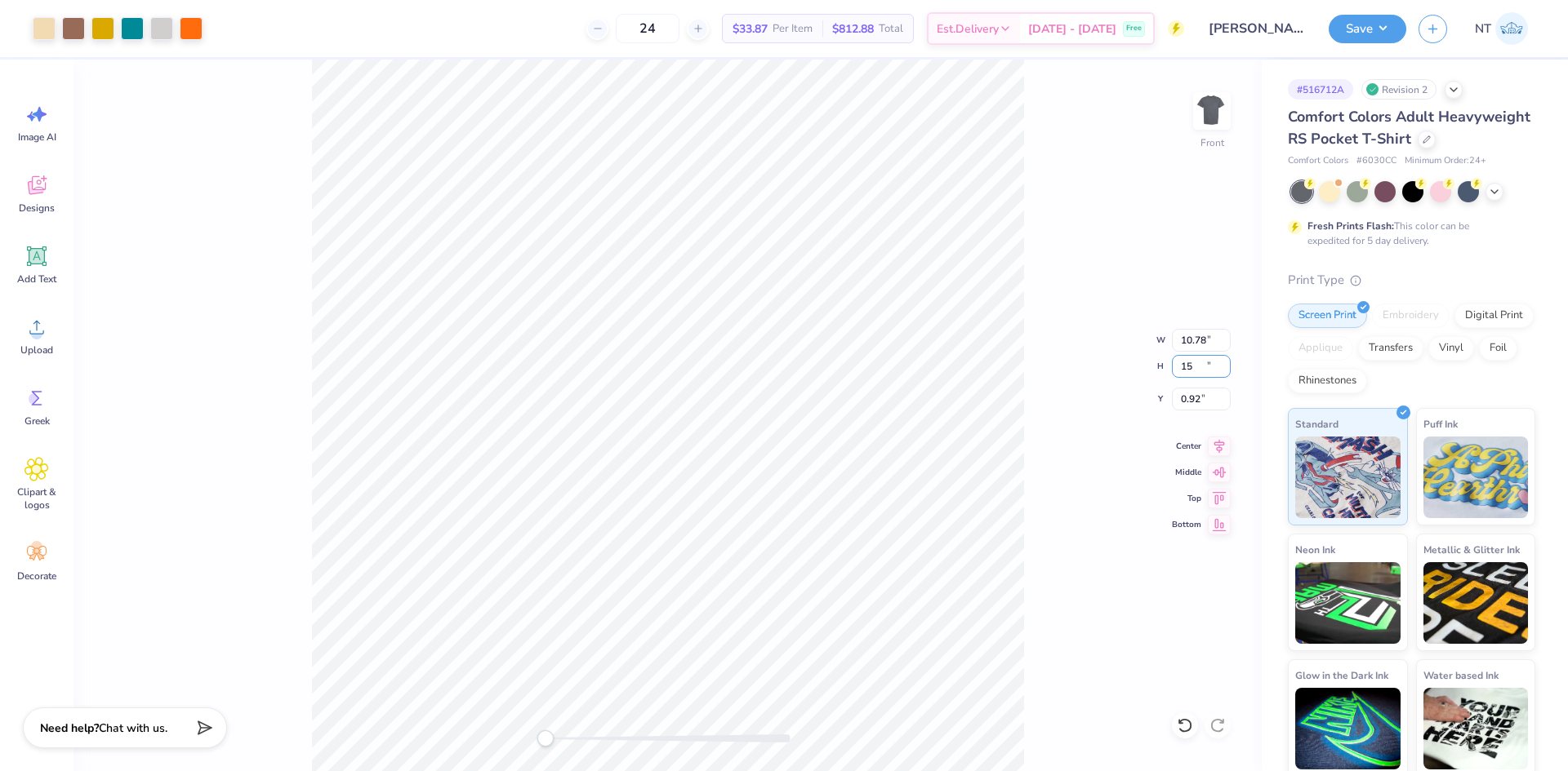
type input "10.78"
type input "15.00"
click at [1181, 404] on input "0.92" at bounding box center [1202, 399] width 59 height 23
type input "3"
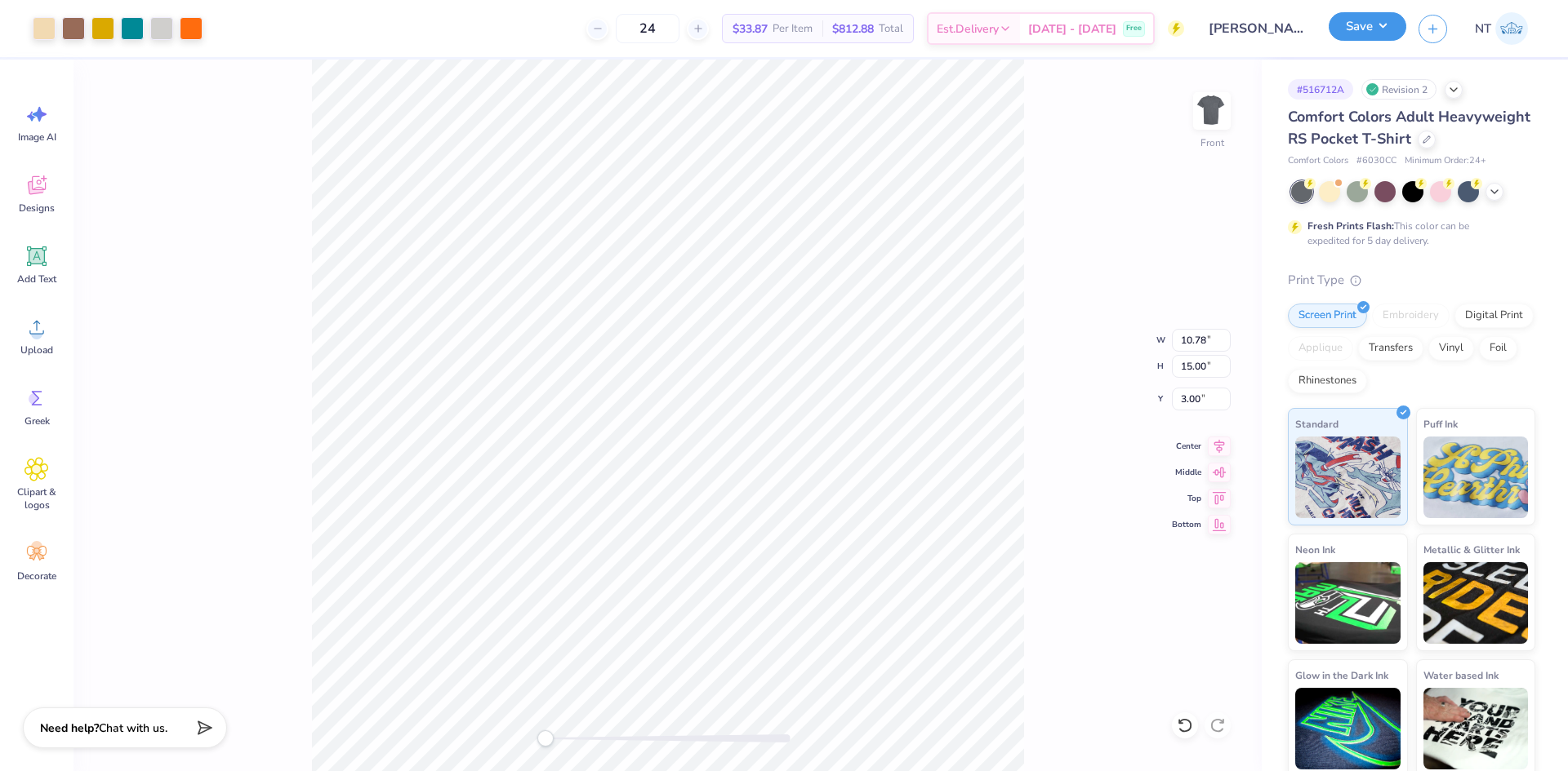
click at [1371, 22] on button "Save" at bounding box center [1367, 27] width 78 height 29
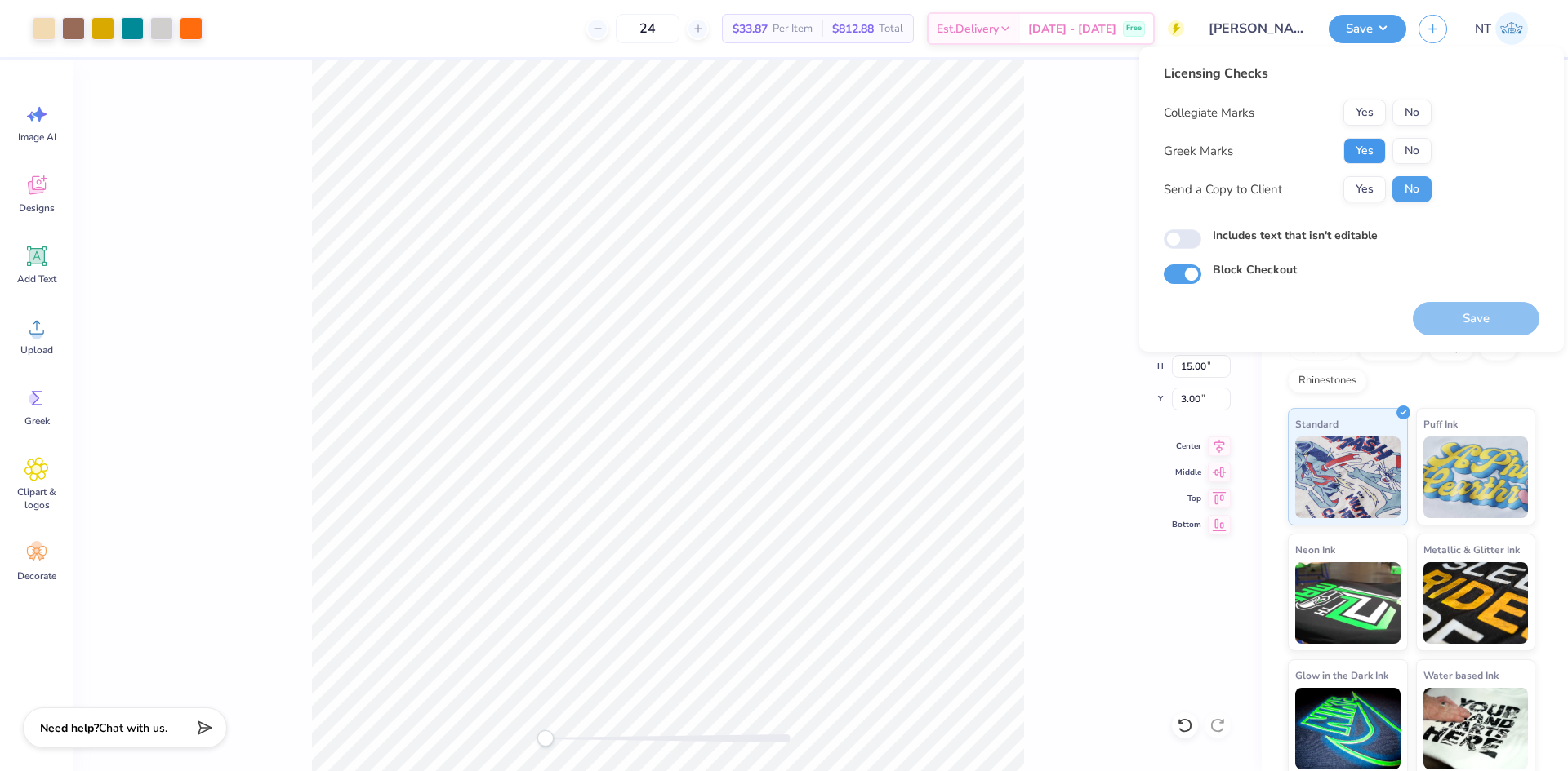
click at [1351, 154] on button "Yes" at bounding box center [1365, 151] width 42 height 26
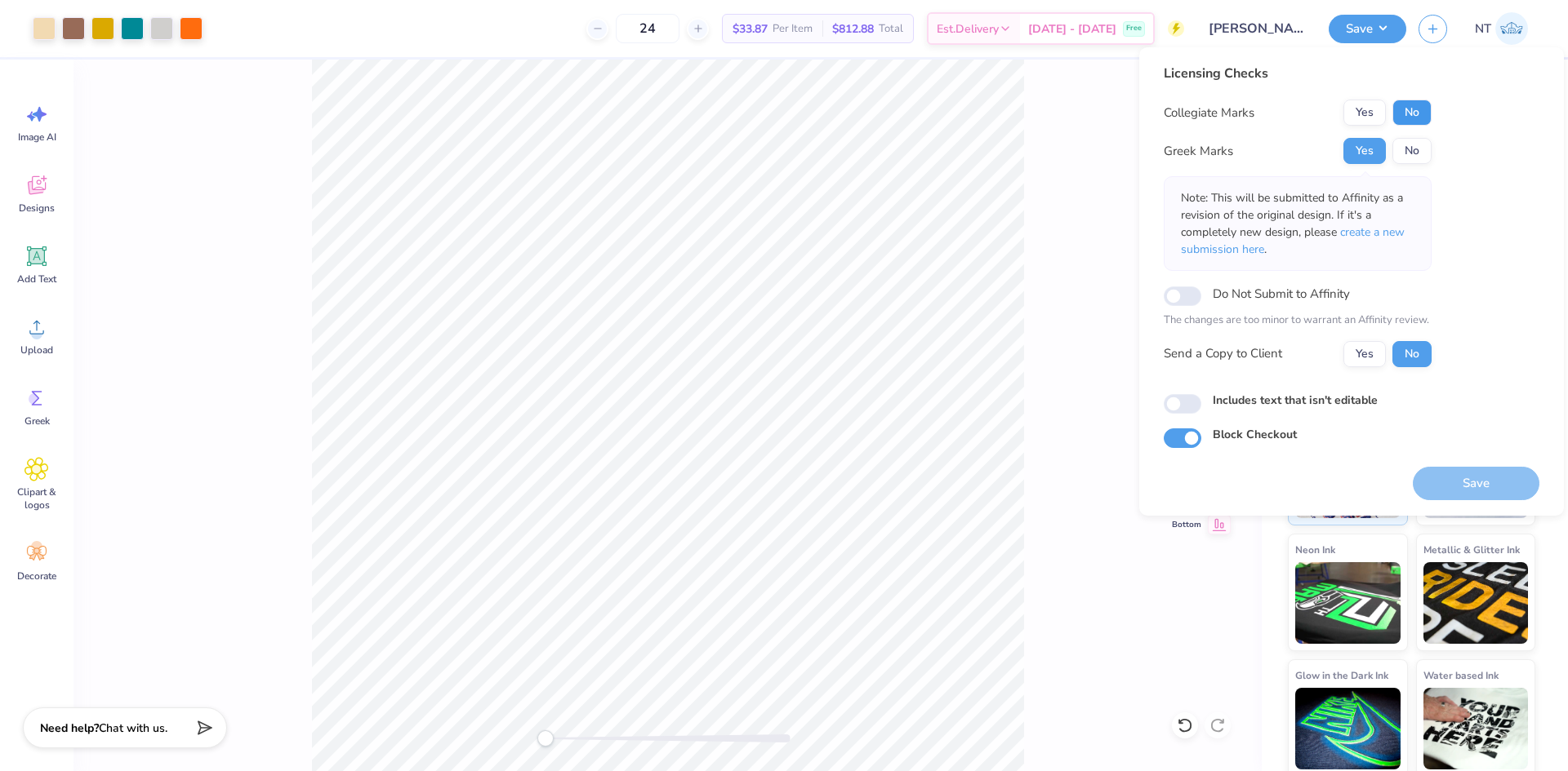
click at [1415, 116] on button "No" at bounding box center [1412, 112] width 39 height 26
click at [1183, 402] on input "Includes text that isn't editable" at bounding box center [1182, 403] width 38 height 19
checkbox input "true"
click at [1436, 473] on button "Save" at bounding box center [1476, 484] width 127 height 34
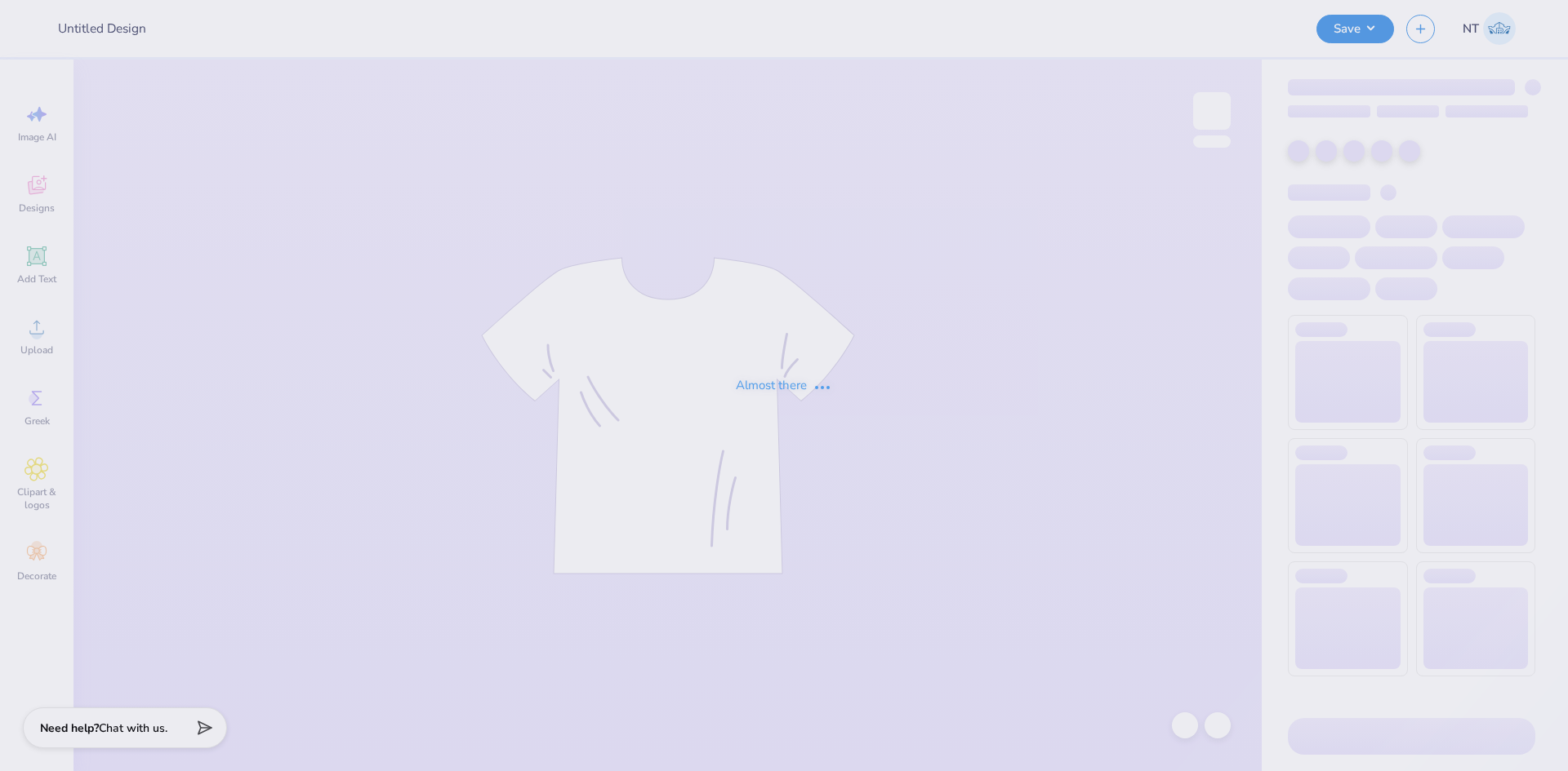
type input "Merch for Kappa Alpha Pi"
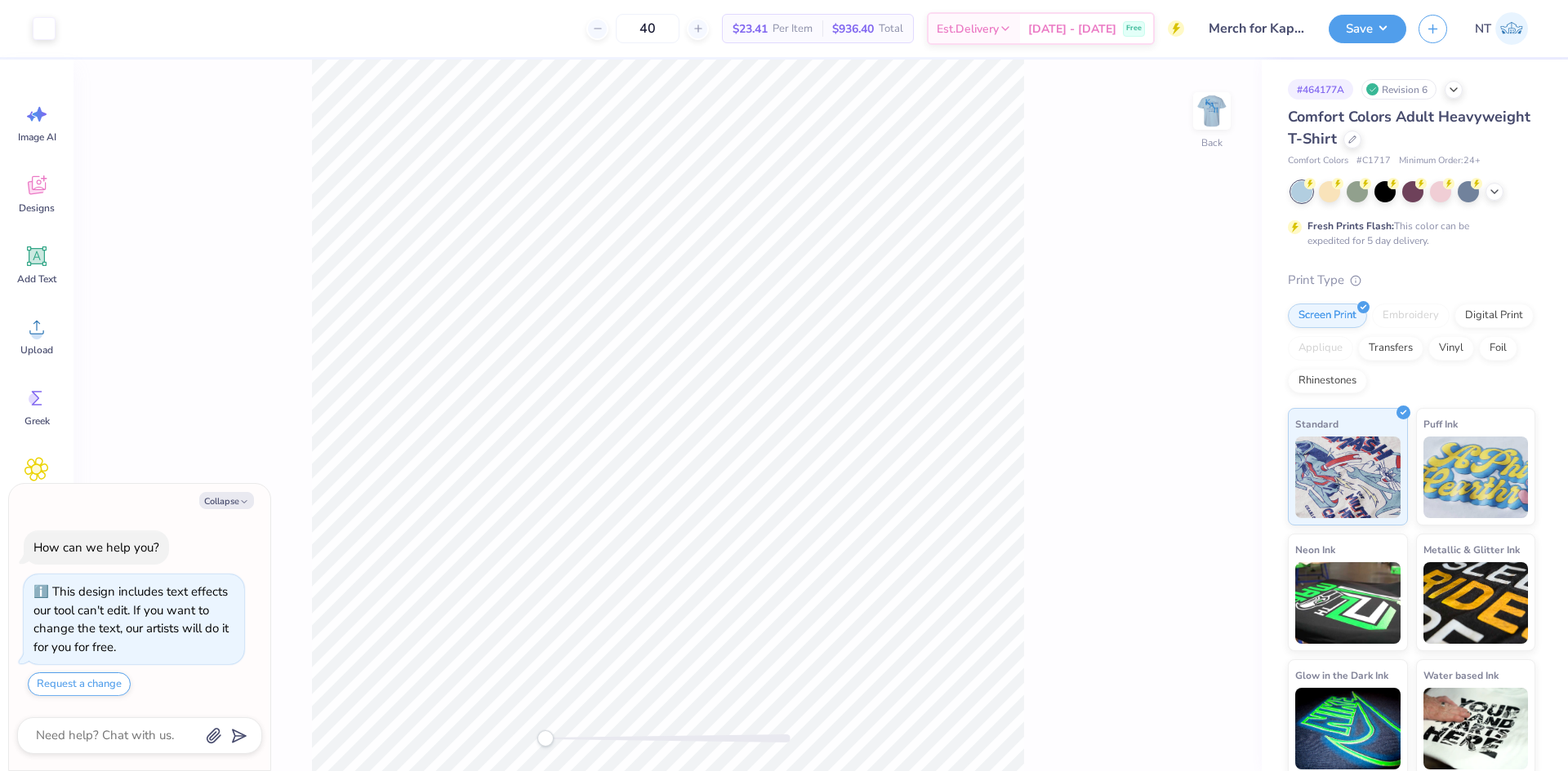
click at [226, 489] on div "Collapse How can we help you? This design includes text effects our tool can't …" at bounding box center [140, 628] width 262 height 288
click at [224, 499] on button "Collapse" at bounding box center [226, 501] width 55 height 17
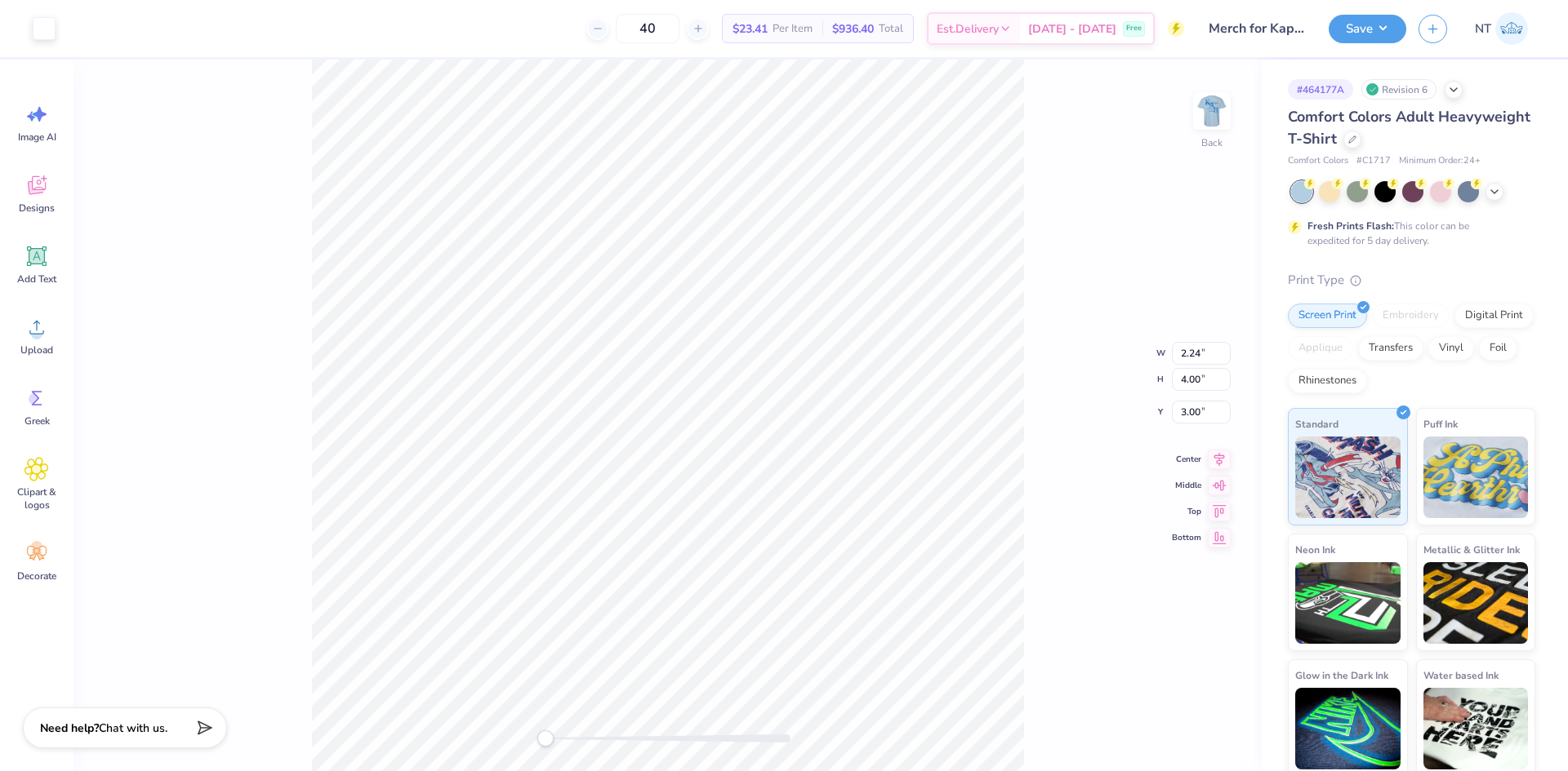
type textarea "x"
drag, startPoint x: 228, startPoint y: 502, endPoint x: 245, endPoint y: 495, distance: 18.4
click at [229, 501] on div "Back W 2.24 2.24 " H 4.00 4.00 " Y 3.00 3.00 " Center Middle Top Bottom" at bounding box center [668, 416] width 1188 height 712
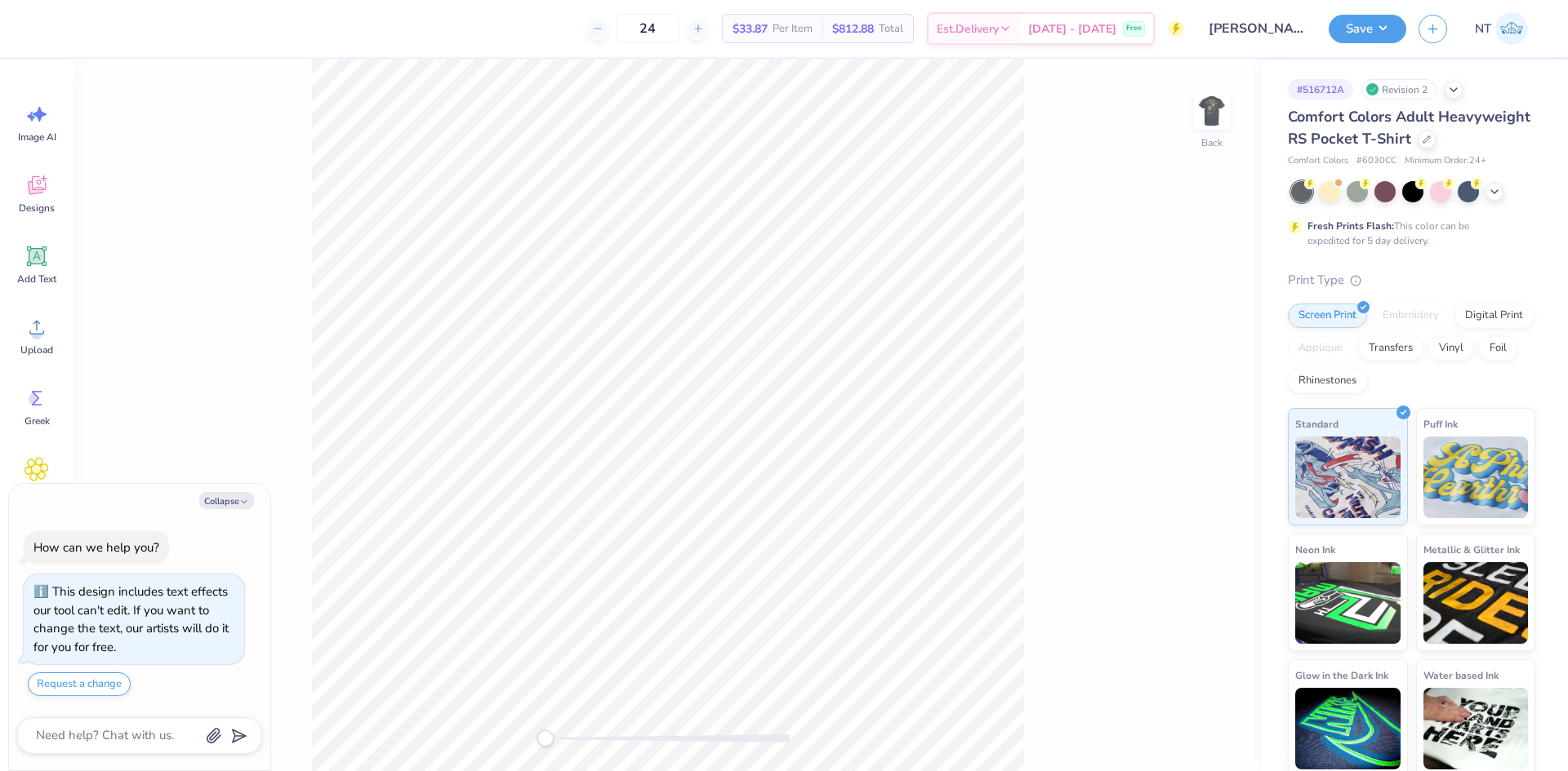
click at [1201, 115] on img at bounding box center [1212, 111] width 33 height 33
click at [231, 495] on button "Collapse" at bounding box center [226, 501] width 55 height 17
type textarea "x"
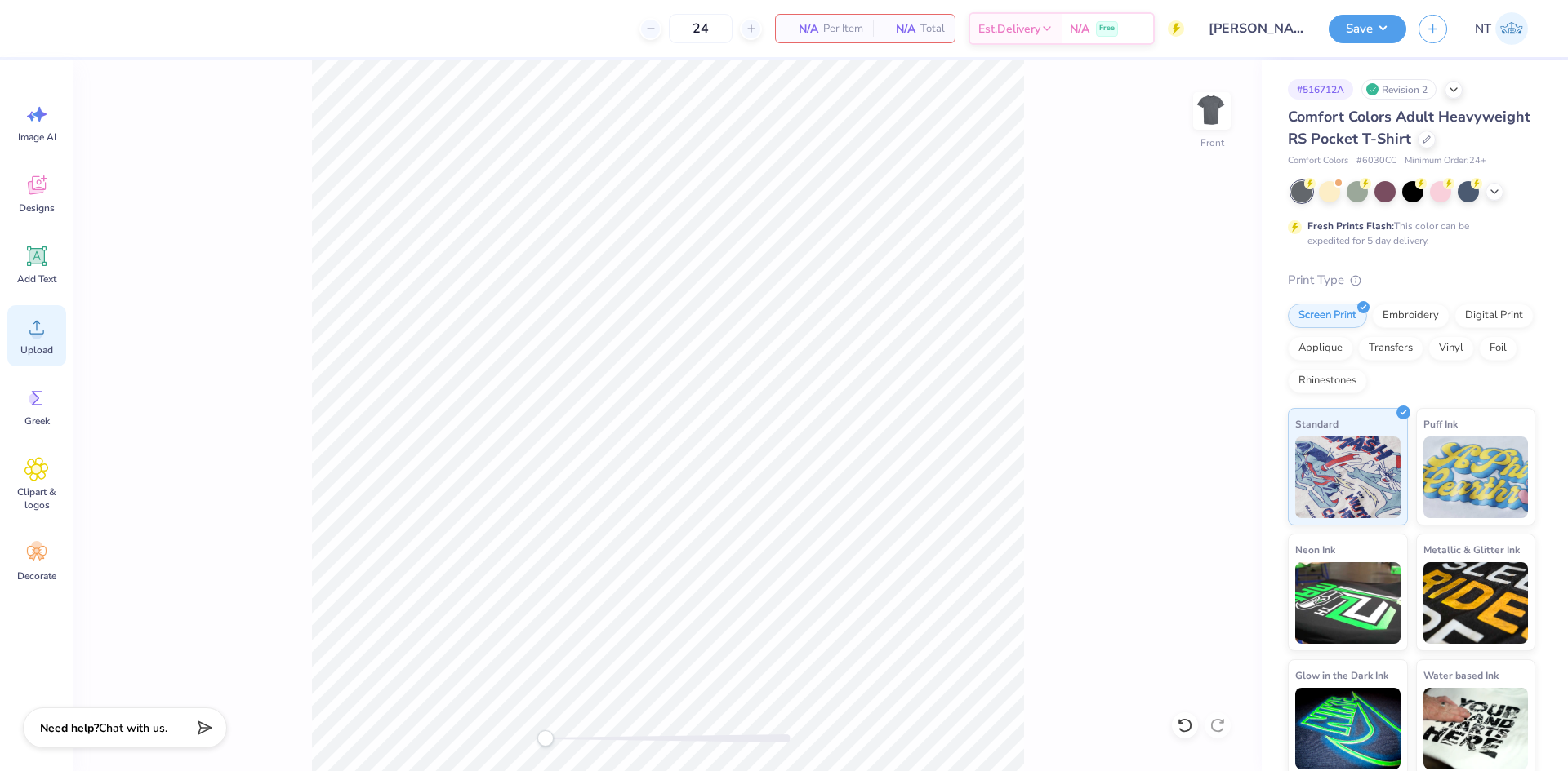
click at [58, 324] on div "Upload" at bounding box center [37, 336] width 59 height 62
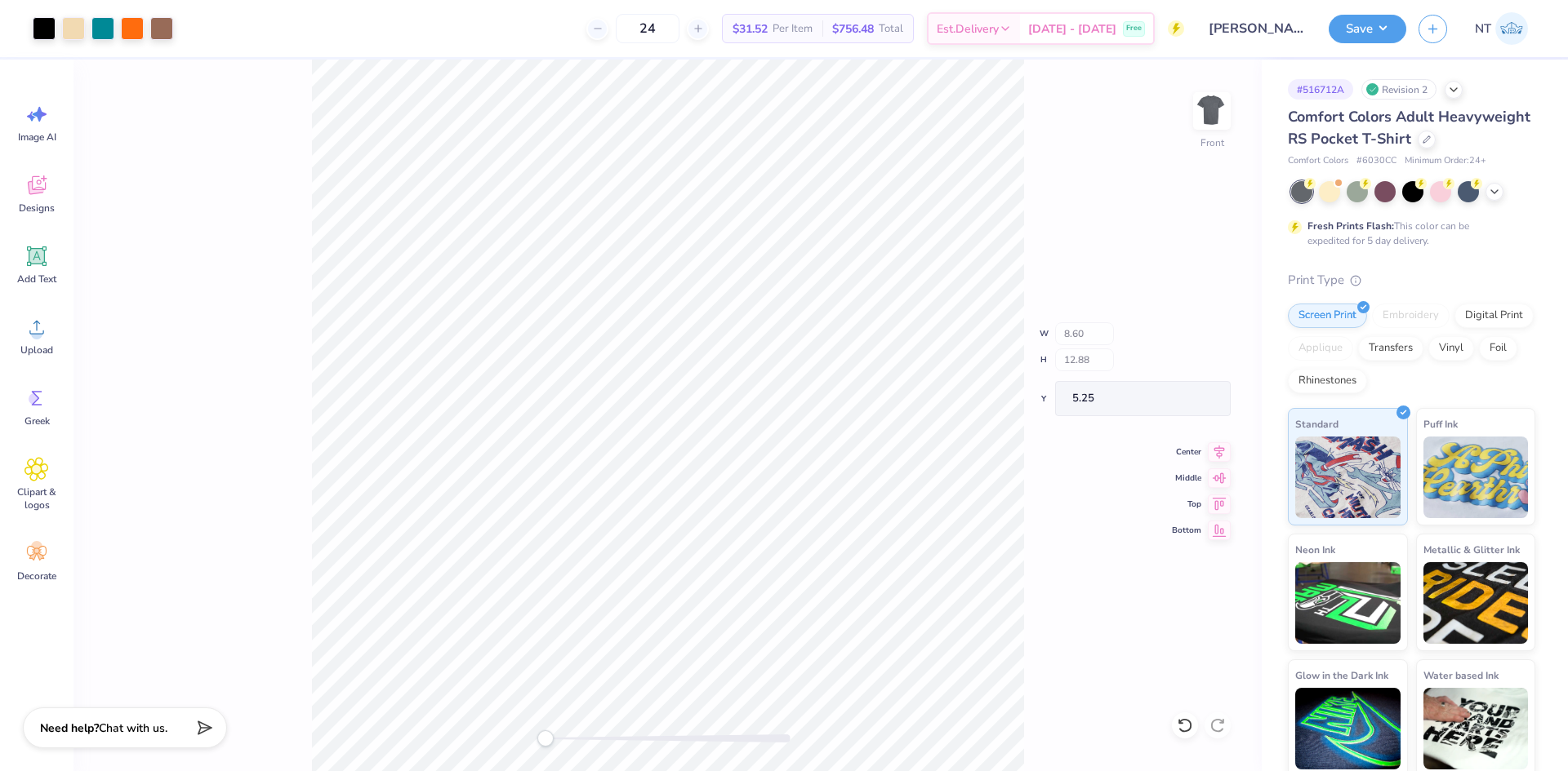
type input "8.60"
type input "12.88"
click at [1183, 363] on input "12.88" at bounding box center [1202, 366] width 59 height 23
type input "15"
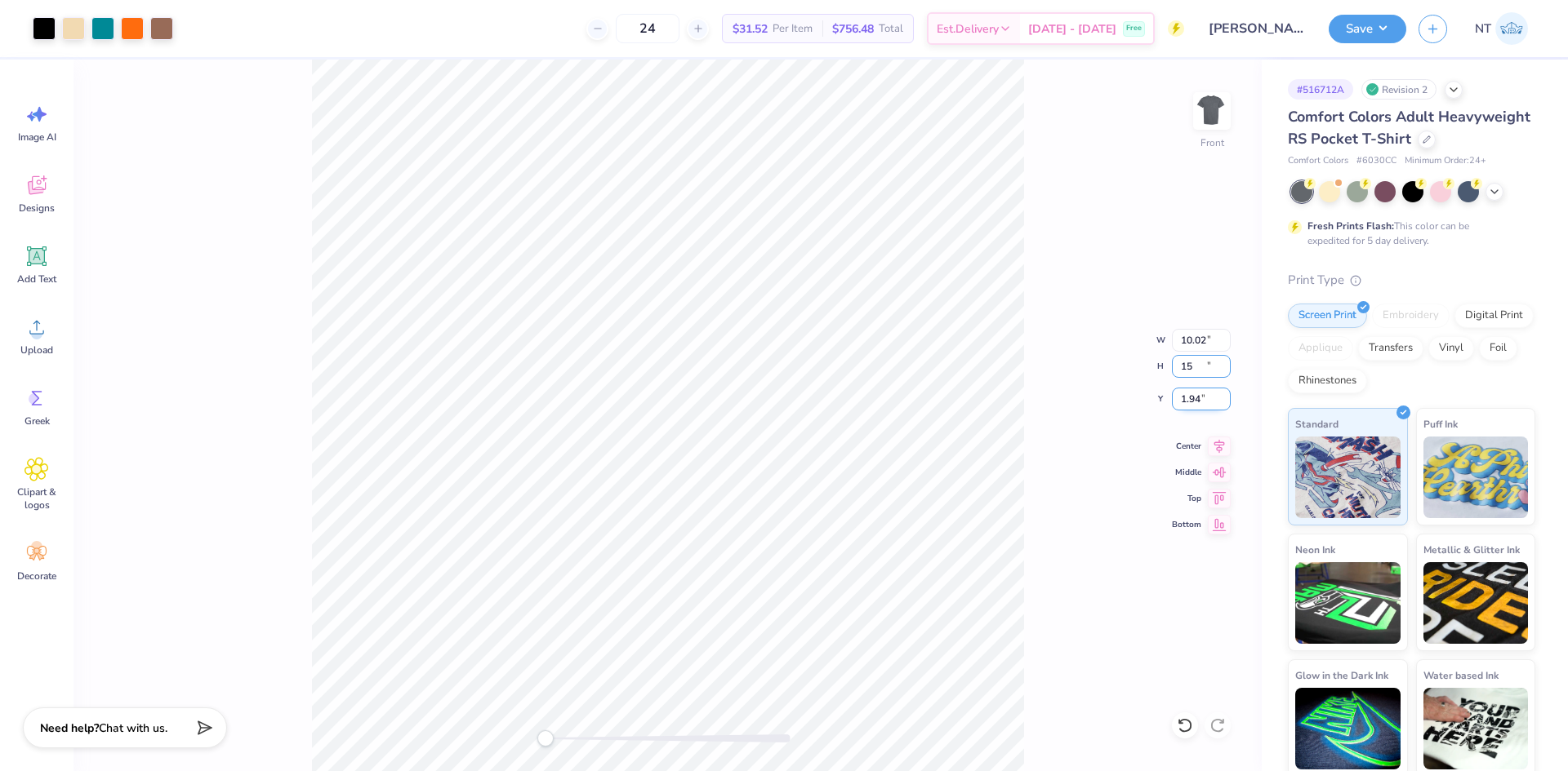
type input "10.02"
type input "15.00"
click at [1182, 399] on input "1.94" at bounding box center [1202, 399] width 59 height 23
type input "3"
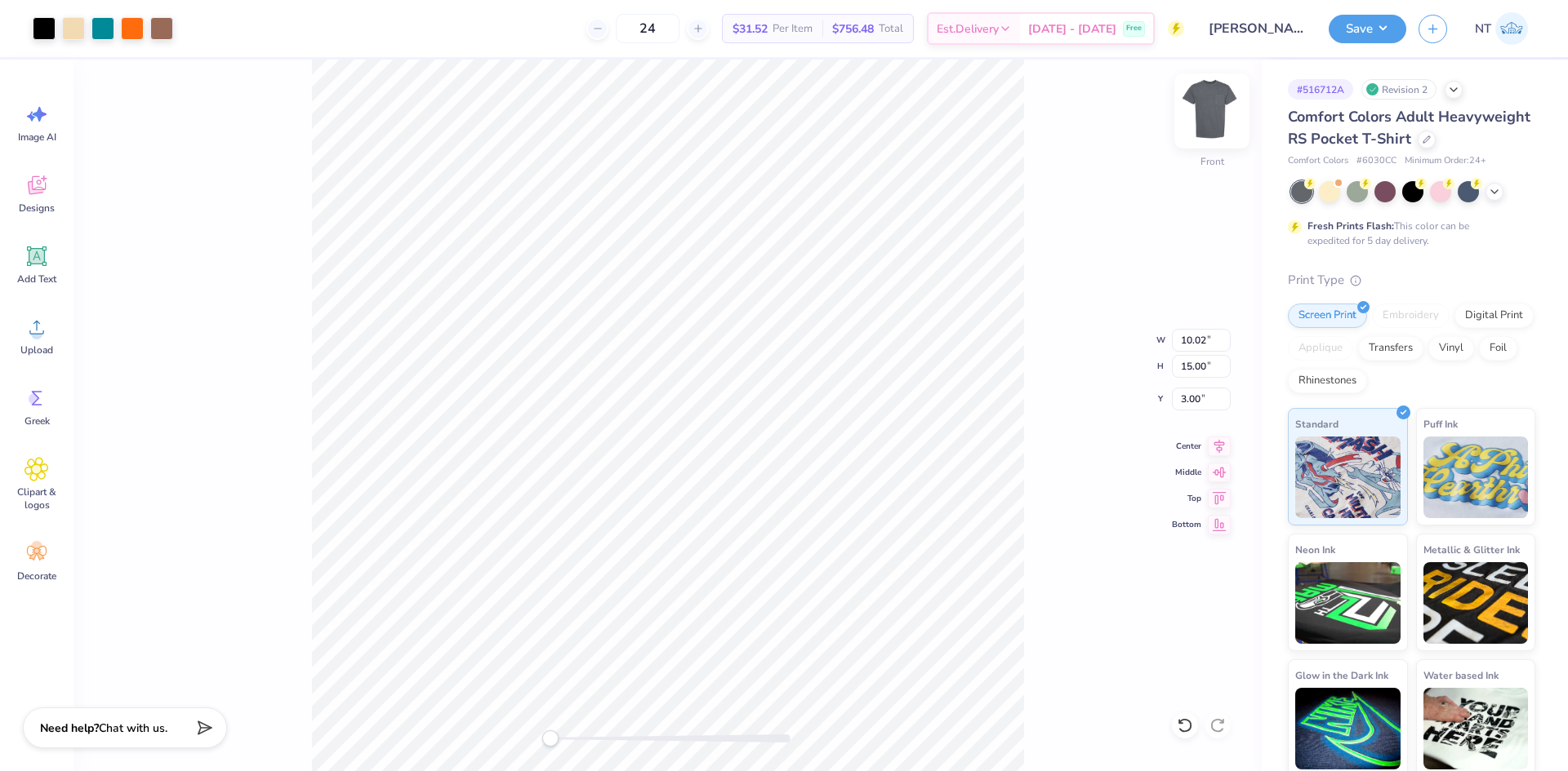
click at [1226, 128] on img at bounding box center [1211, 111] width 65 height 65
click at [1198, 107] on img at bounding box center [1211, 111] width 65 height 65
click at [1376, 25] on button "Save" at bounding box center [1367, 27] width 78 height 29
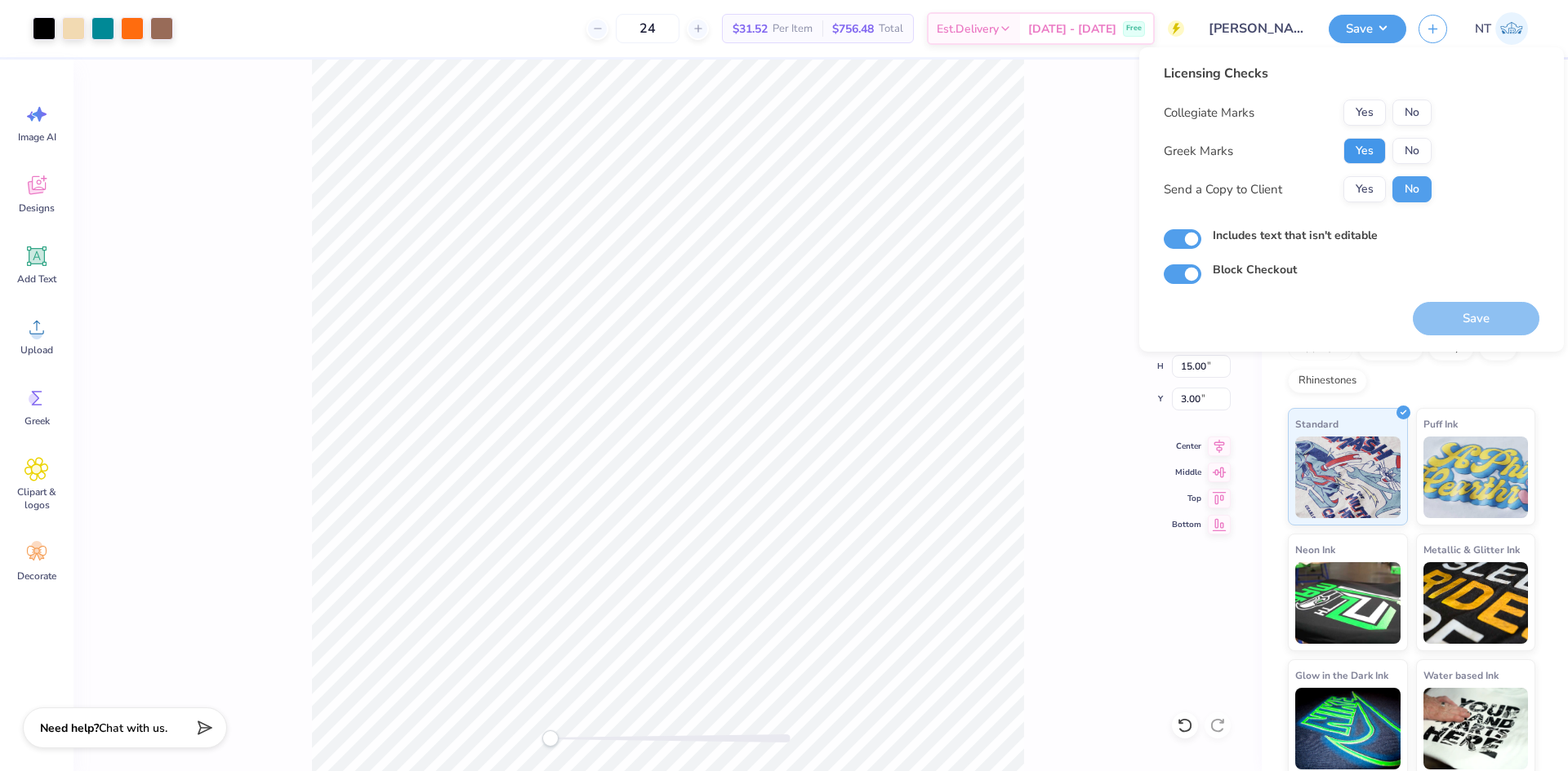
click at [1360, 143] on button "Yes" at bounding box center [1365, 151] width 42 height 26
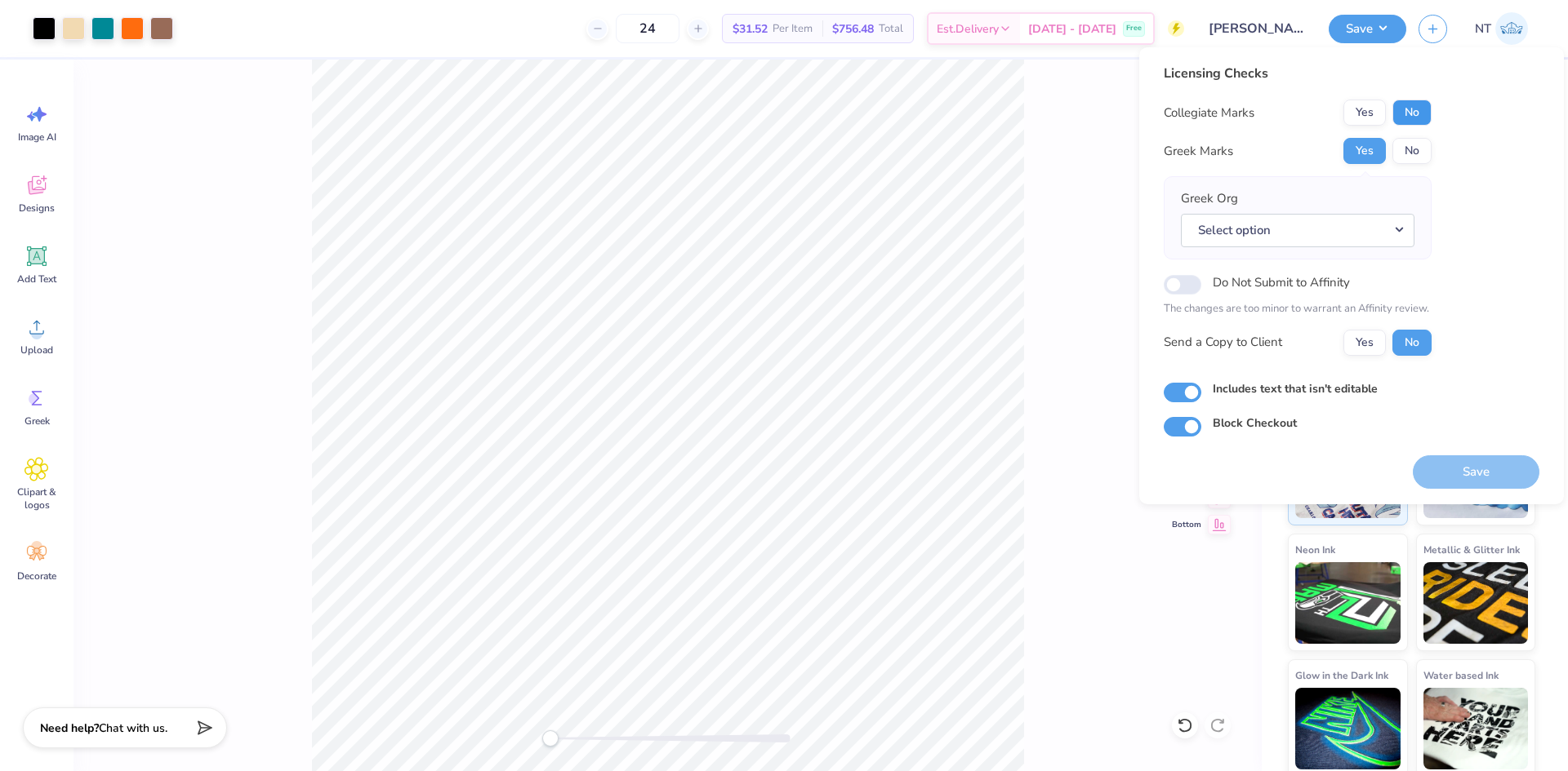
click at [1414, 119] on button "No" at bounding box center [1412, 112] width 39 height 26
click at [1310, 231] on button "Select option" at bounding box center [1297, 231] width 234 height 34
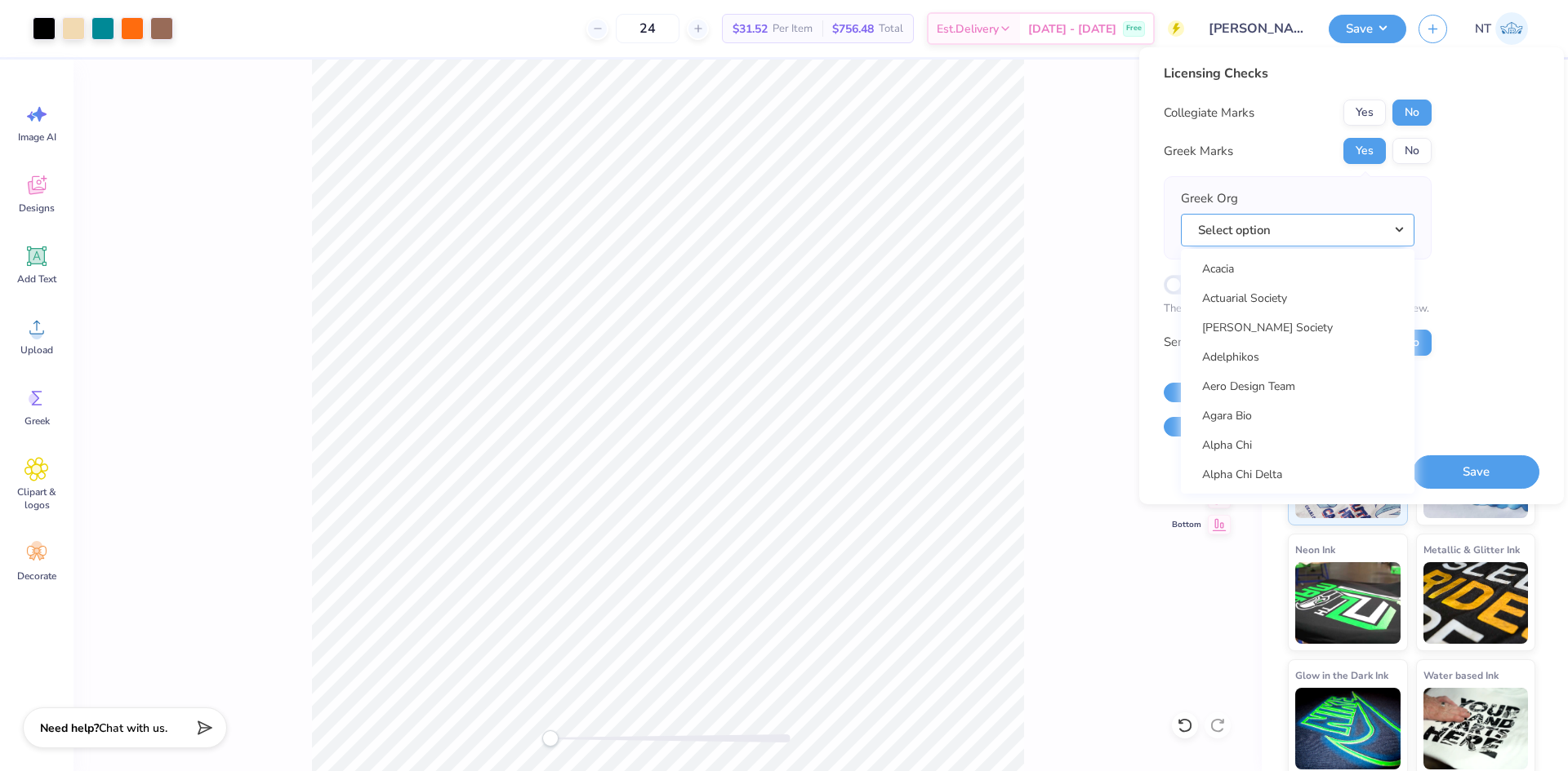
click at [1310, 231] on button "Select option" at bounding box center [1297, 231] width 234 height 34
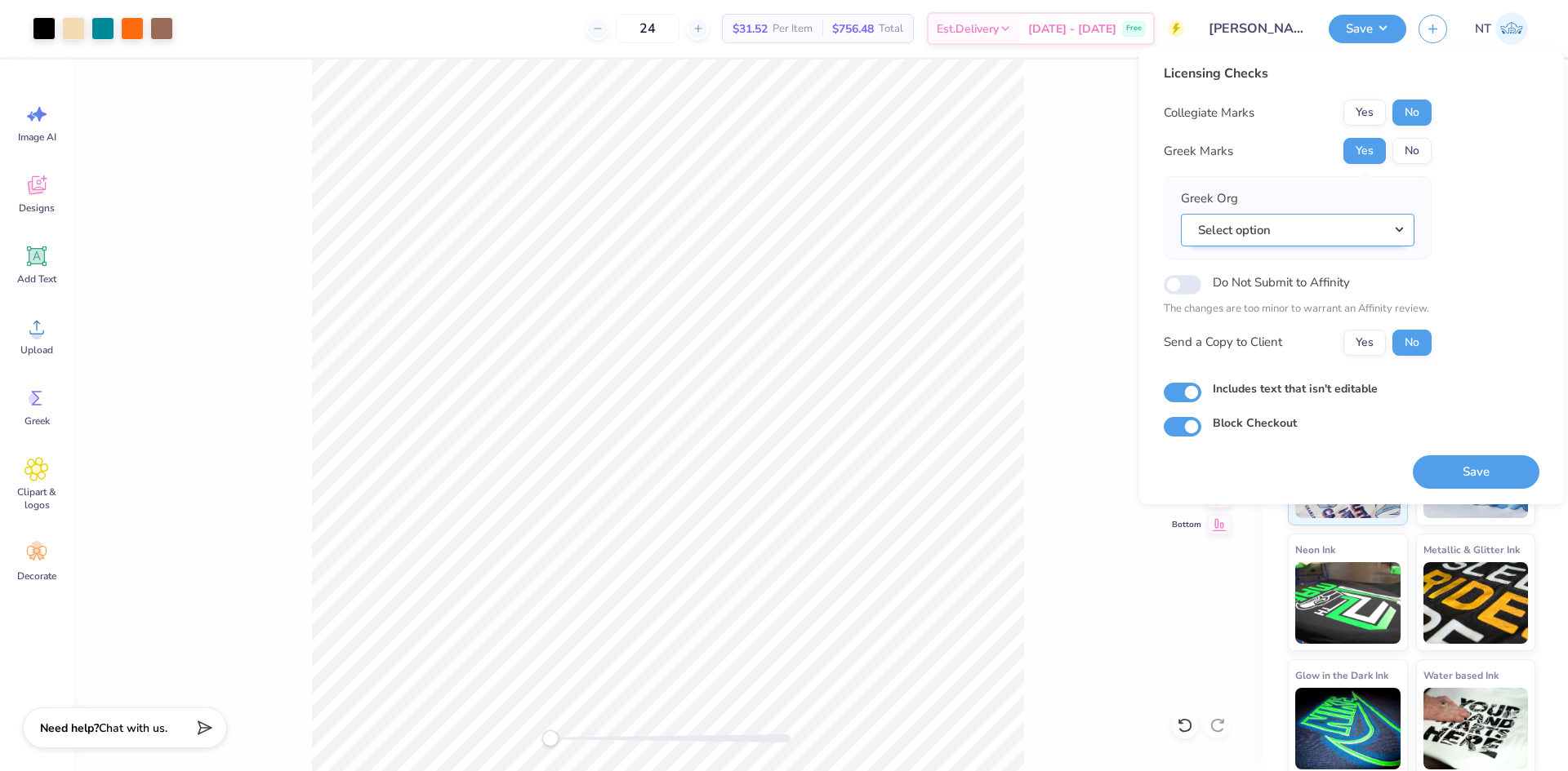
click at [1321, 220] on button "Select option" at bounding box center [1297, 231] width 234 height 34
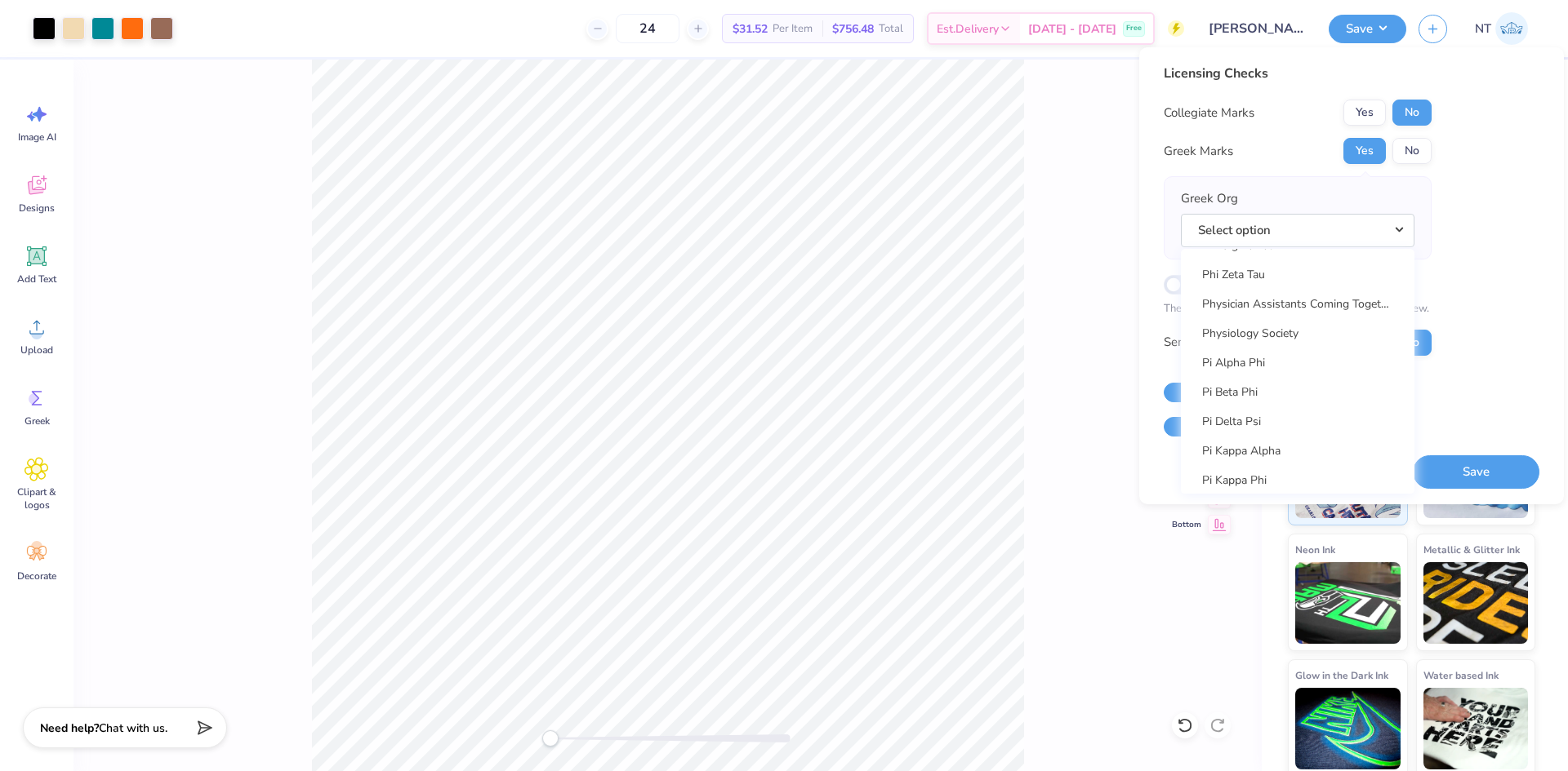
scroll to position [9387, 0]
click at [1284, 312] on link "Pi Kappa Alpha" at bounding box center [1297, 315] width 220 height 27
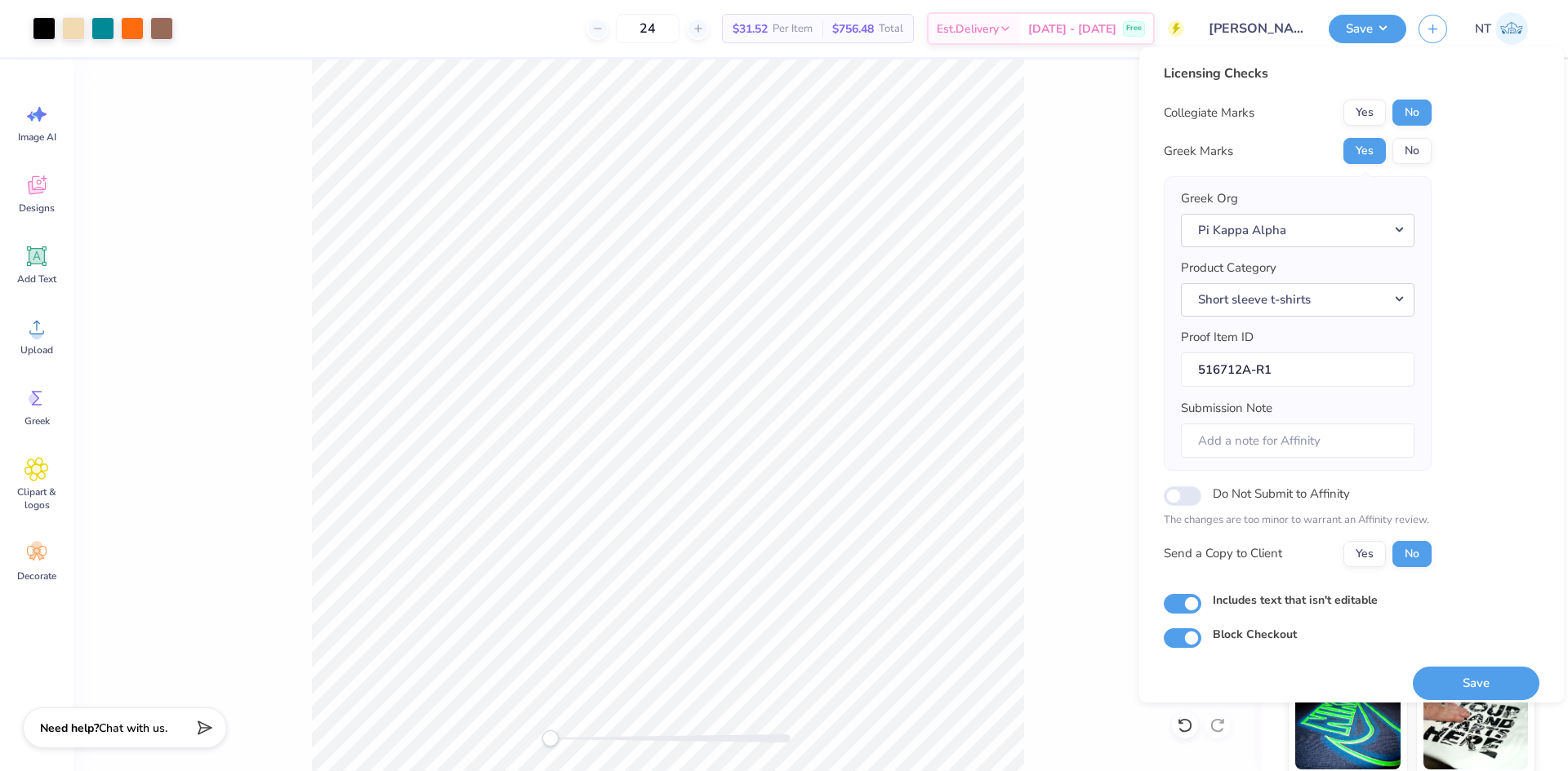
scroll to position [13, 0]
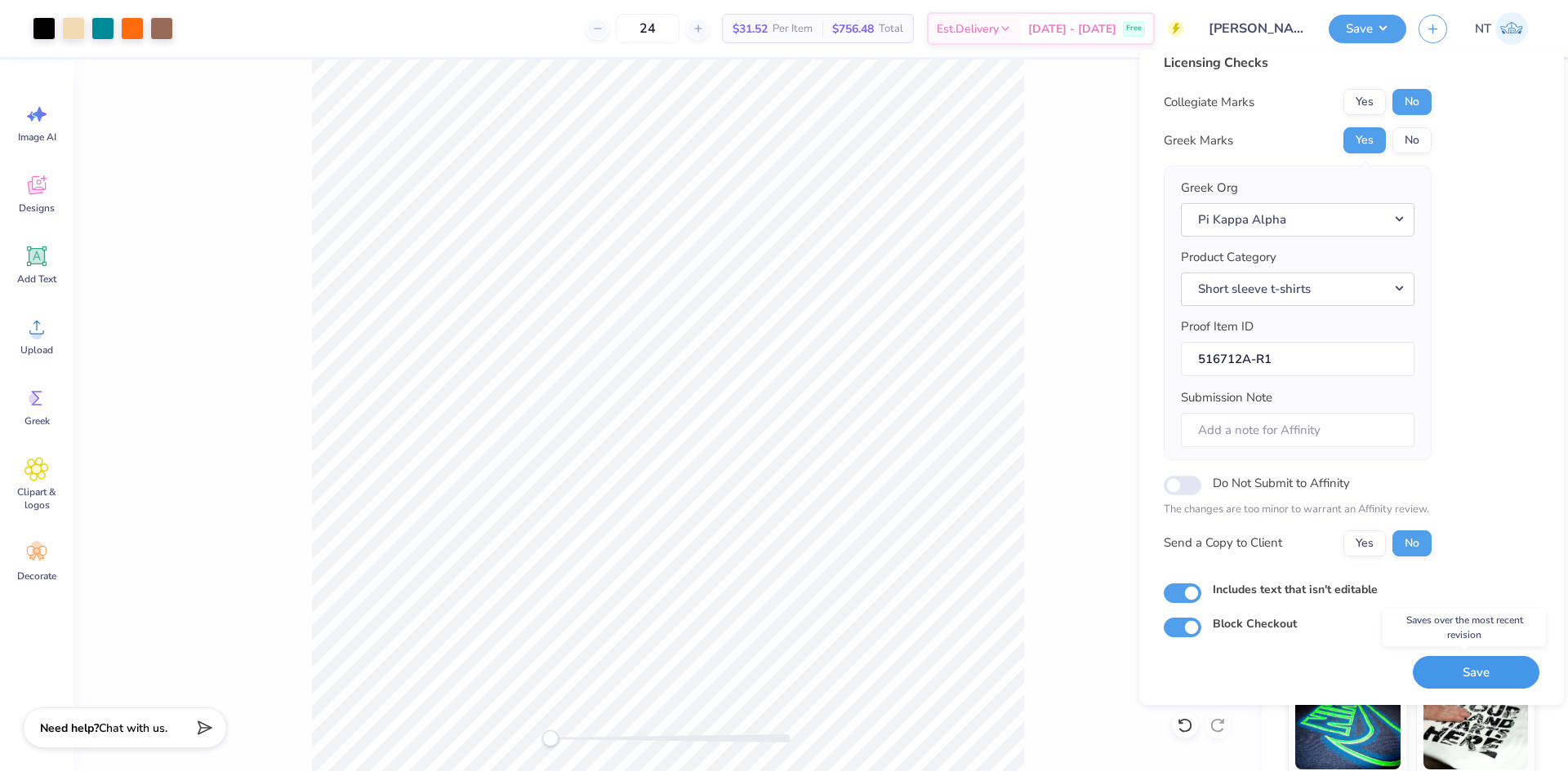
click at [1457, 670] on button "Save" at bounding box center [1476, 673] width 127 height 34
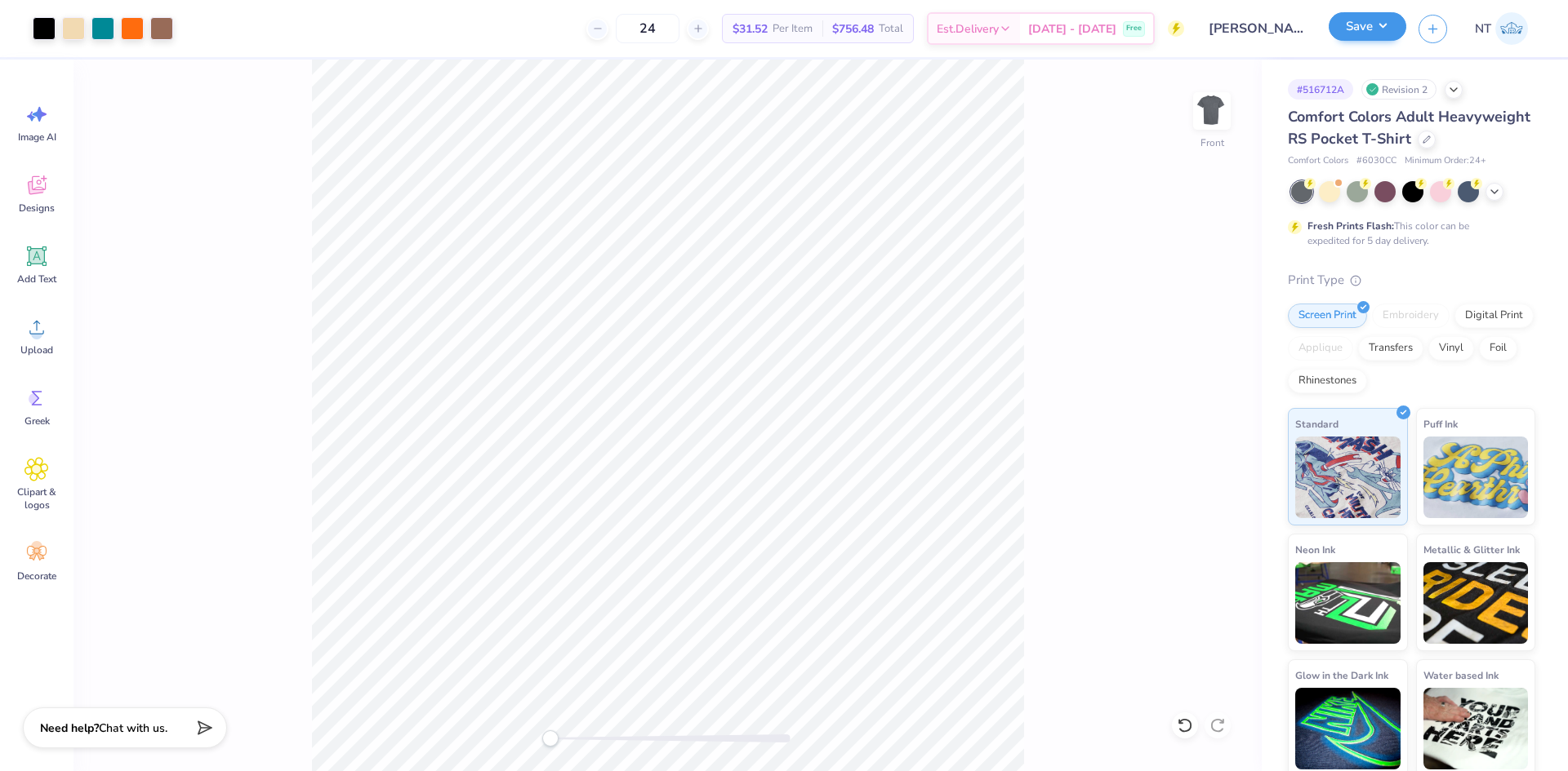
click at [1387, 45] on div "Save NT" at bounding box center [1448, 29] width 240 height 57
click at [1382, 22] on button "Save" at bounding box center [1367, 27] width 78 height 29
